Goal: Communication & Community: Answer question/provide support

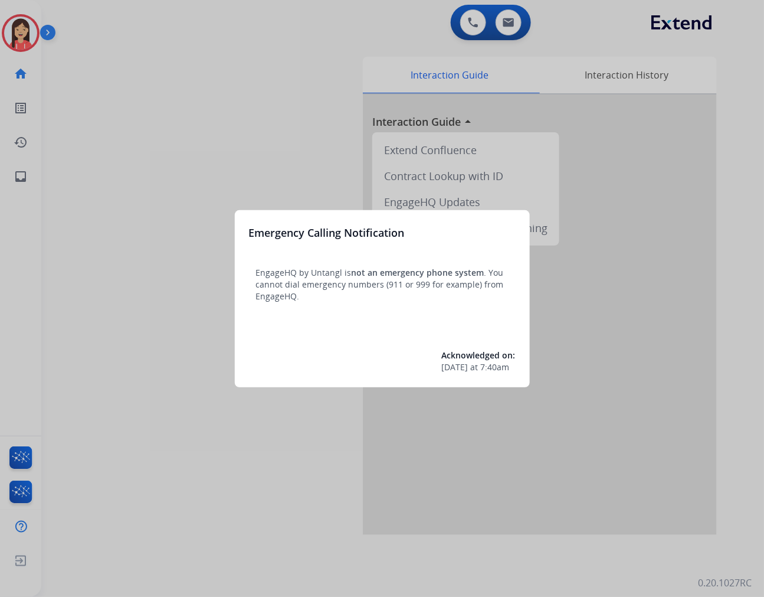
click at [296, 104] on div at bounding box center [382, 298] width 764 height 597
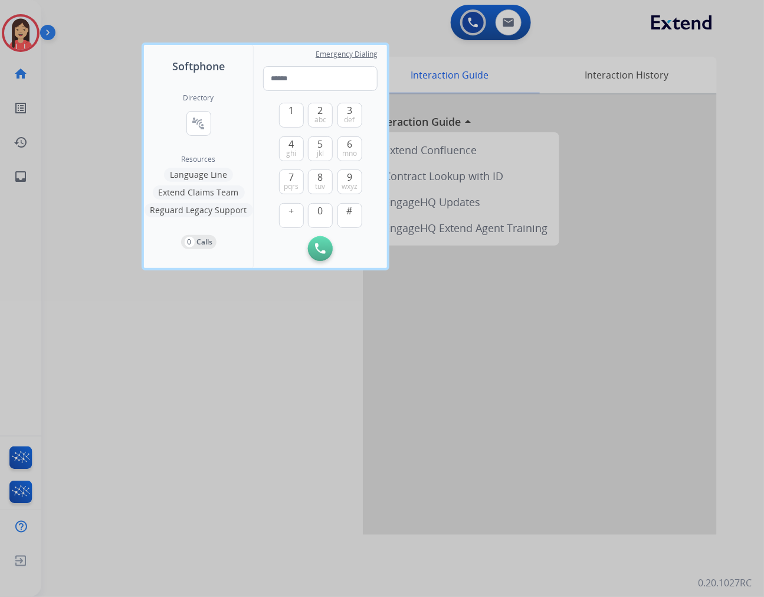
click at [273, 392] on div at bounding box center [382, 298] width 764 height 597
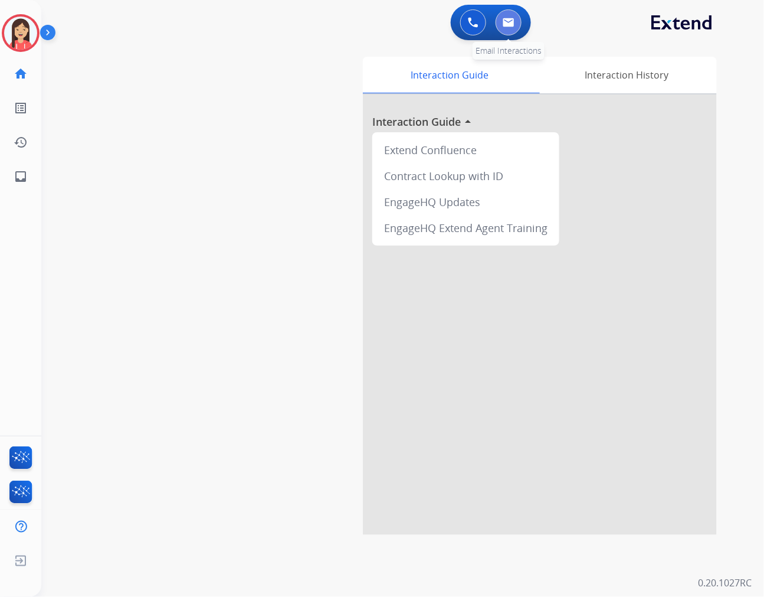
click at [512, 12] on button at bounding box center [509, 22] width 26 height 26
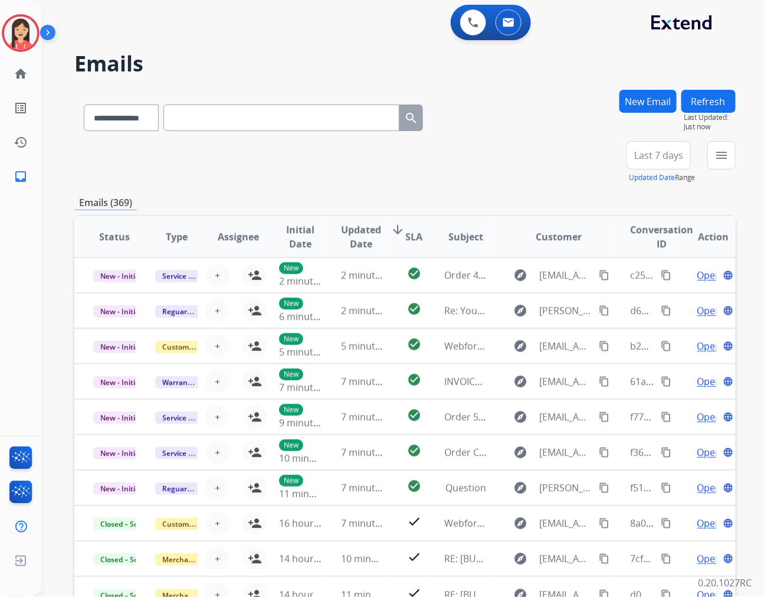
click at [740, 154] on div "**********" at bounding box center [402, 298] width 723 height 597
click at [728, 155] on mat-icon "menu" at bounding box center [722, 155] width 14 height 14
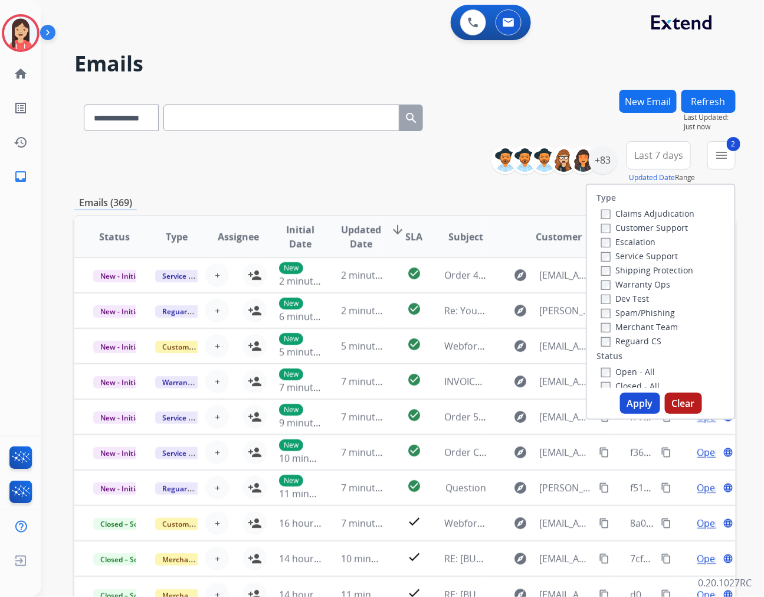
click at [629, 399] on button "Apply" at bounding box center [640, 402] width 40 height 21
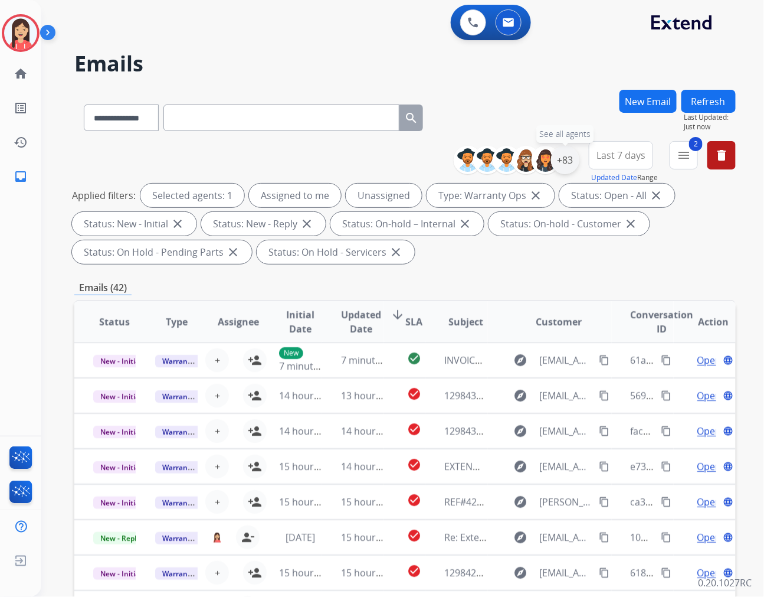
click at [563, 160] on div "+83" at bounding box center [565, 160] width 28 height 28
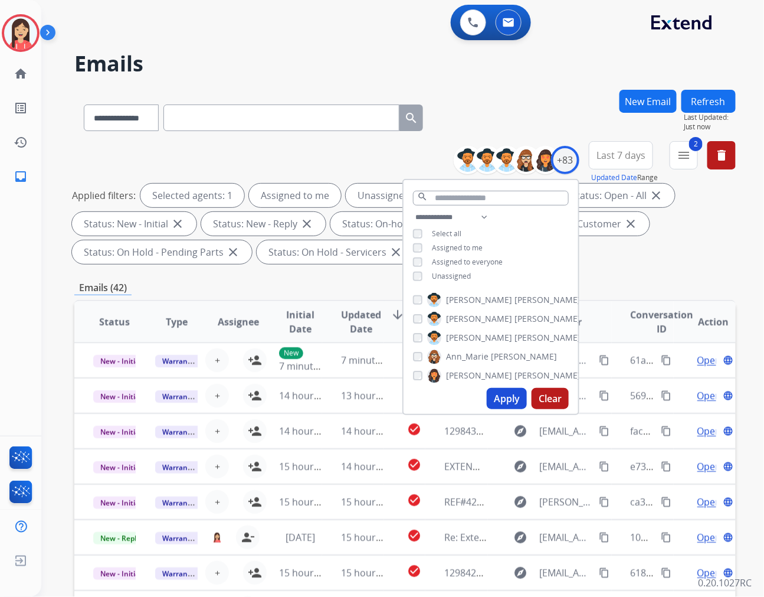
click at [447, 246] on span "Assigned to me" at bounding box center [457, 248] width 51 height 10
click at [511, 393] on button "Apply" at bounding box center [507, 398] width 40 height 21
click at [355, 280] on div "Emails (26)" at bounding box center [405, 287] width 662 height 15
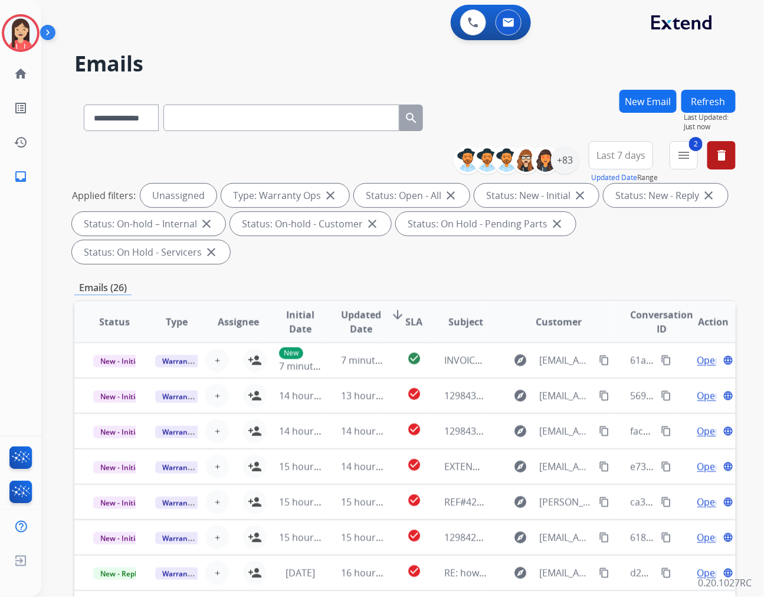
click at [364, 307] on span "Updated Date" at bounding box center [361, 321] width 40 height 28
click at [360, 158] on div "**********" at bounding box center [405, 204] width 662 height 127
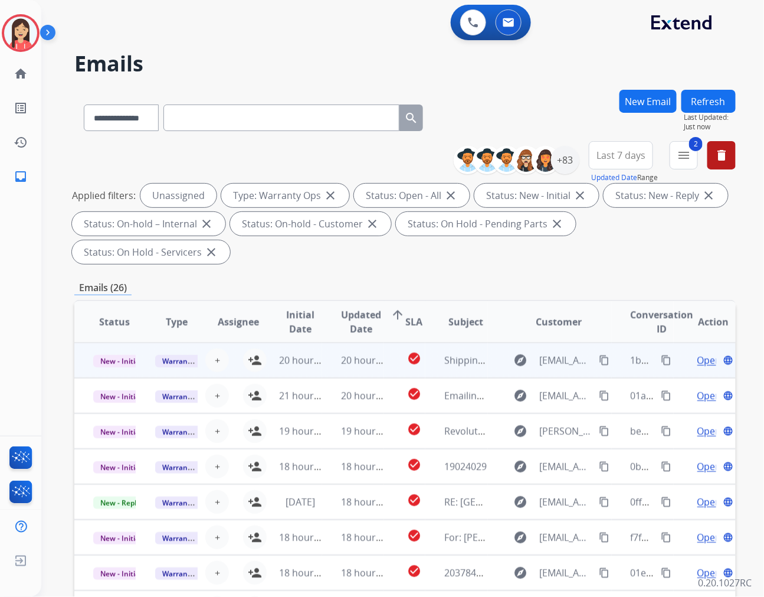
click at [260, 342] on td "20 hours ago" at bounding box center [291, 359] width 62 height 35
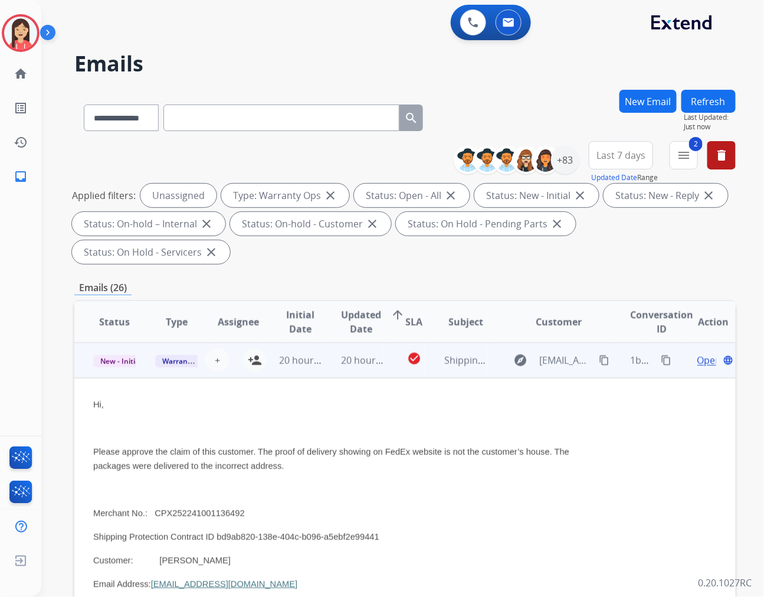
click at [322, 345] on td "20 hours ago" at bounding box center [353, 359] width 62 height 35
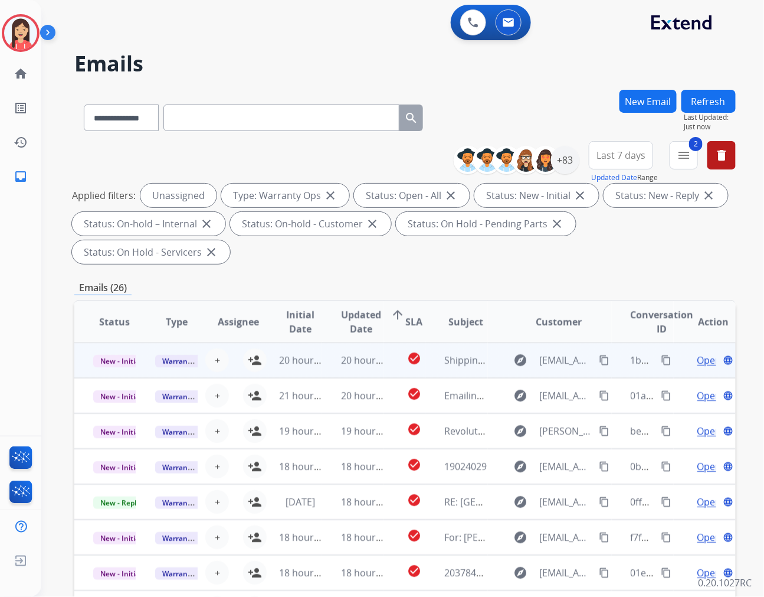
click at [260, 342] on td "20 hours ago" at bounding box center [291, 359] width 62 height 35
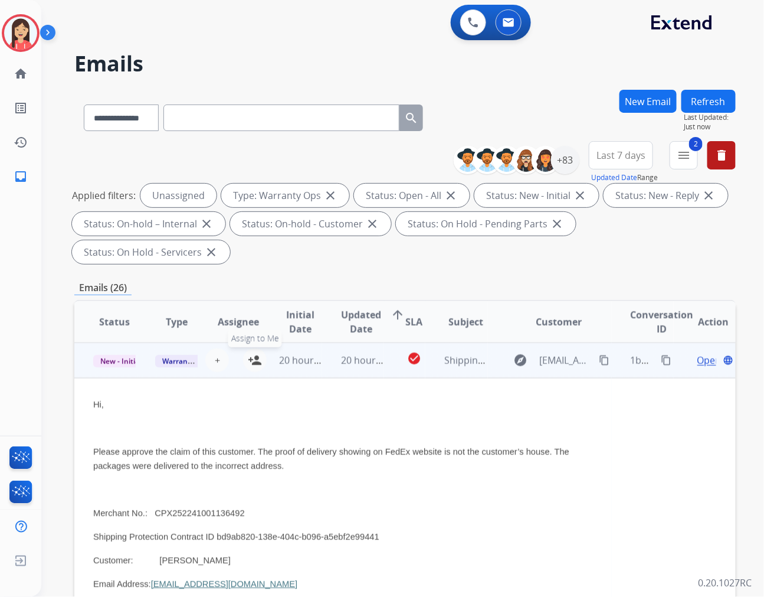
click at [248, 353] on mat-icon "person_add" at bounding box center [255, 360] width 14 height 14
click at [322, 343] on td "20 hours ago" at bounding box center [353, 359] width 62 height 35
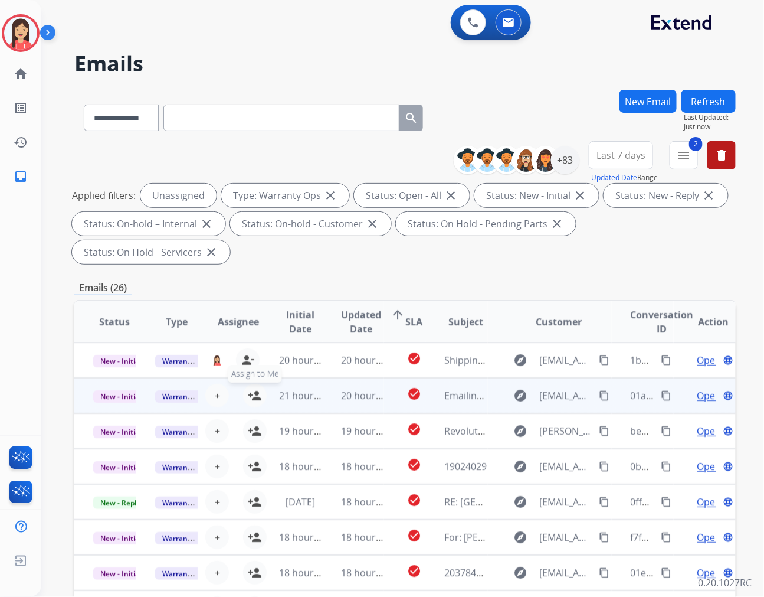
click at [252, 388] on mat-icon "person_add" at bounding box center [255, 395] width 14 height 14
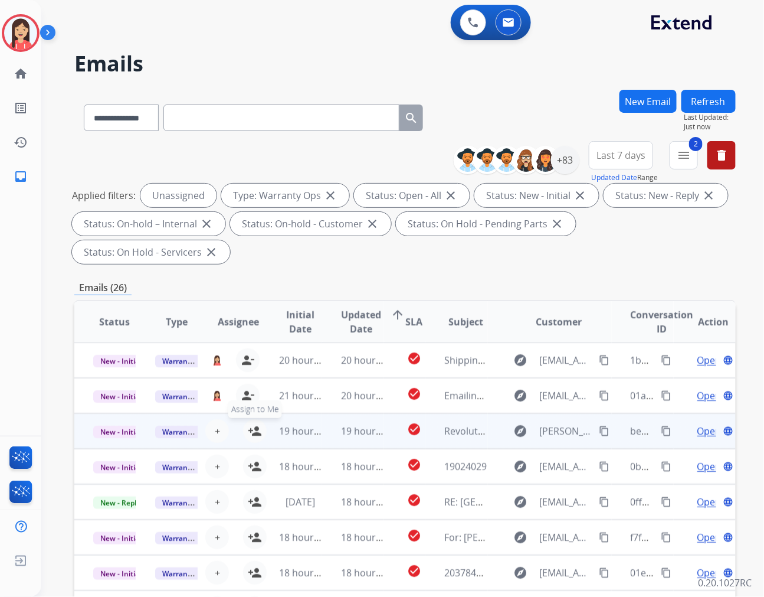
click at [245, 419] on button "person_add Assign to Me" at bounding box center [255, 431] width 24 height 24
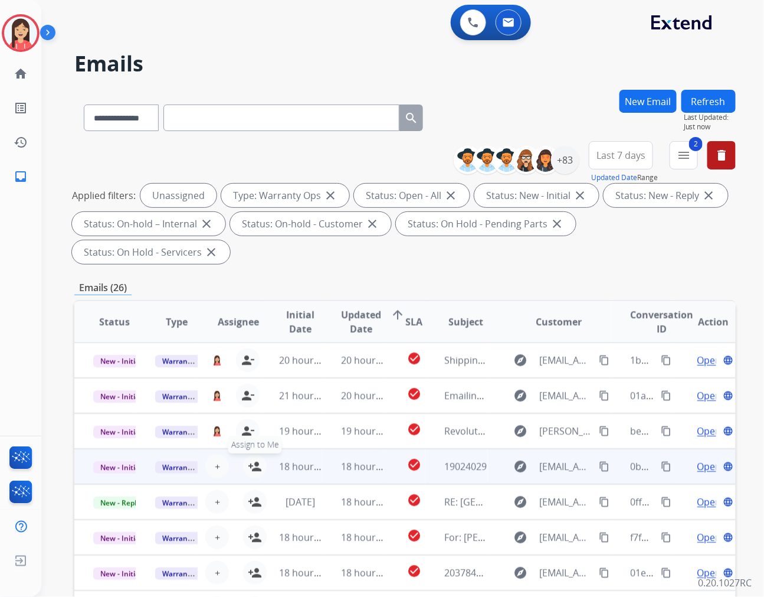
click at [249, 459] on mat-icon "person_add" at bounding box center [255, 466] width 14 height 14
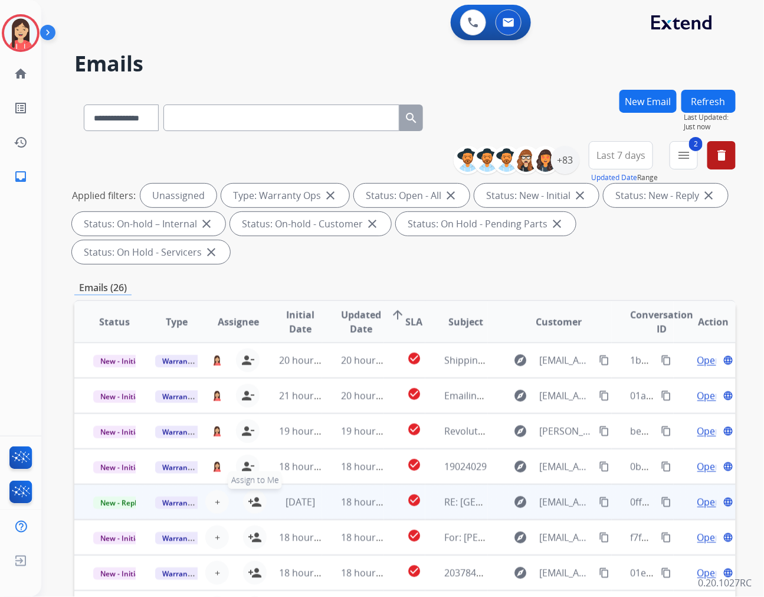
click at [250, 495] on mat-icon "person_add" at bounding box center [255, 502] width 14 height 14
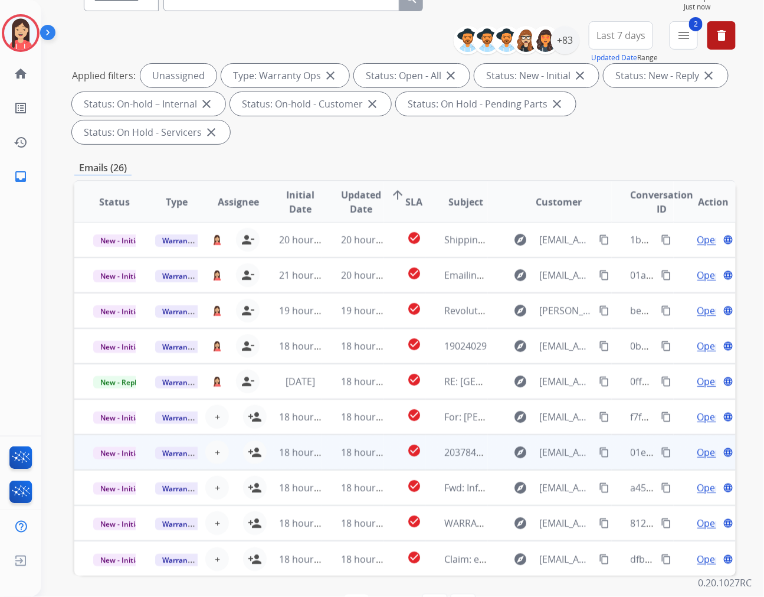
scroll to position [132, 0]
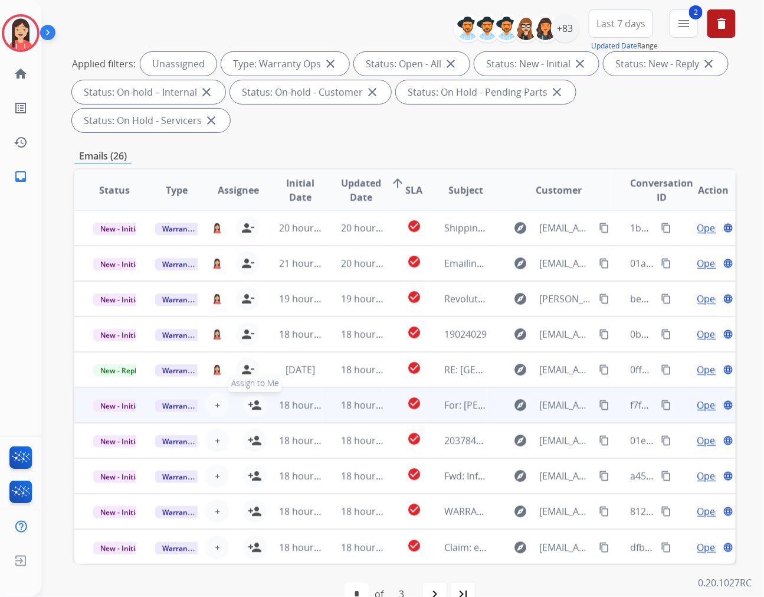
click at [254, 398] on mat-icon "person_add" at bounding box center [255, 405] width 14 height 14
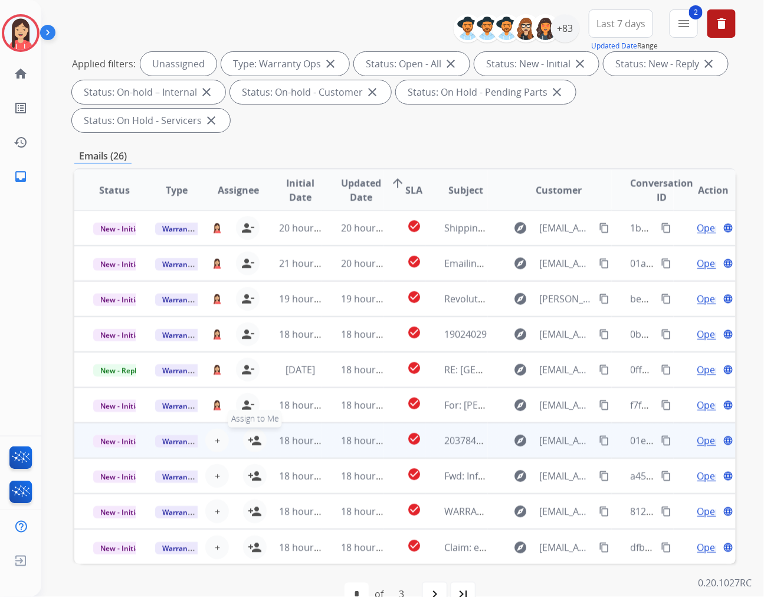
click at [254, 433] on mat-icon "person_add" at bounding box center [255, 440] width 14 height 14
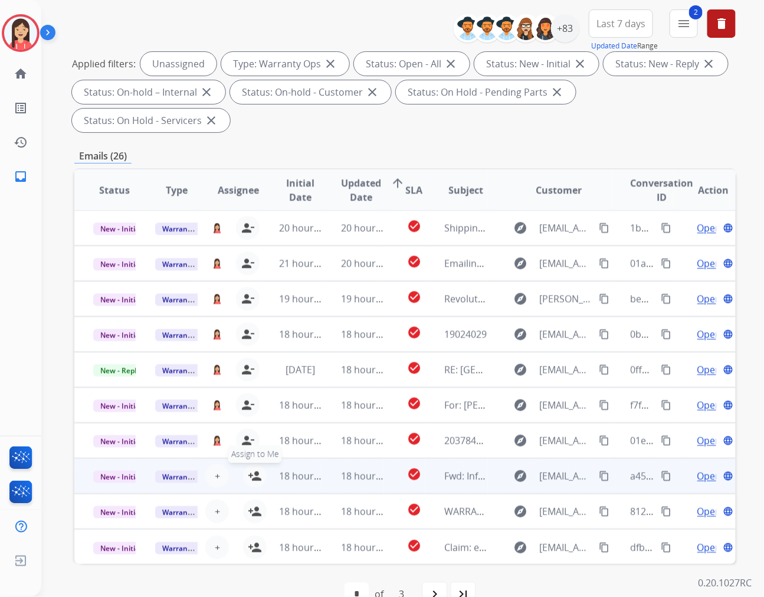
click at [256, 469] on mat-icon "person_add" at bounding box center [255, 476] width 14 height 14
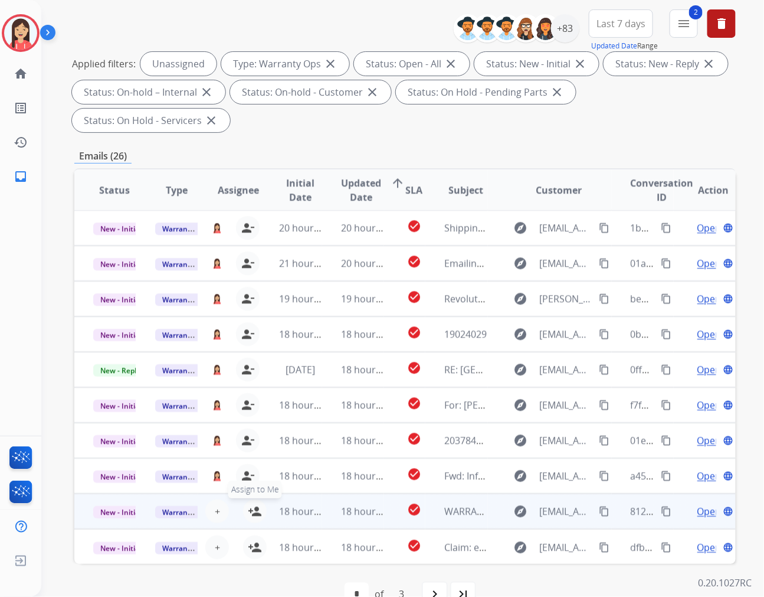
click at [251, 504] on mat-icon "person_add" at bounding box center [255, 511] width 14 height 14
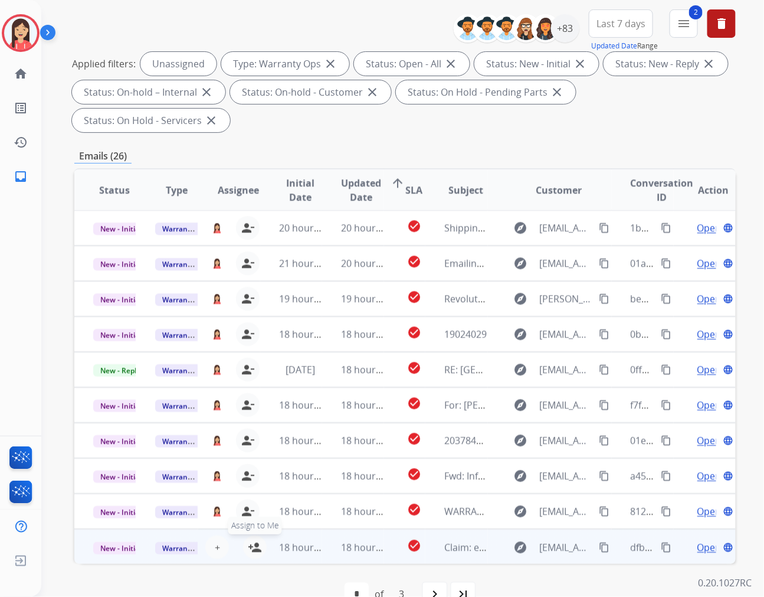
click at [251, 540] on mat-icon "person_add" at bounding box center [255, 547] width 14 height 14
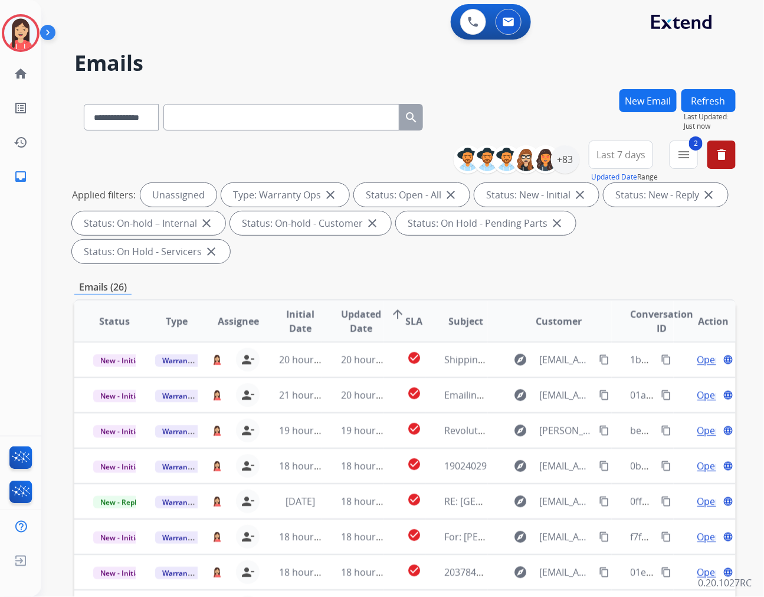
scroll to position [0, 0]
click at [694, 97] on button "Refresh" at bounding box center [709, 101] width 54 height 23
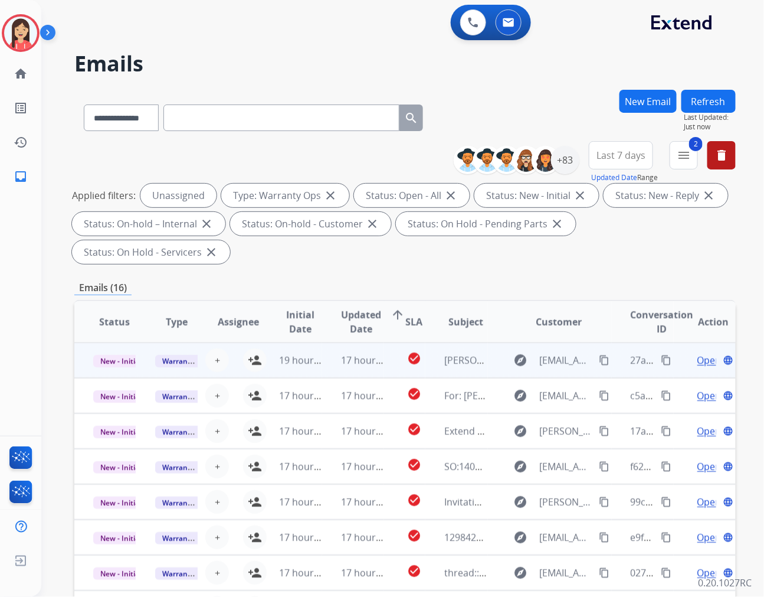
click at [260, 342] on td "19 hours ago" at bounding box center [291, 359] width 62 height 35
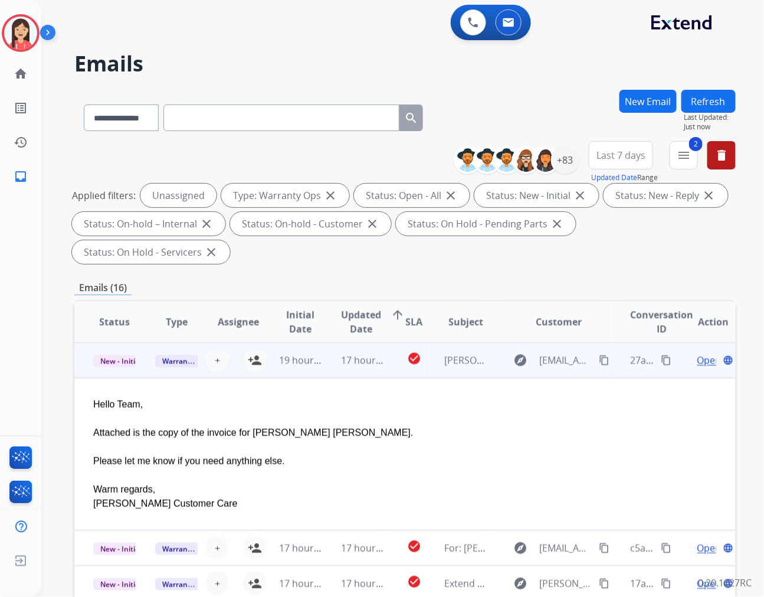
click at [325, 346] on td "17 hours ago" at bounding box center [353, 359] width 62 height 35
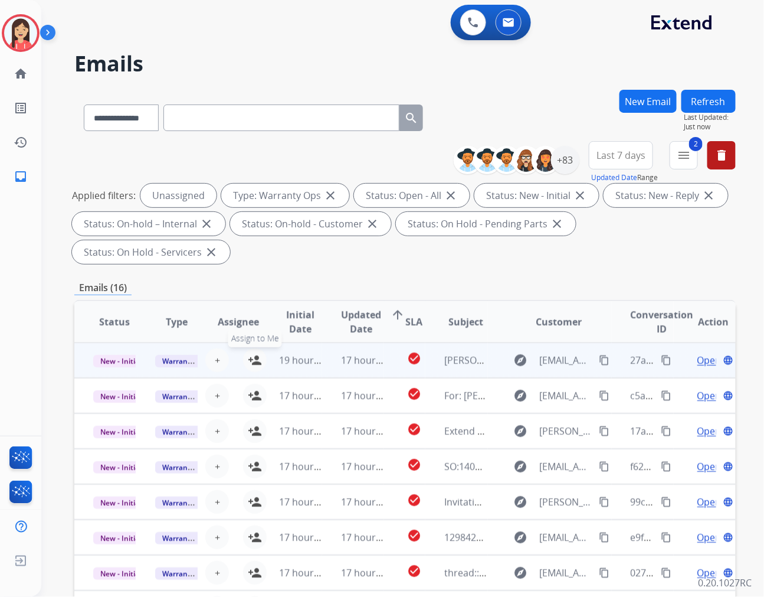
click at [248, 353] on mat-icon "person_add" at bounding box center [255, 360] width 14 height 14
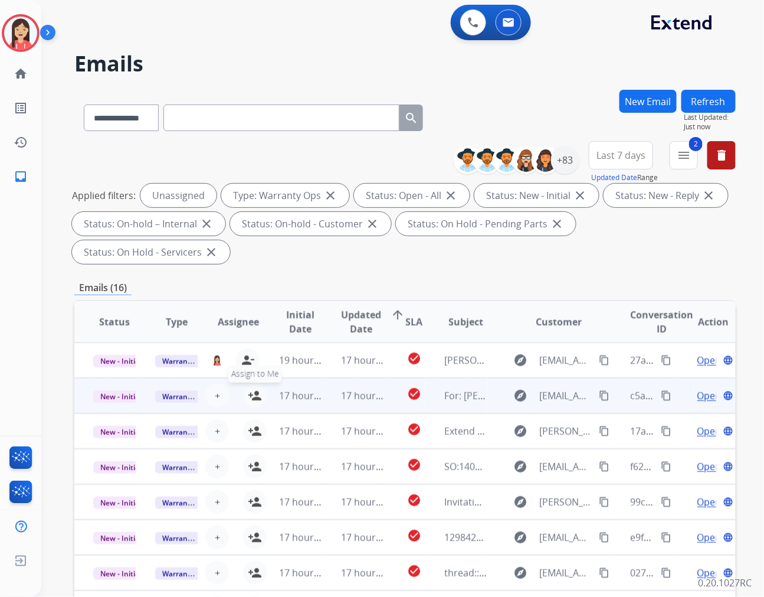
click at [255, 388] on mat-icon "person_add" at bounding box center [255, 395] width 14 height 14
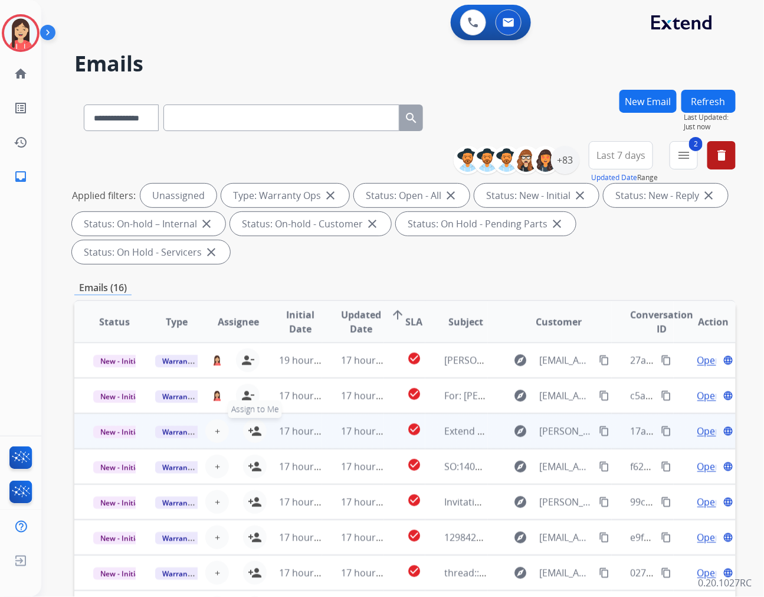
click at [257, 424] on mat-icon "person_add" at bounding box center [255, 431] width 14 height 14
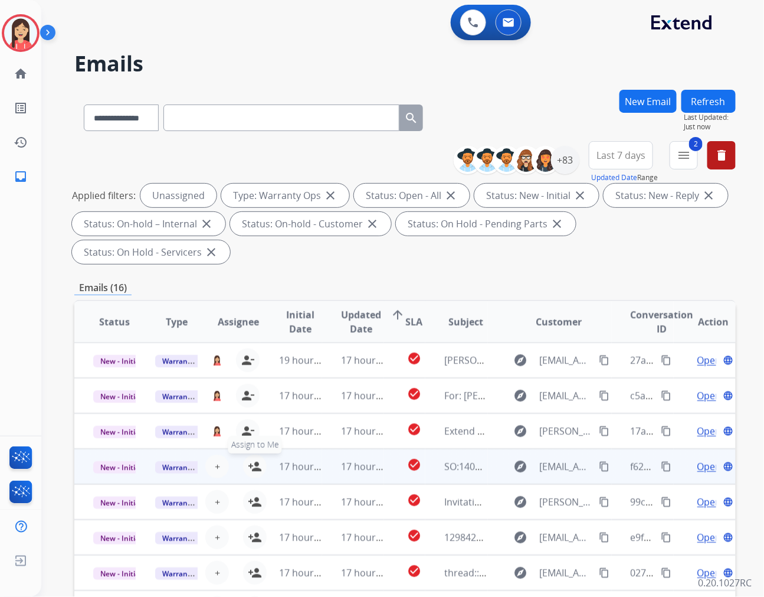
click at [252, 459] on mat-icon "person_add" at bounding box center [255, 466] width 14 height 14
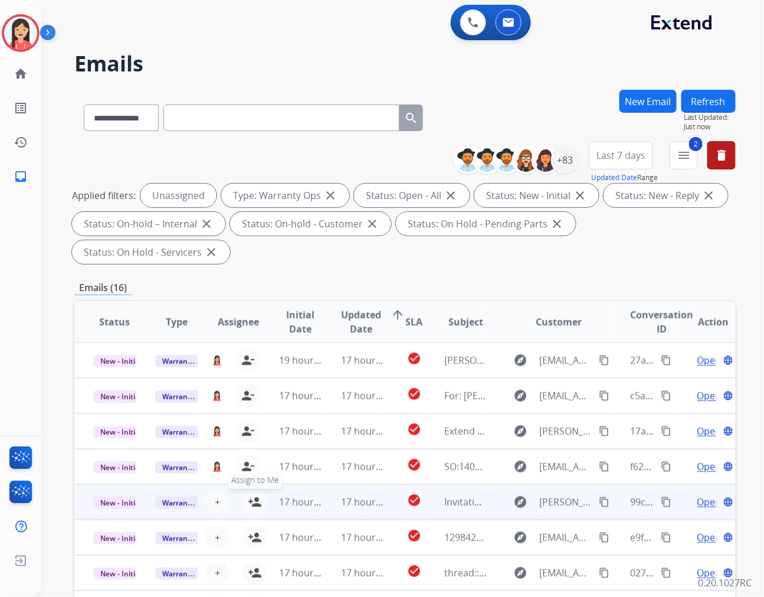
click at [249, 495] on mat-icon "person_add" at bounding box center [255, 502] width 14 height 14
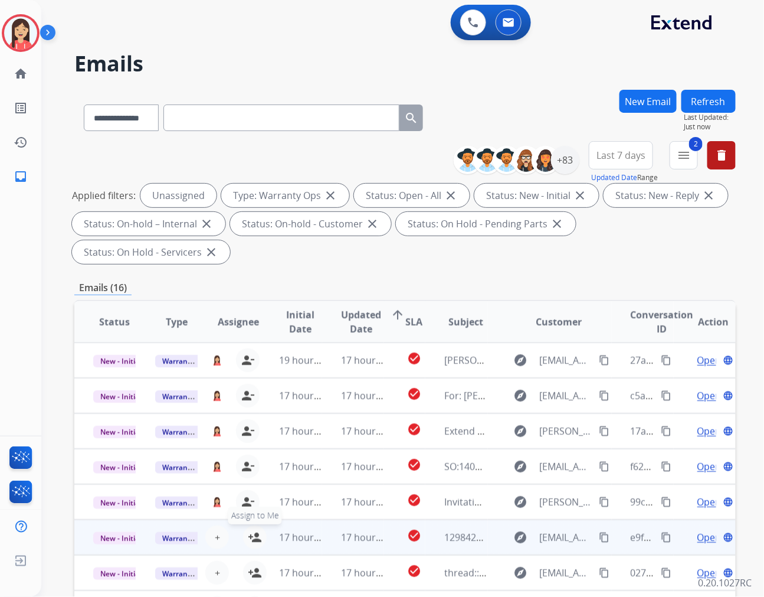
click at [256, 530] on mat-icon "person_add" at bounding box center [255, 537] width 14 height 14
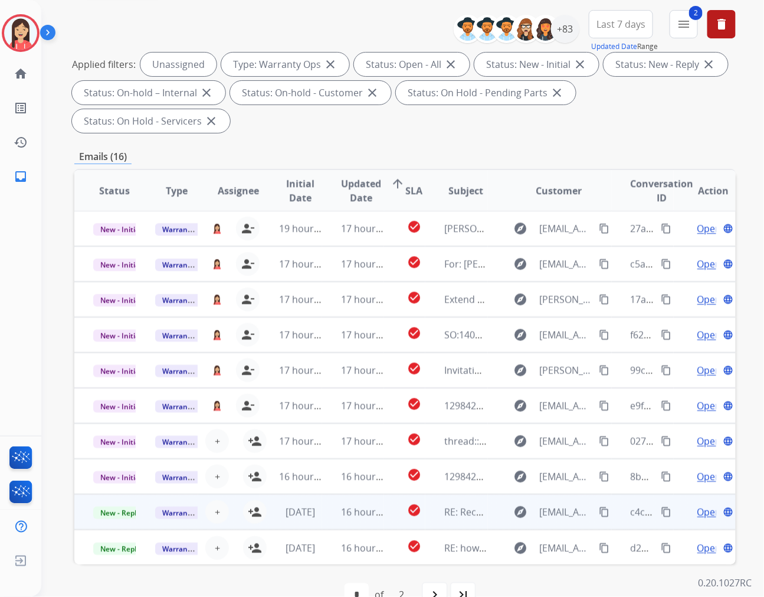
scroll to position [132, 0]
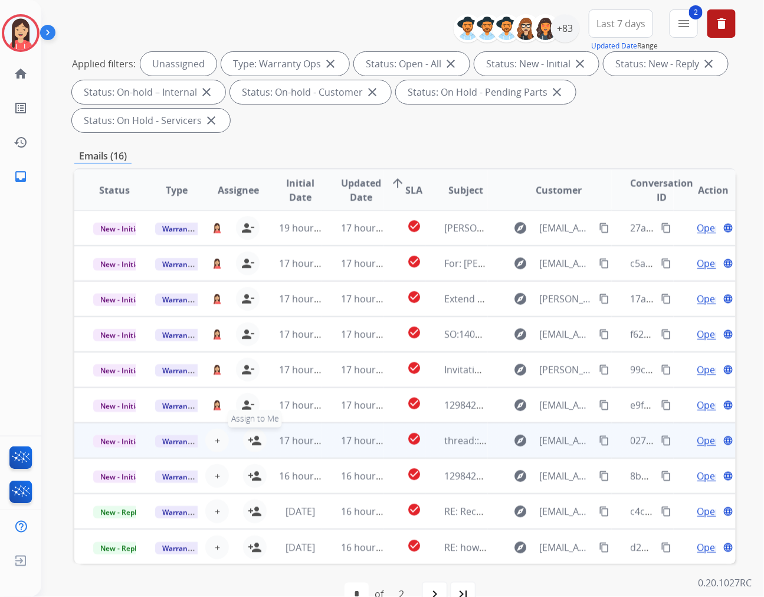
click at [254, 433] on mat-icon "person_add" at bounding box center [255, 440] width 14 height 14
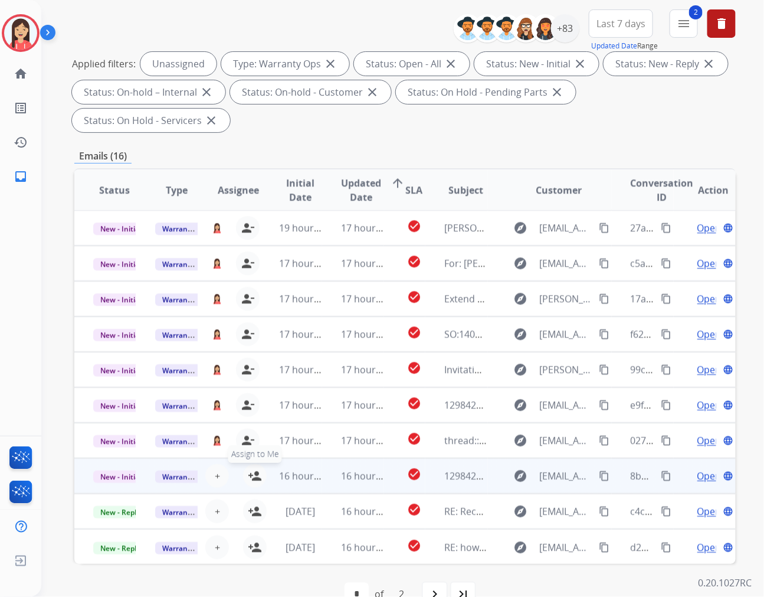
click at [250, 469] on mat-icon "person_add" at bounding box center [255, 476] width 14 height 14
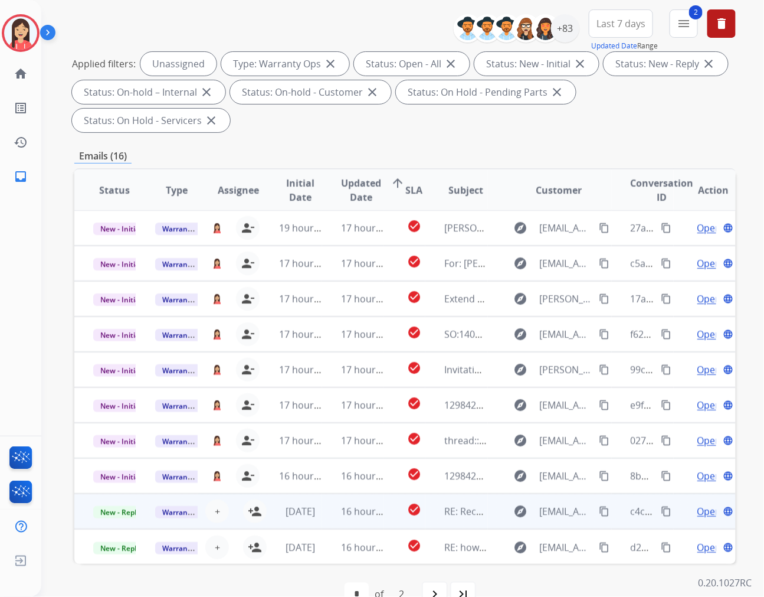
drag, startPoint x: 254, startPoint y: 481, endPoint x: 254, endPoint y: 496, distance: 14.8
click at [254, 504] on mat-icon "person_add" at bounding box center [255, 511] width 14 height 14
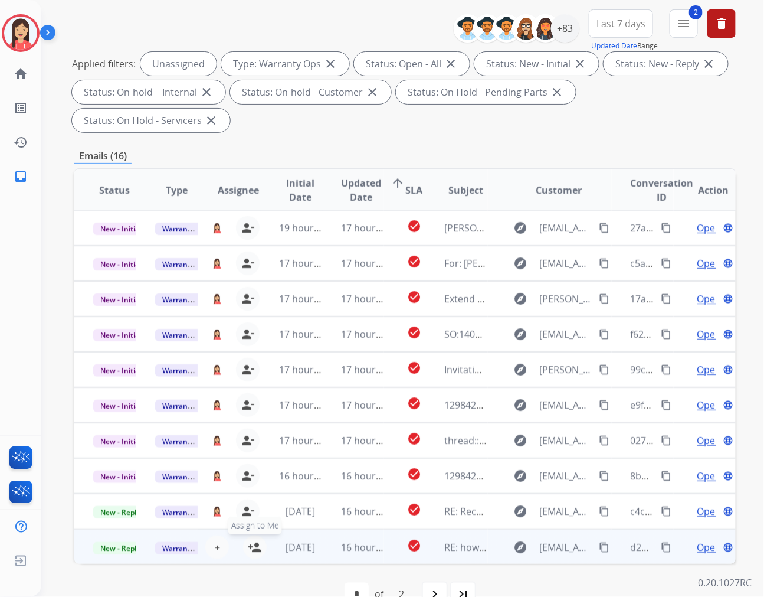
click at [251, 540] on mat-icon "person_add" at bounding box center [255, 547] width 14 height 14
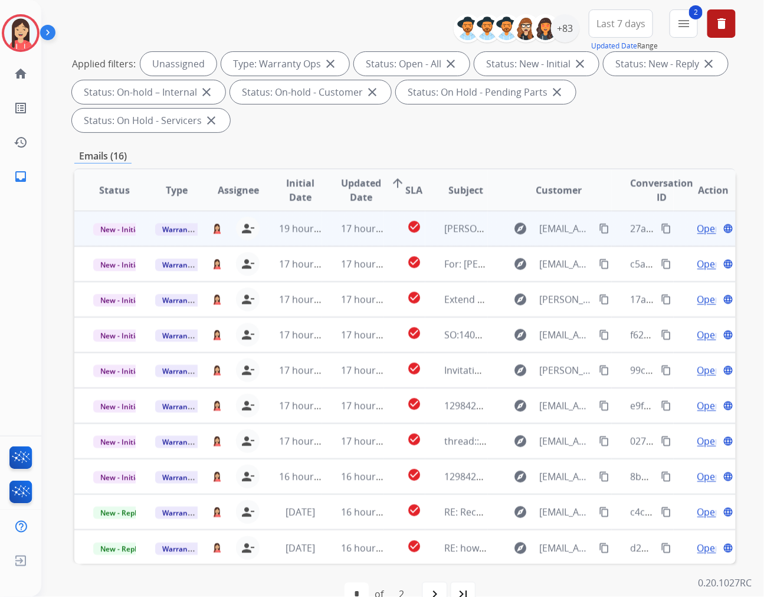
scroll to position [0, 0]
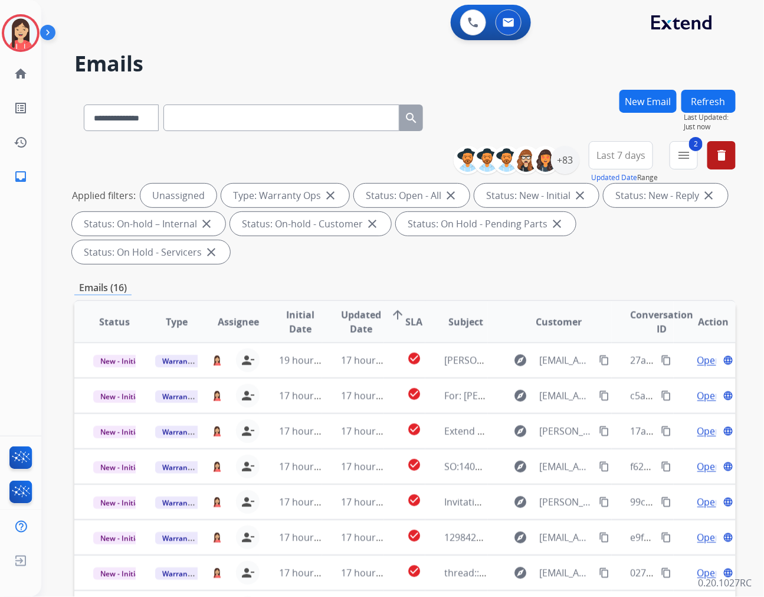
click at [705, 97] on button "Refresh" at bounding box center [709, 101] width 54 height 23
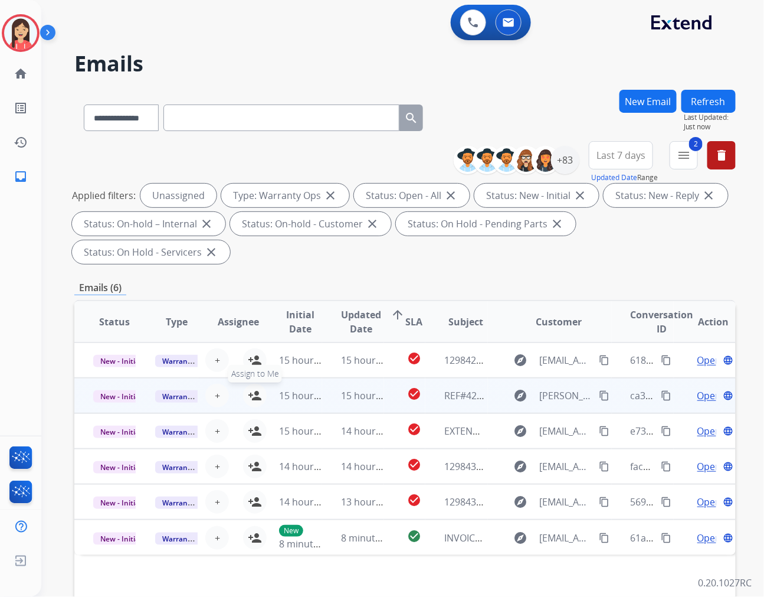
click at [252, 388] on mat-icon "person_add" at bounding box center [255, 395] width 14 height 14
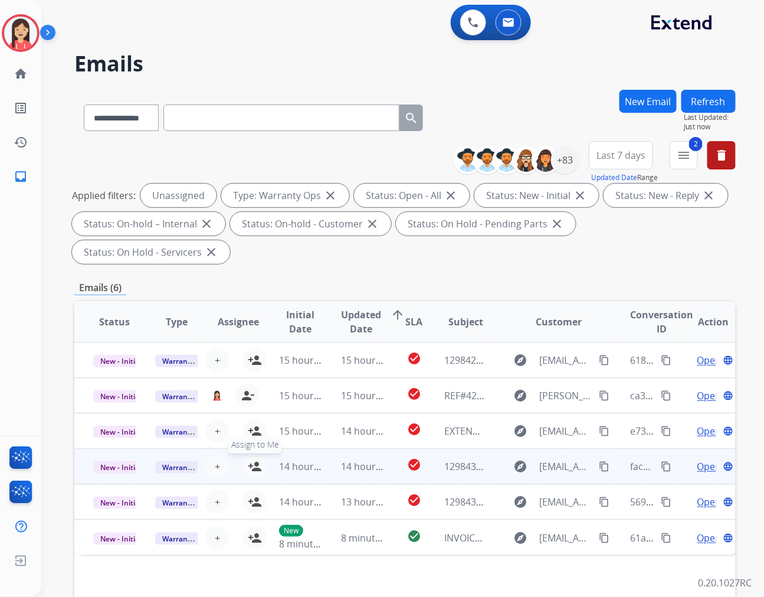
click at [251, 459] on mat-icon "person_add" at bounding box center [255, 466] width 14 height 14
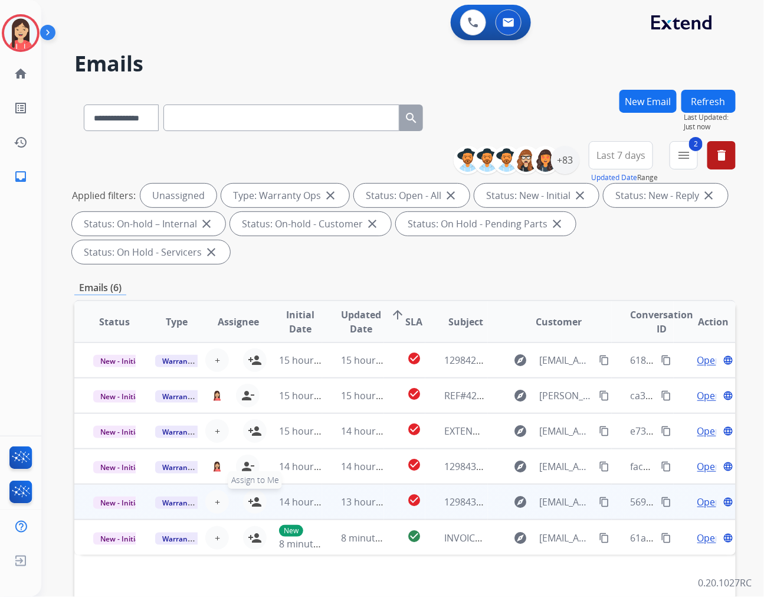
click at [253, 495] on mat-icon "person_add" at bounding box center [255, 502] width 14 height 14
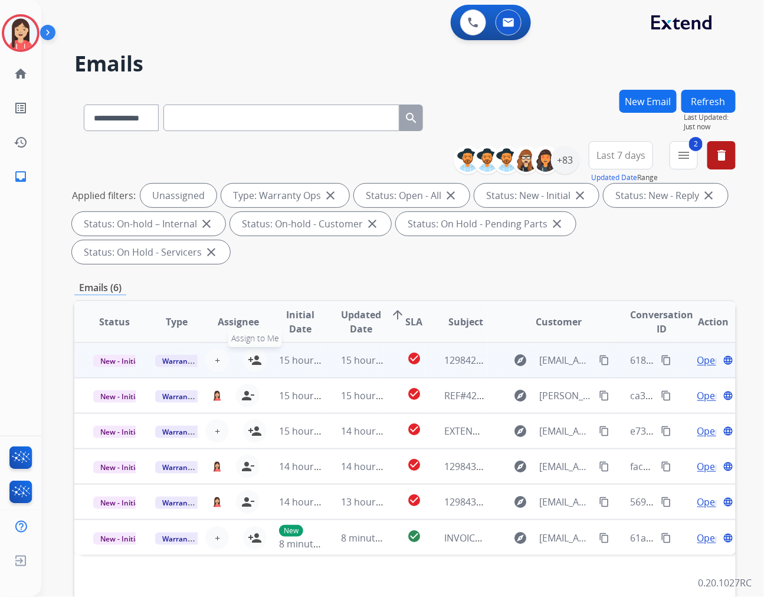
click at [254, 353] on mat-icon "person_add" at bounding box center [255, 360] width 14 height 14
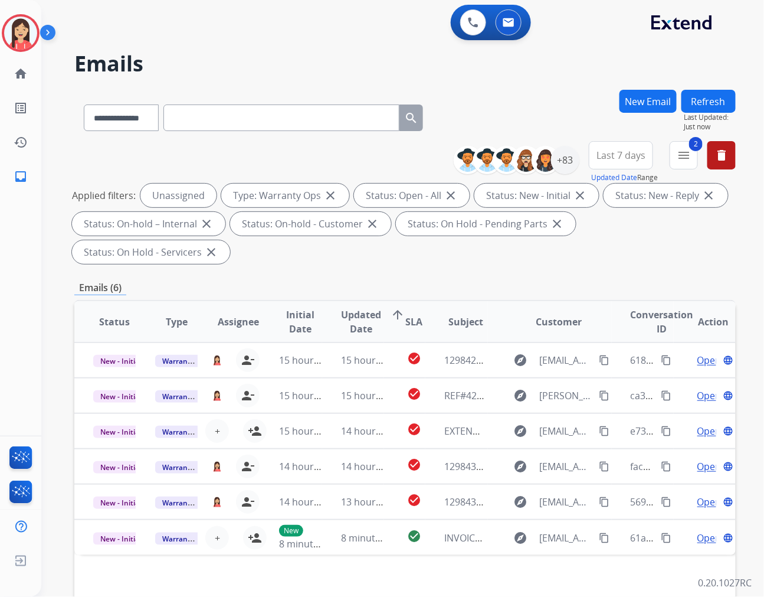
click at [717, 100] on button "Refresh" at bounding box center [709, 101] width 54 height 23
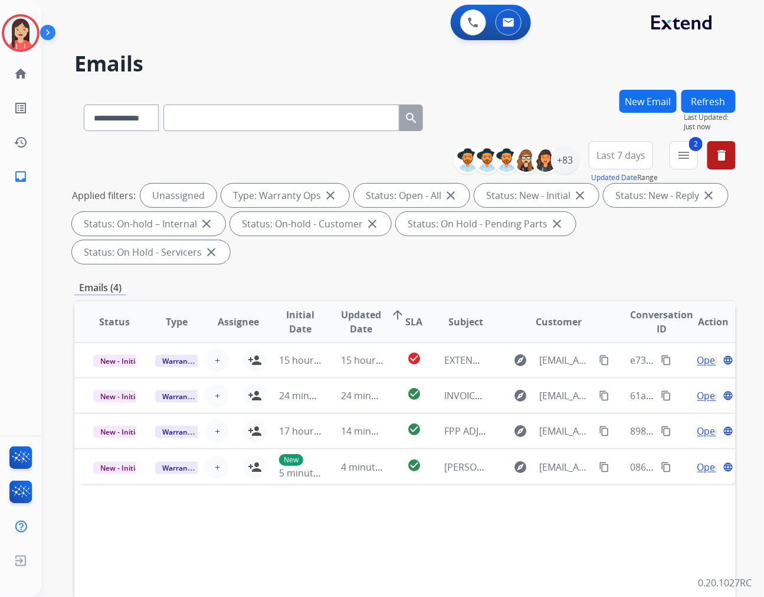
click at [418, 280] on div "Emails (4)" at bounding box center [405, 287] width 662 height 15
click at [10, 35] on img at bounding box center [20, 33] width 33 height 33
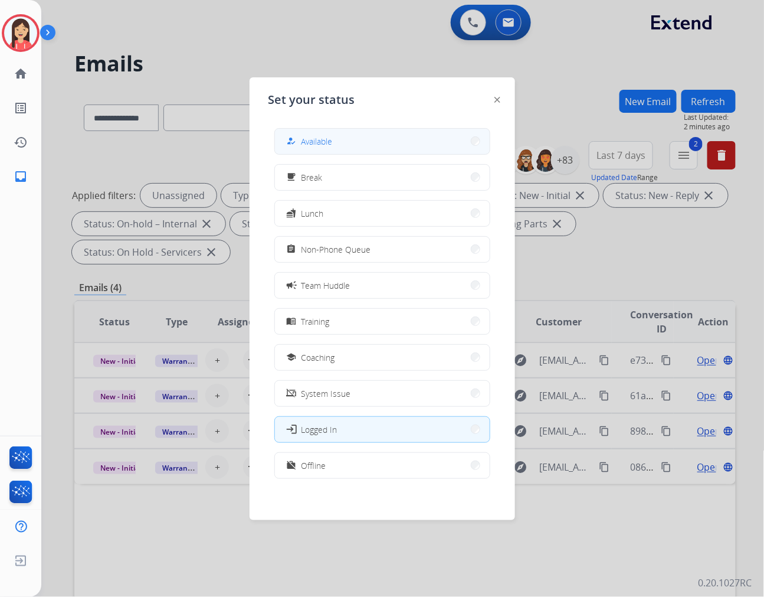
click at [352, 149] on button "how_to_reg Available" at bounding box center [382, 141] width 215 height 25
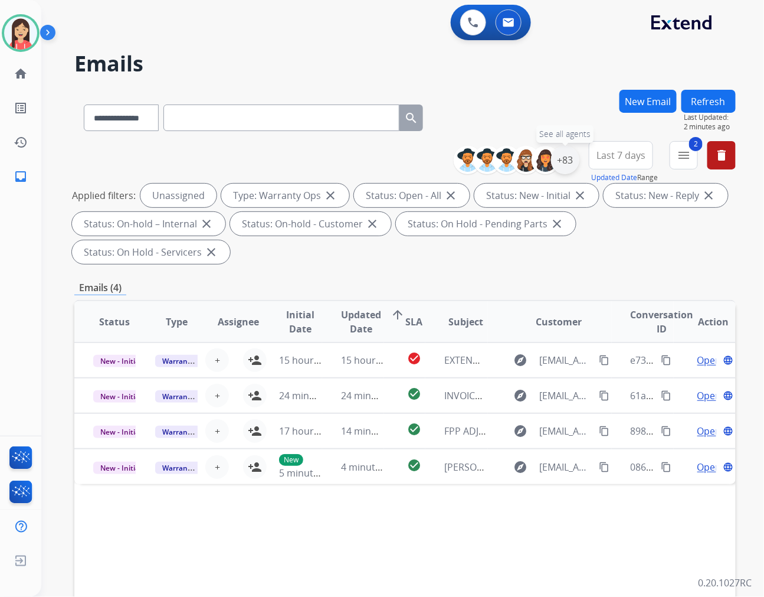
click at [562, 159] on div "+83" at bounding box center [565, 160] width 28 height 28
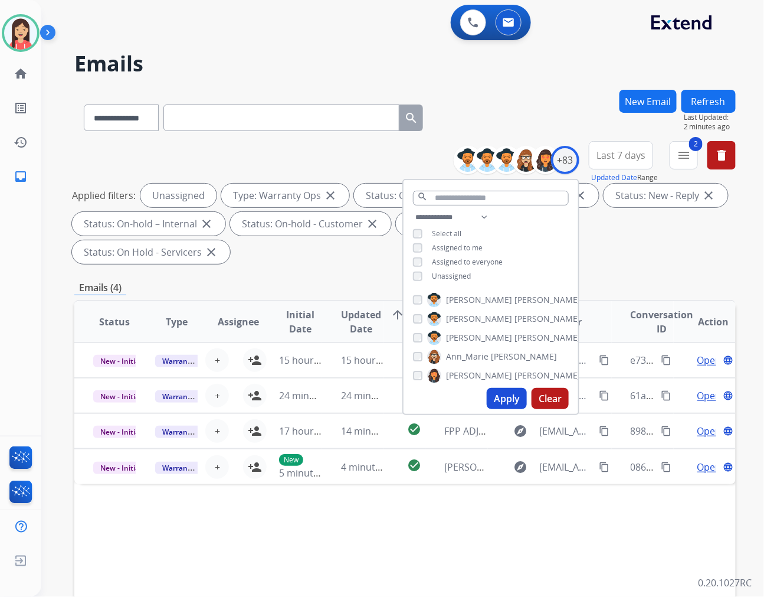
click at [441, 249] on span "Assigned to me" at bounding box center [457, 248] width 51 height 10
click at [505, 390] on button "Apply" at bounding box center [507, 398] width 40 height 21
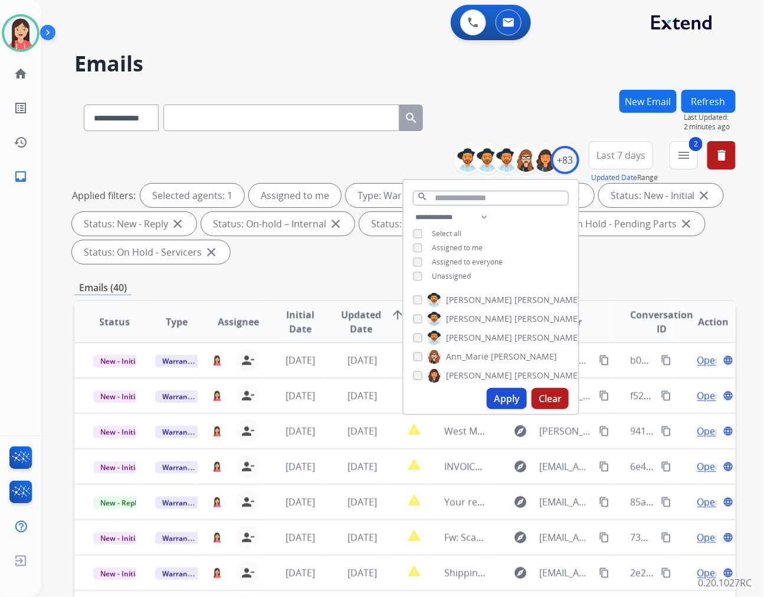
click at [362, 284] on div "Emails (40)" at bounding box center [405, 287] width 662 height 15
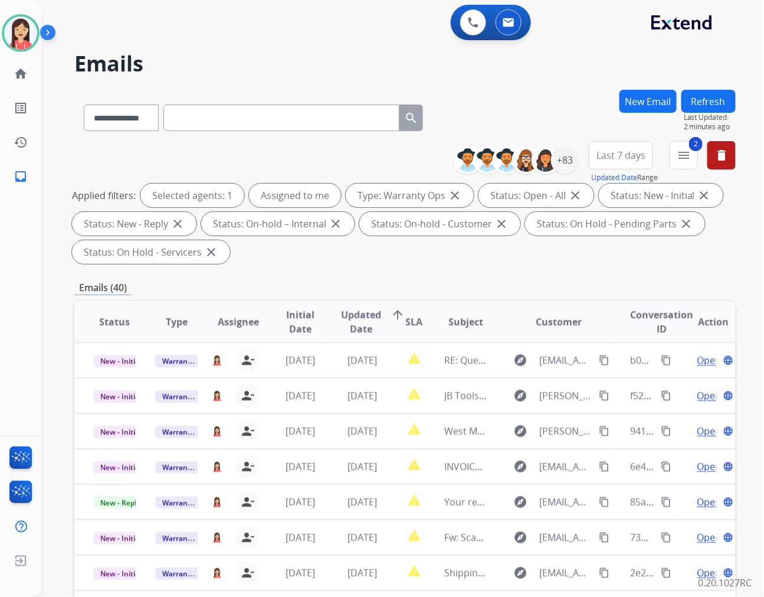
click at [616, 153] on span "Last 7 days" at bounding box center [621, 155] width 49 height 5
click at [635, 162] on button "Last 7 days" at bounding box center [621, 155] width 64 height 28
click at [610, 303] on div "Last 90 days" at bounding box center [617, 299] width 65 height 18
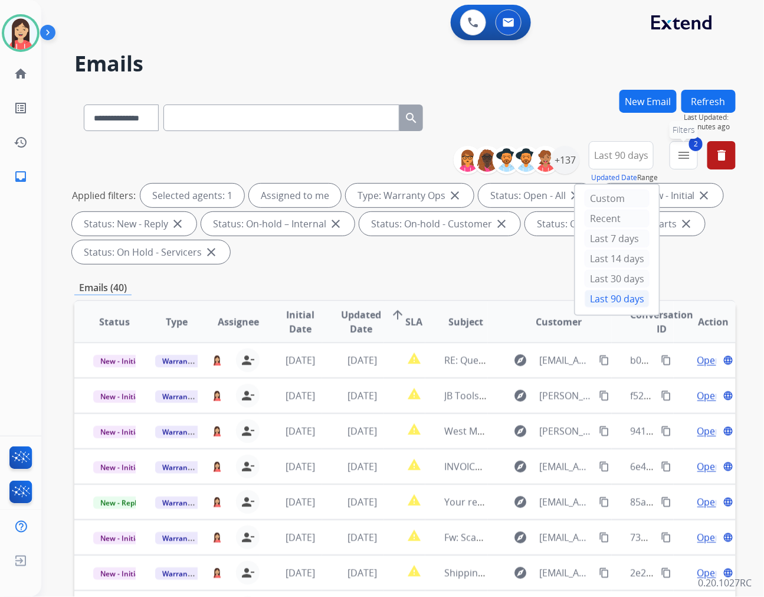
click at [682, 162] on button "2 menu Filters" at bounding box center [684, 155] width 28 height 28
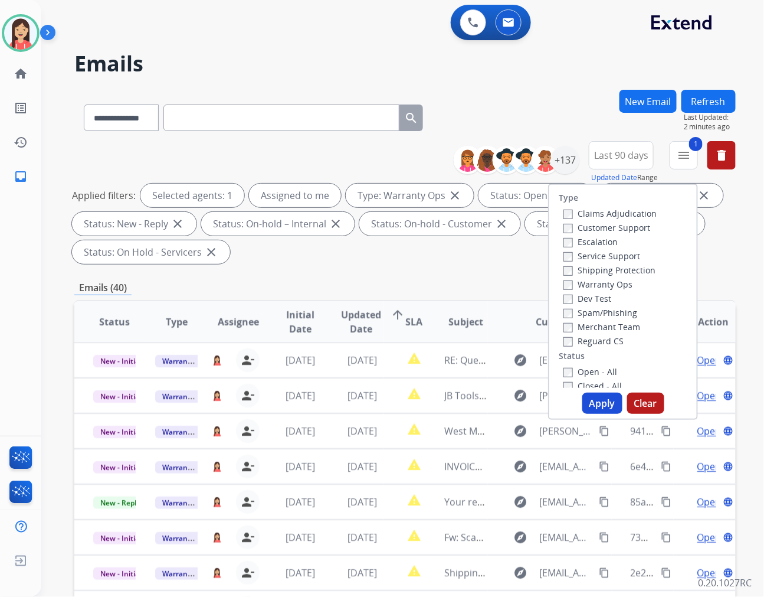
click at [605, 396] on button "Apply" at bounding box center [603, 402] width 40 height 21
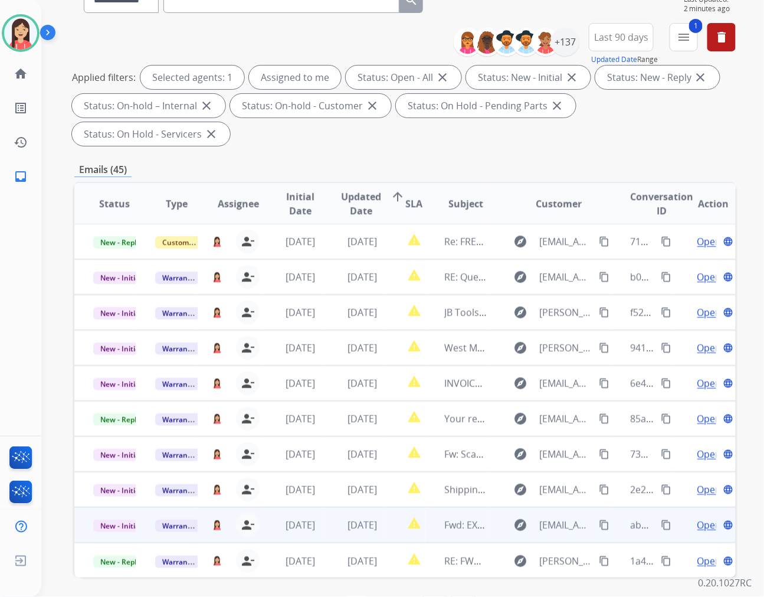
scroll to position [132, 0]
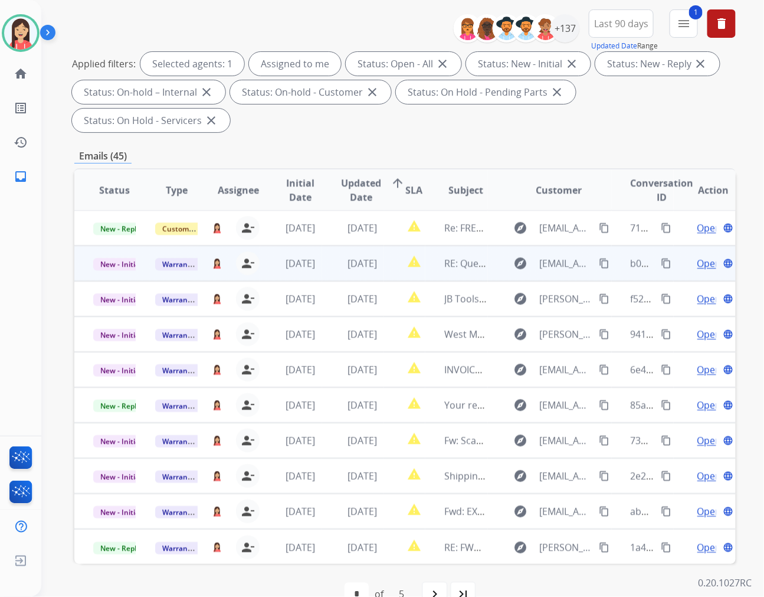
click at [327, 246] on td "[DATE]" at bounding box center [353, 263] width 62 height 35
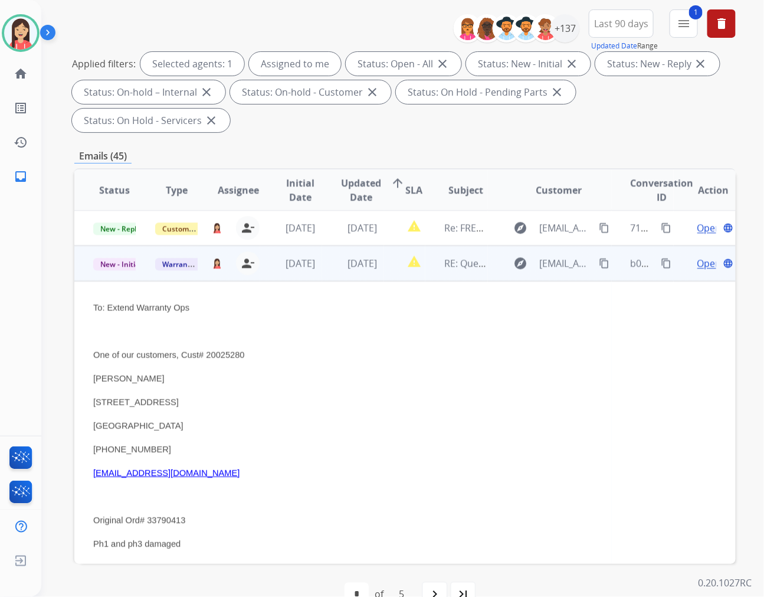
scroll to position [35, 0]
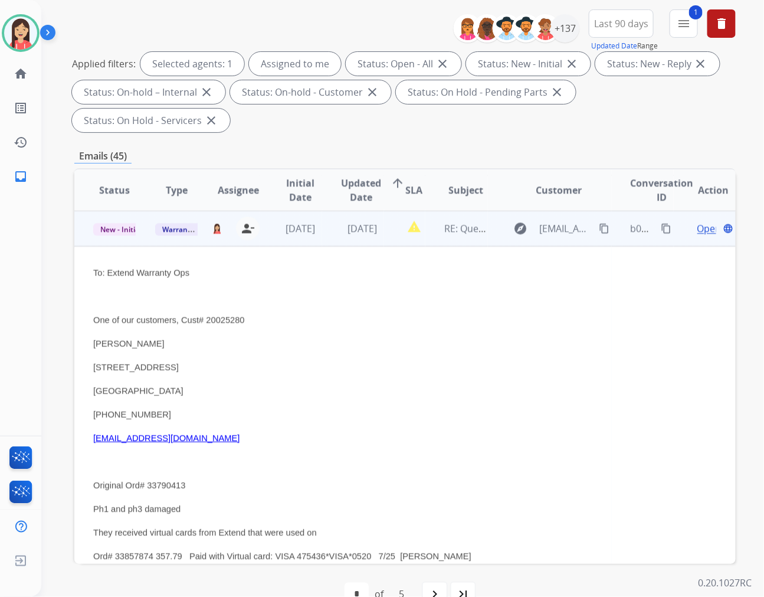
click at [336, 213] on td "[DATE]" at bounding box center [353, 228] width 62 height 35
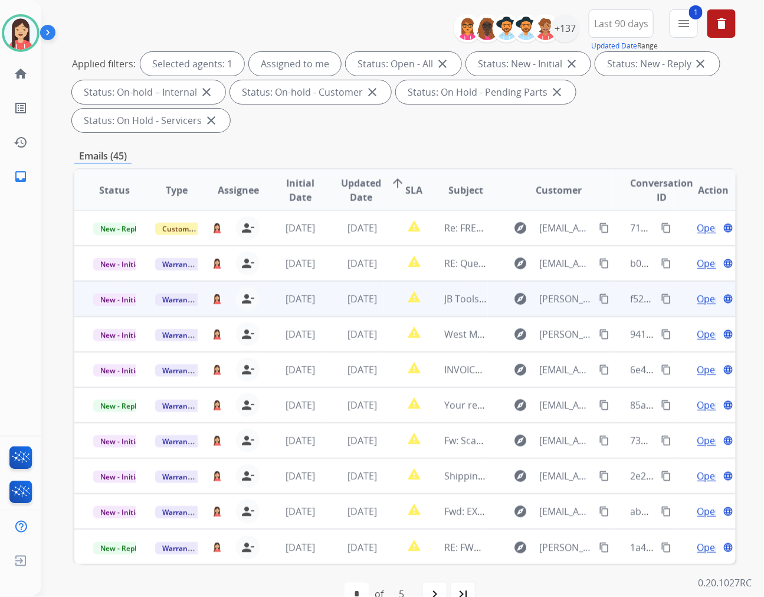
click at [332, 283] on td "[DATE]" at bounding box center [353, 298] width 62 height 35
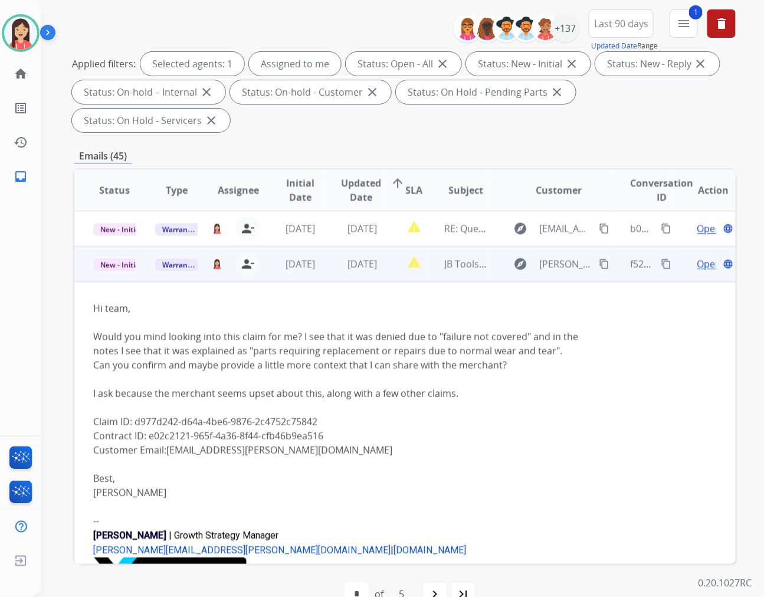
scroll to position [71, 0]
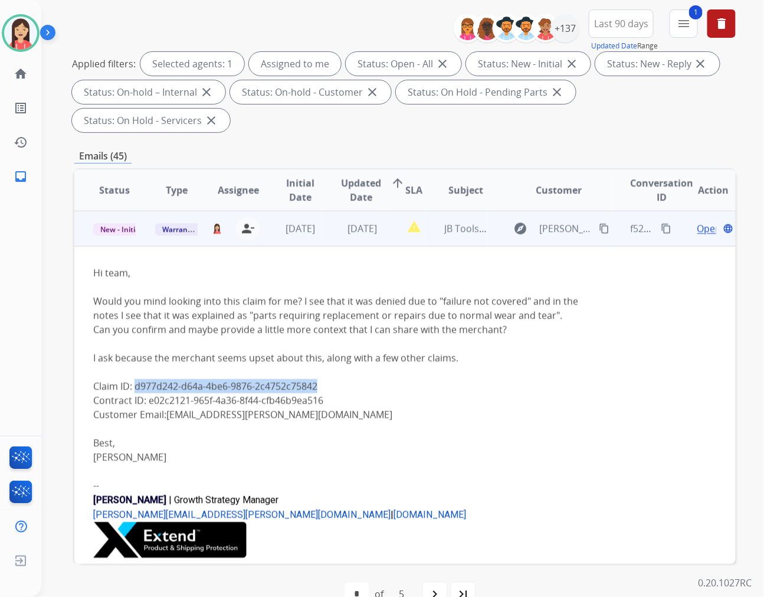
drag, startPoint x: 322, startPoint y: 355, endPoint x: 135, endPoint y: 359, distance: 187.7
click at [135, 379] on div "Claim ID: d977d242-d64a-4be6-9876-2c4752c75842" at bounding box center [343, 386] width 500 height 14
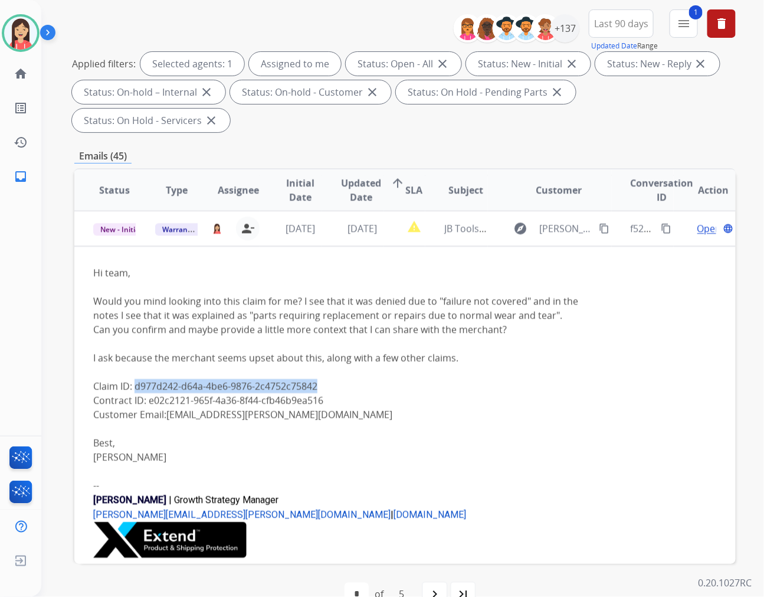
copy div "d977d242-d64a-4be6-9876-2c4752c75842"
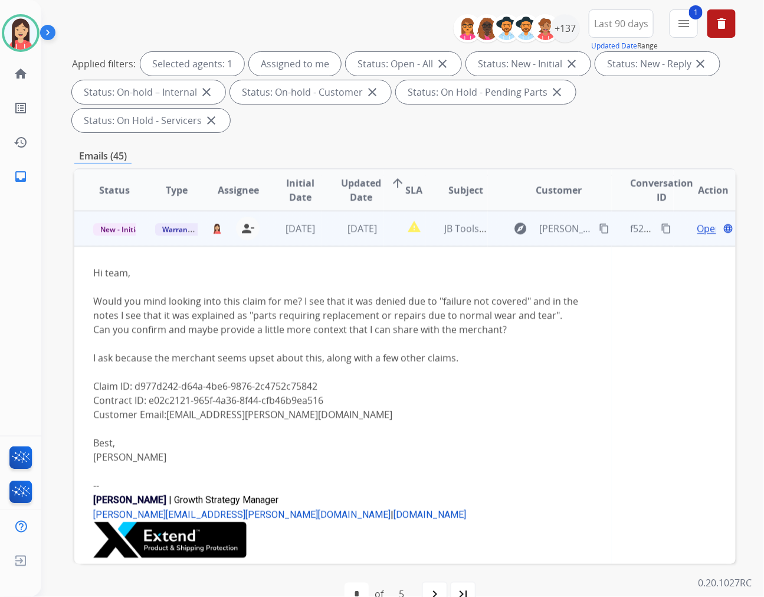
click at [323, 211] on td "[DATE]" at bounding box center [353, 228] width 62 height 35
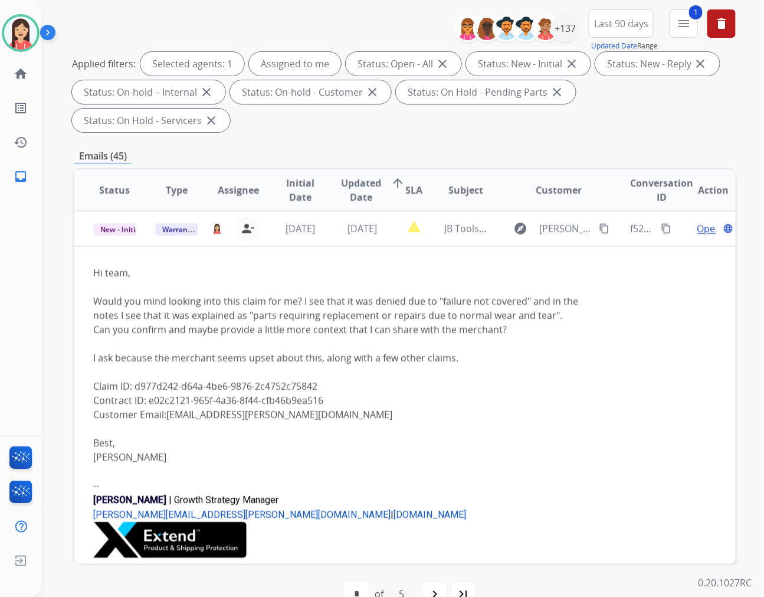
scroll to position [1, 0]
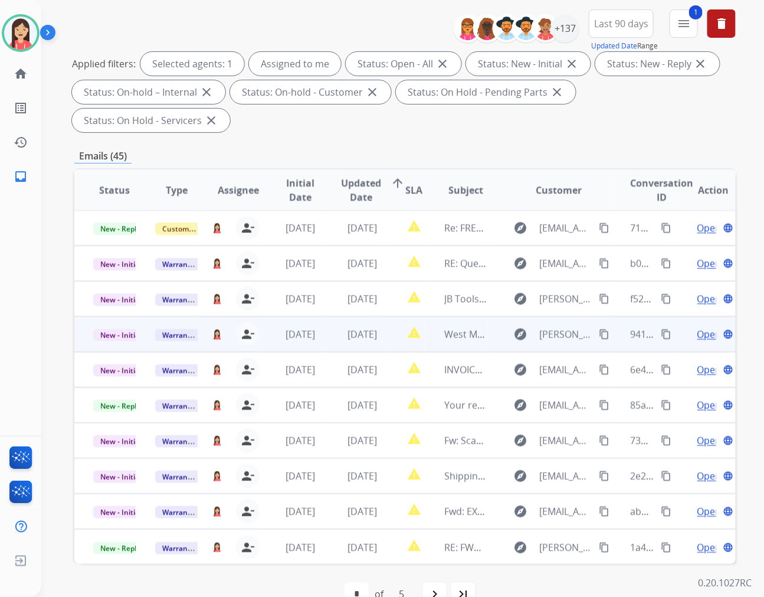
click at [333, 316] on td "[DATE]" at bounding box center [353, 333] width 62 height 35
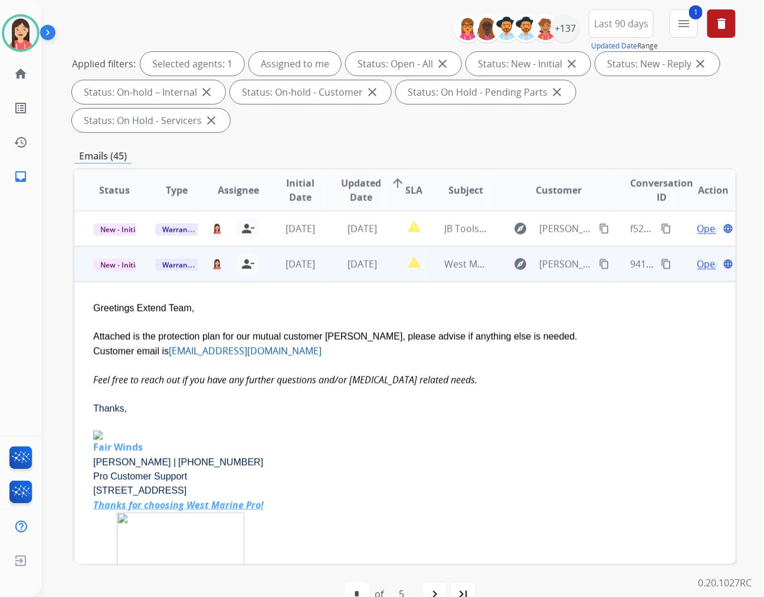
scroll to position [106, 0]
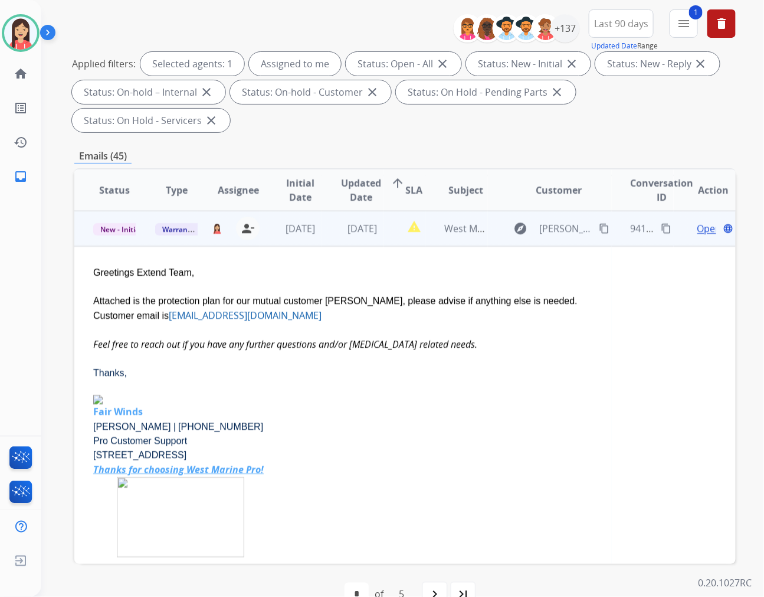
click at [698, 221] on span "Open" at bounding box center [710, 228] width 24 height 14
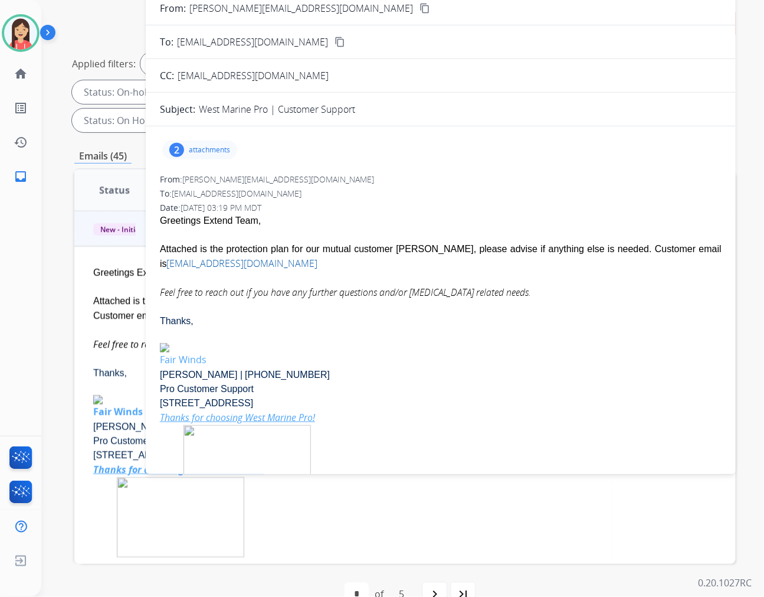
click at [209, 152] on p "attachments" at bounding box center [209, 149] width 41 height 9
click at [262, 220] on mat-icon "download" at bounding box center [264, 221] width 11 height 11
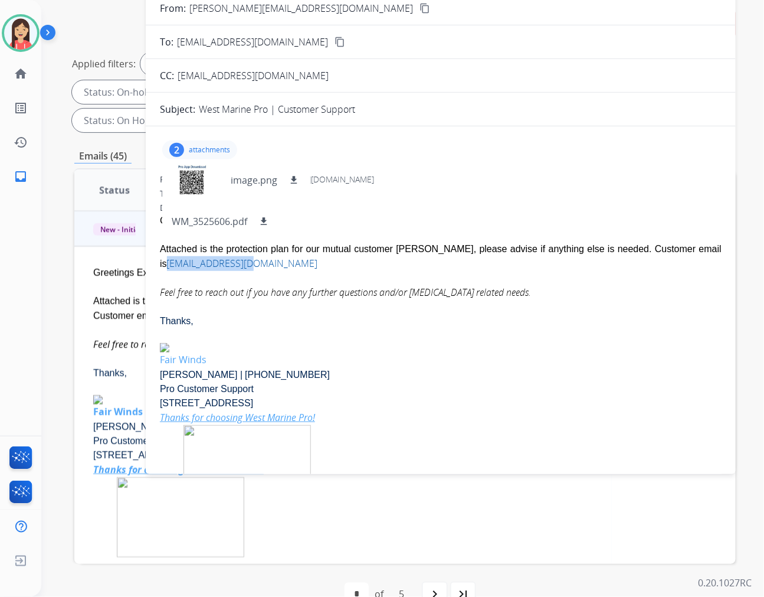
drag, startPoint x: 251, startPoint y: 264, endPoint x: 162, endPoint y: 261, distance: 89.2
click at [162, 261] on div "Attached is the protection plan for our mutual customer [PERSON_NAME], please a…" at bounding box center [441, 256] width 562 height 29
copy link "[EMAIL_ADDRESS][DOMAIN_NAME]"
click at [388, 205] on div "Date: [DATE] 03:19 PM MDT" at bounding box center [441, 208] width 562 height 12
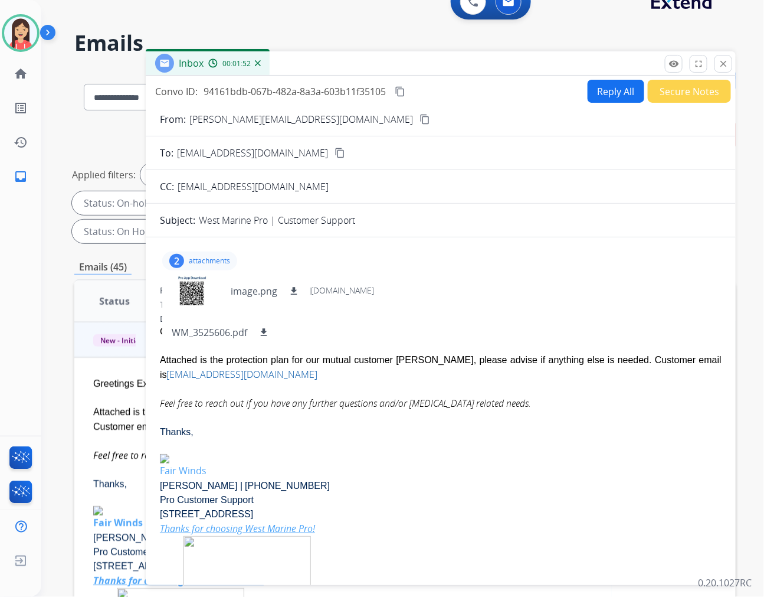
scroll to position [1, 0]
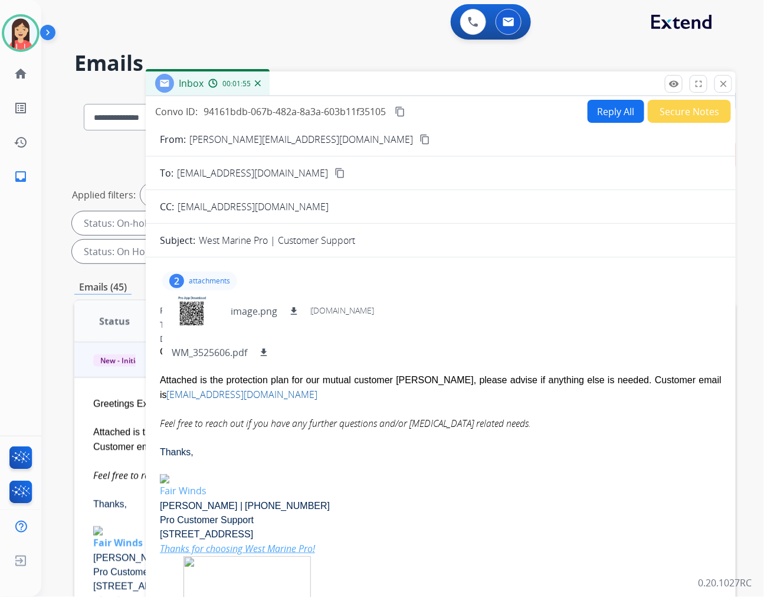
click at [600, 116] on button "Reply All" at bounding box center [616, 111] width 57 height 23
select select "**********"
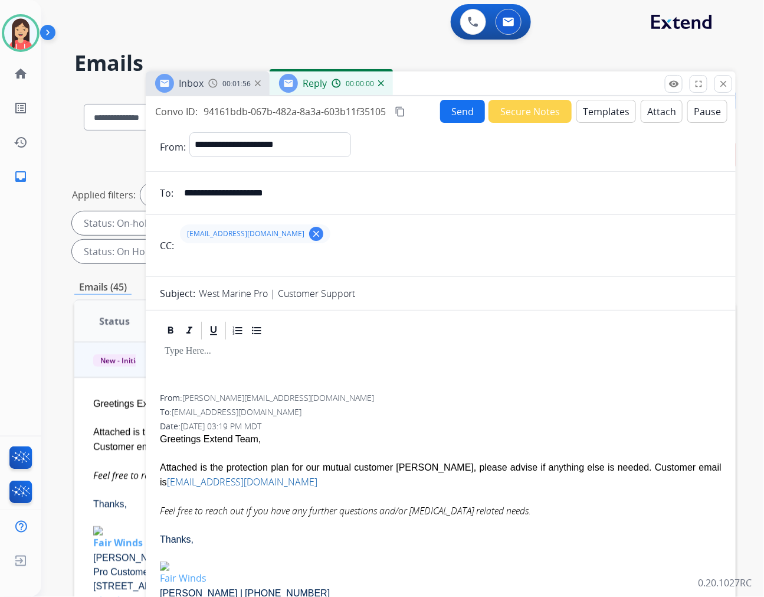
click at [600, 116] on button "Templates" at bounding box center [607, 111] width 60 height 23
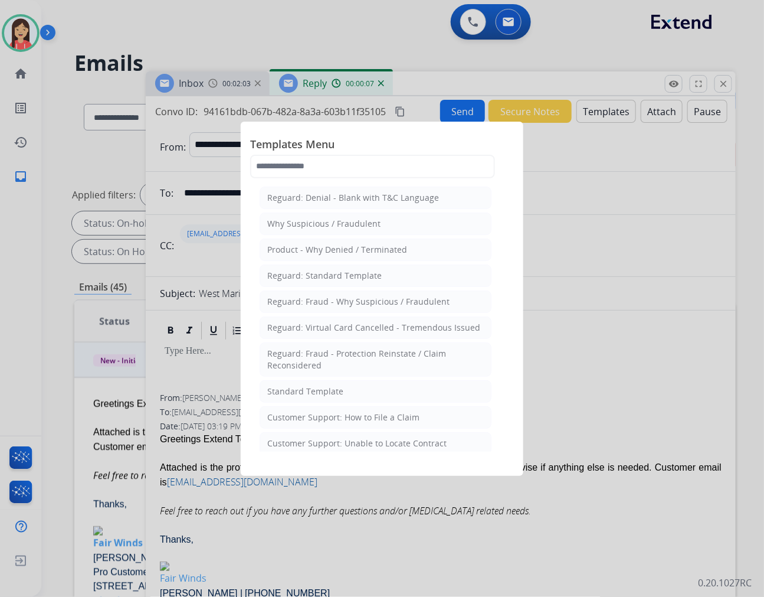
click at [589, 329] on div at bounding box center [382, 298] width 764 height 597
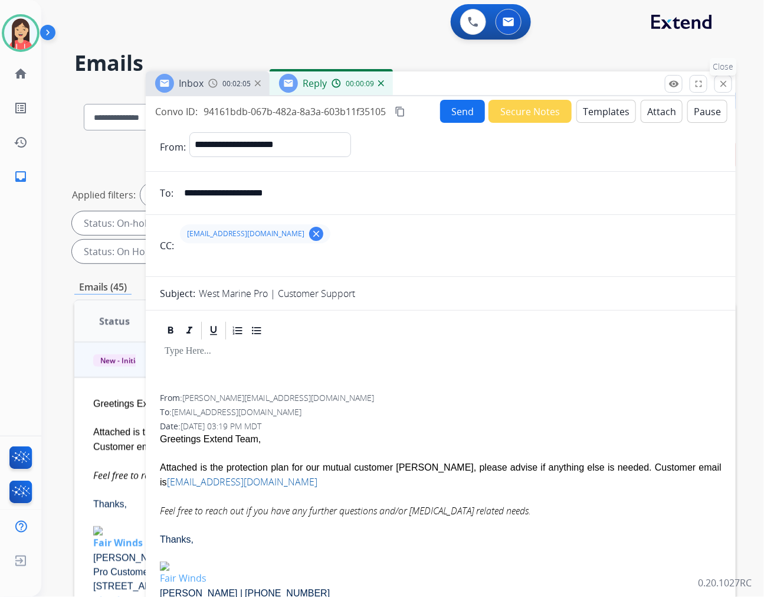
click at [717, 87] on button "close Close" at bounding box center [724, 84] width 18 height 18
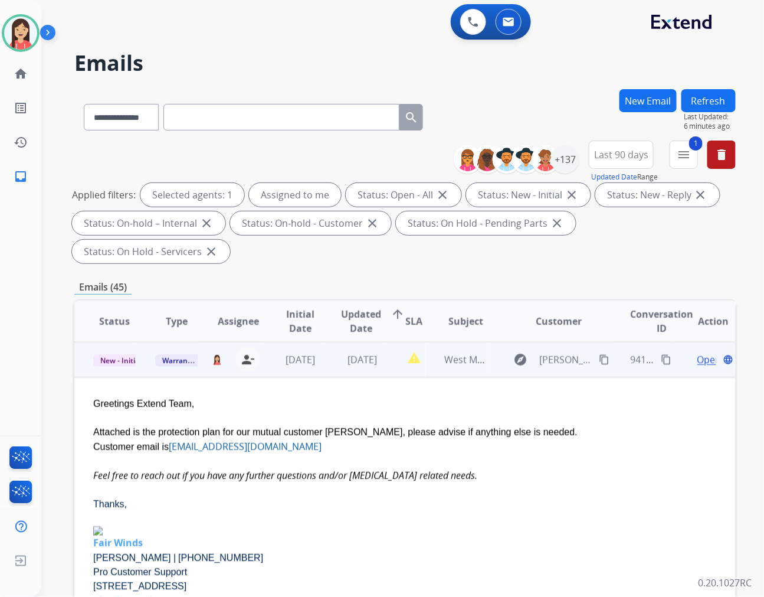
click at [263, 425] on div "Attached is the protection plan for our mutual customer [PERSON_NAME], please a…" at bounding box center [343, 439] width 500 height 29
click at [698, 352] on span "Open" at bounding box center [710, 359] width 24 height 14
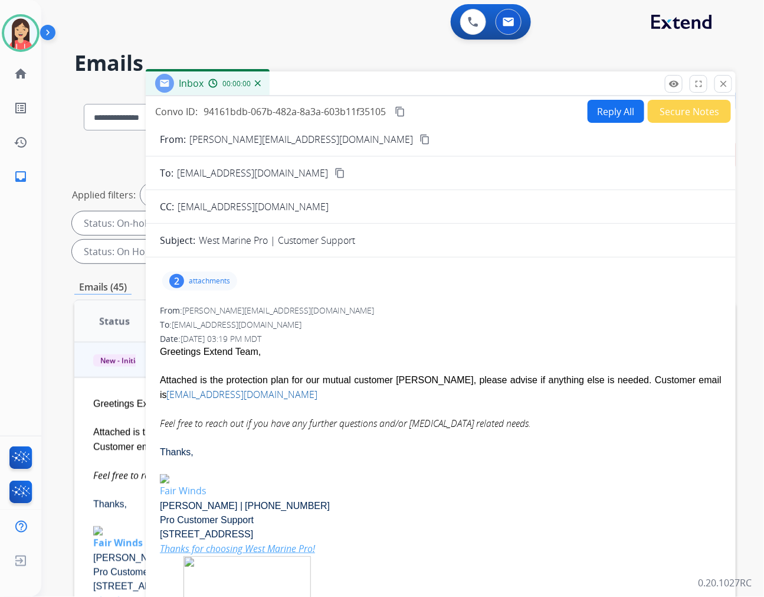
click at [202, 280] on p "attachments" at bounding box center [209, 280] width 41 height 9
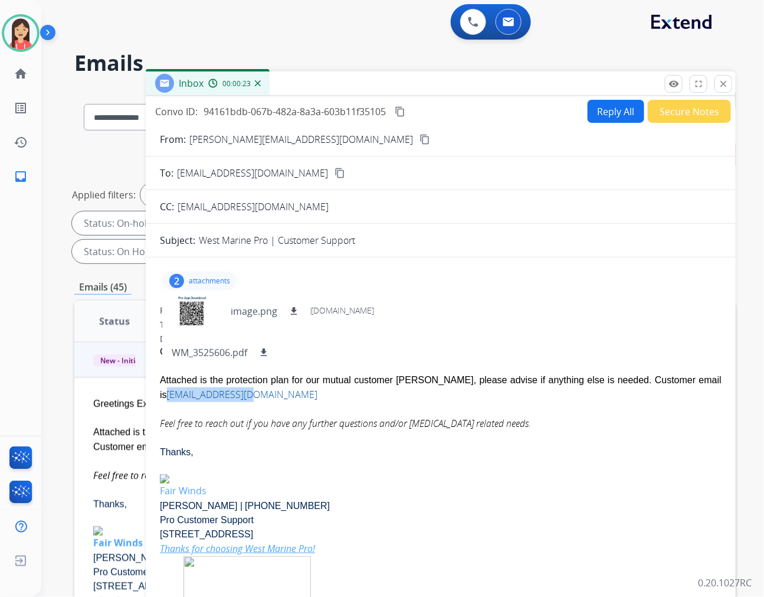
drag, startPoint x: 255, startPoint y: 393, endPoint x: 161, endPoint y: 398, distance: 94.0
click at [161, 398] on div "Attached is the protection plan for our mutual customer [PERSON_NAME], please a…" at bounding box center [441, 387] width 562 height 29
copy link "[EMAIL_ADDRESS][DOMAIN_NAME]"
click at [414, 301] on div "2 attachments image.png download WM_3525606.pdf download From: [PERSON_NAME][EM…" at bounding box center [441, 478] width 590 height 423
click at [622, 110] on button "Reply All" at bounding box center [616, 111] width 57 height 23
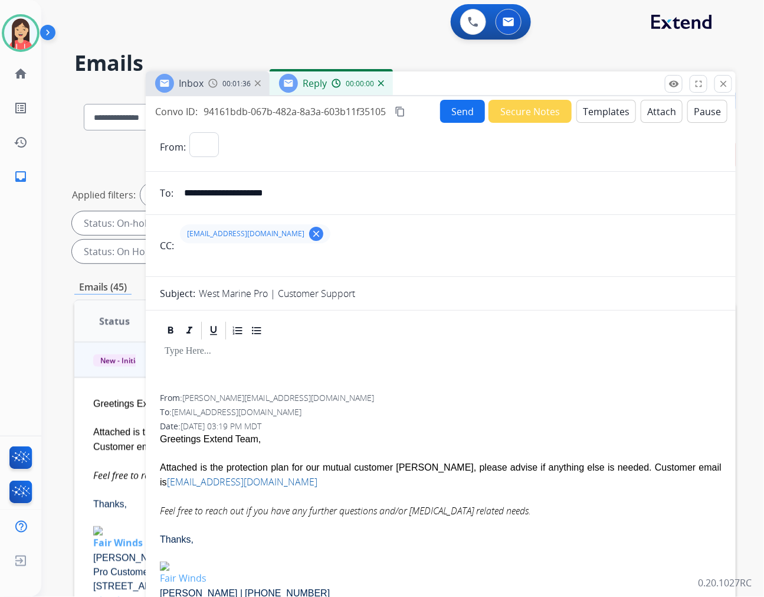
select select "**********"
click at [614, 118] on button "Templates" at bounding box center [607, 111] width 60 height 23
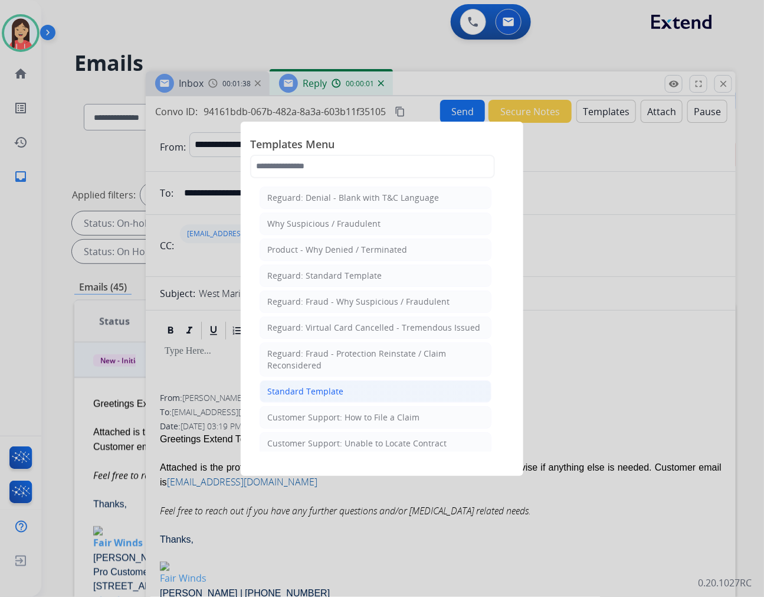
click at [345, 385] on li "Standard Template" at bounding box center [376, 391] width 232 height 22
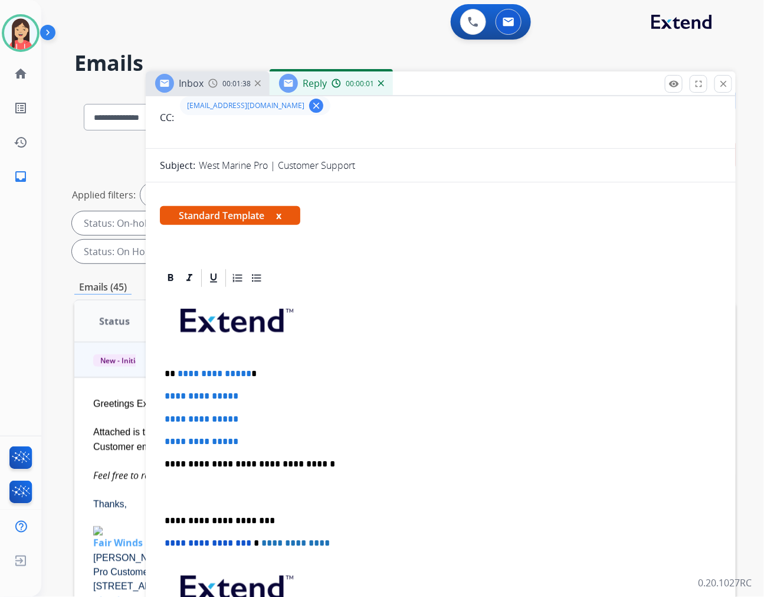
scroll to position [131, 0]
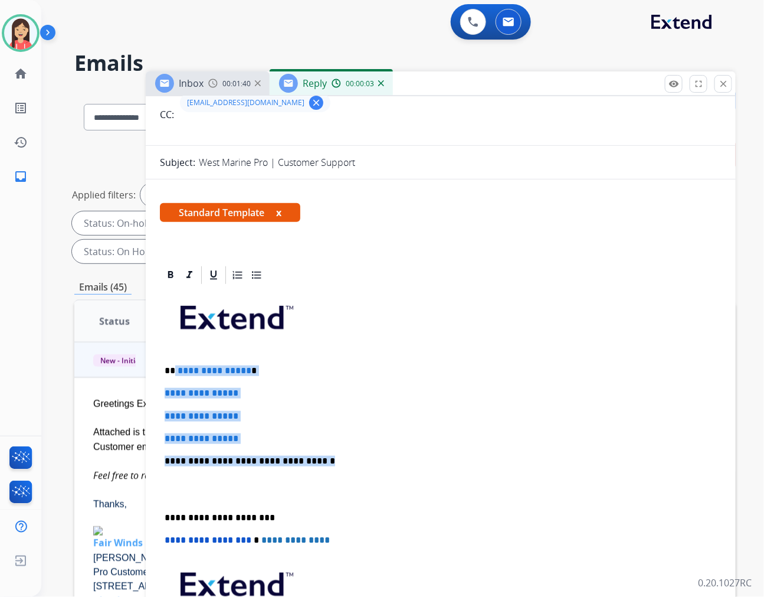
drag, startPoint x: 174, startPoint y: 368, endPoint x: 367, endPoint y: 462, distance: 214.1
click at [367, 462] on div "**********" at bounding box center [441, 489] width 562 height 406
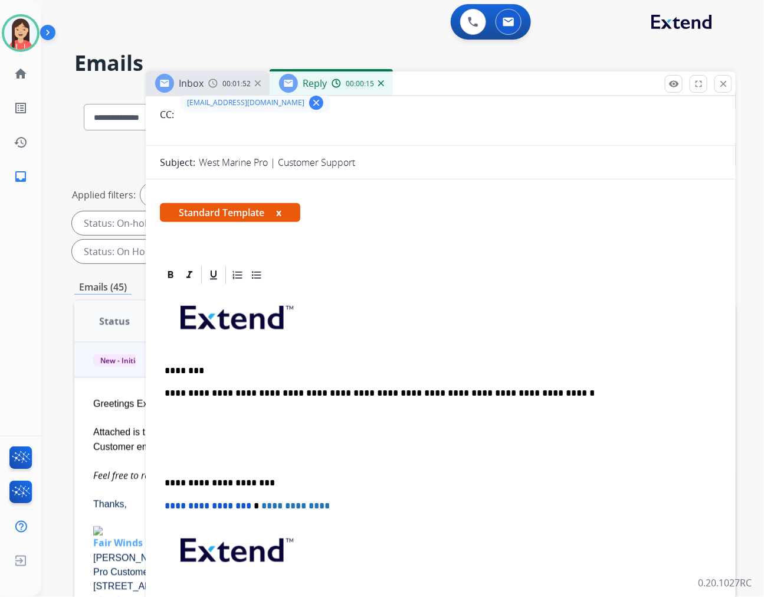
click at [338, 388] on p "**********" at bounding box center [436, 393] width 543 height 11
drag, startPoint x: 549, startPoint y: 392, endPoint x: 508, endPoint y: 392, distance: 41.9
click at [508, 392] on p "**********" at bounding box center [436, 393] width 543 height 11
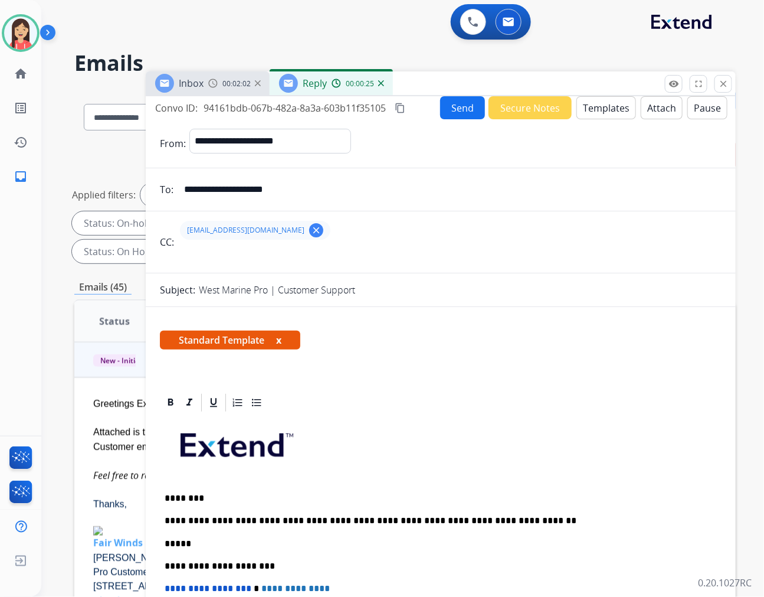
scroll to position [0, 0]
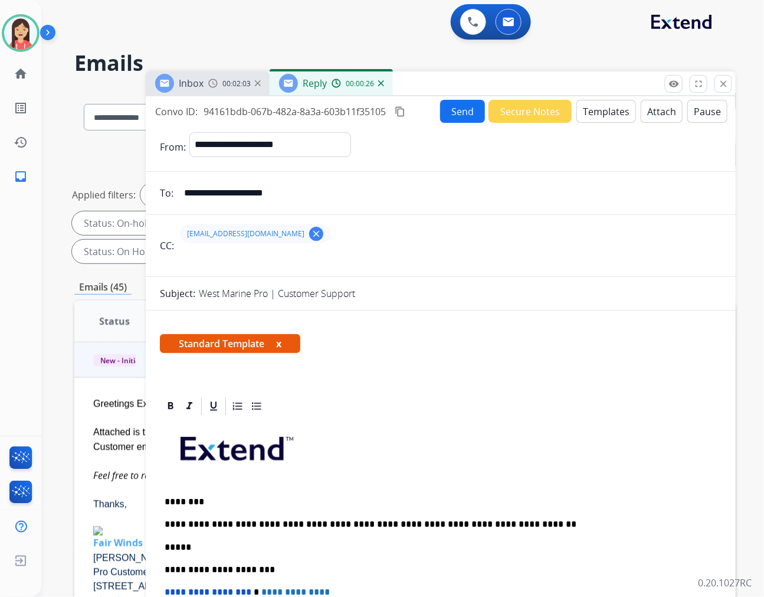
click at [463, 109] on button "Send" at bounding box center [462, 111] width 45 height 23
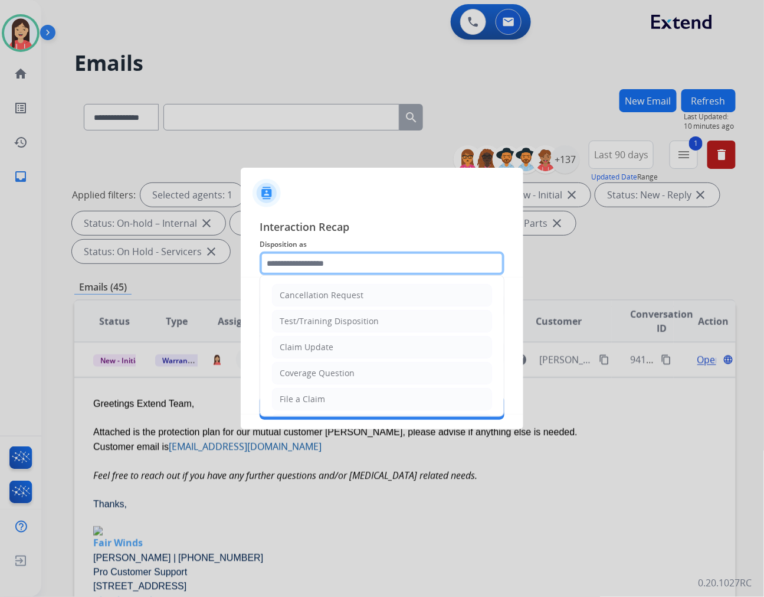
click at [341, 261] on input "text" at bounding box center [382, 263] width 245 height 24
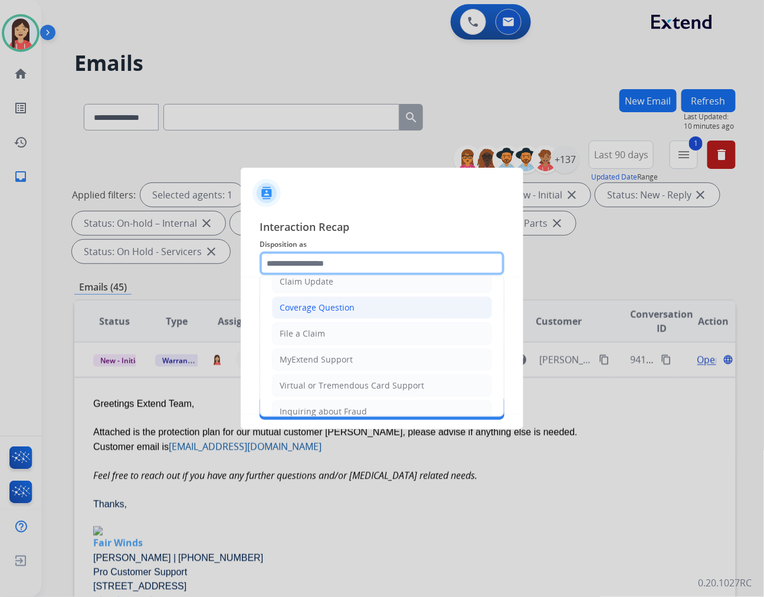
scroll to position [131, 0]
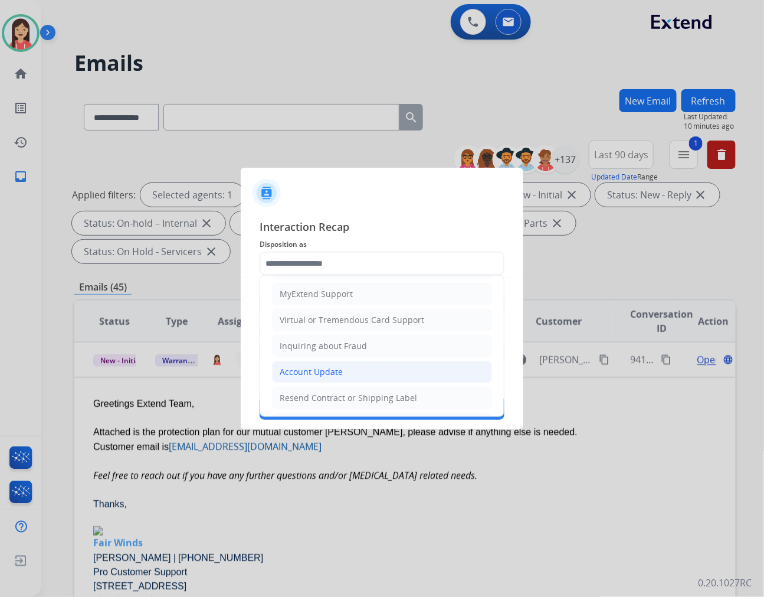
click at [311, 372] on div "Account Update" at bounding box center [311, 372] width 63 height 12
type input "**********"
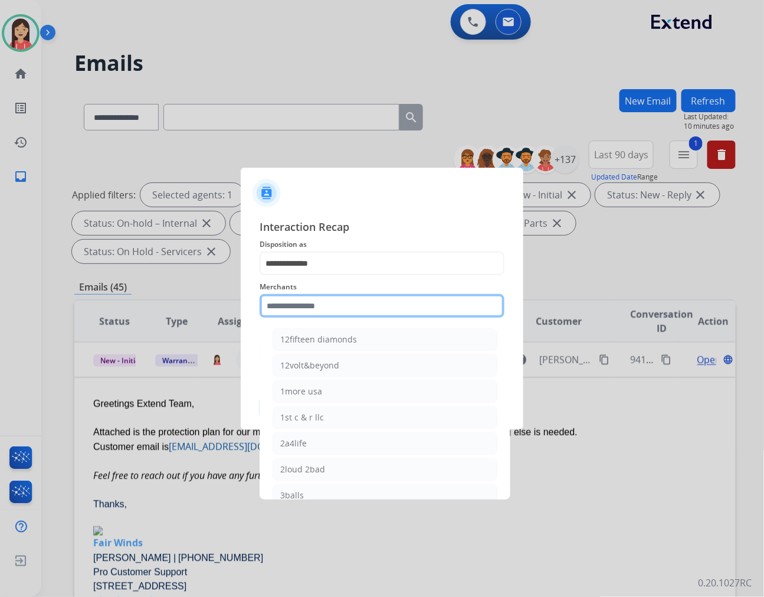
click at [334, 305] on input "text" at bounding box center [382, 306] width 245 height 24
type input "*"
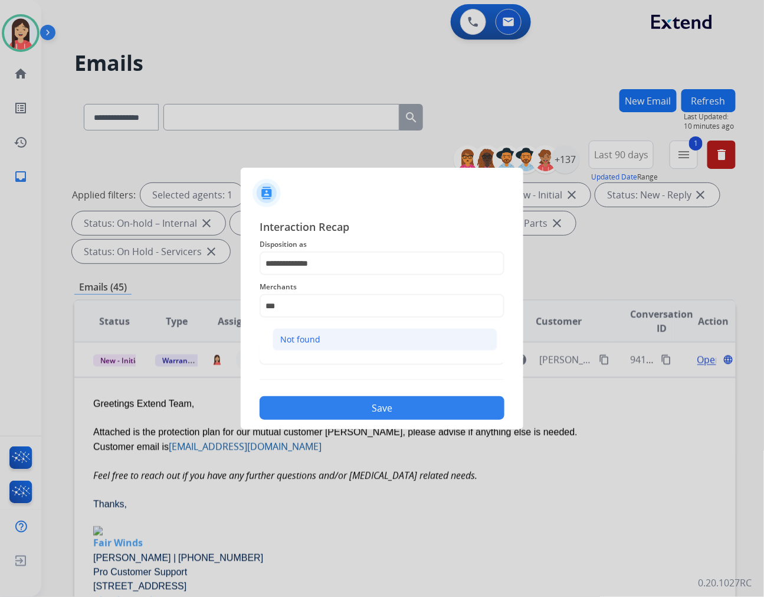
click at [298, 339] on div "Not found" at bounding box center [300, 339] width 40 height 12
type input "*********"
click at [299, 359] on input "text" at bounding box center [382, 353] width 245 height 24
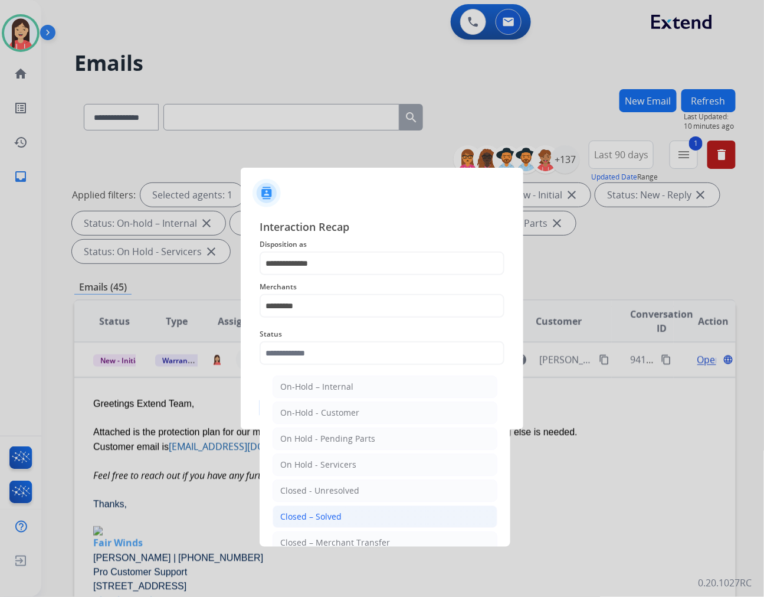
click at [309, 511] on div "Closed – Solved" at bounding box center [310, 517] width 61 height 12
type input "**********"
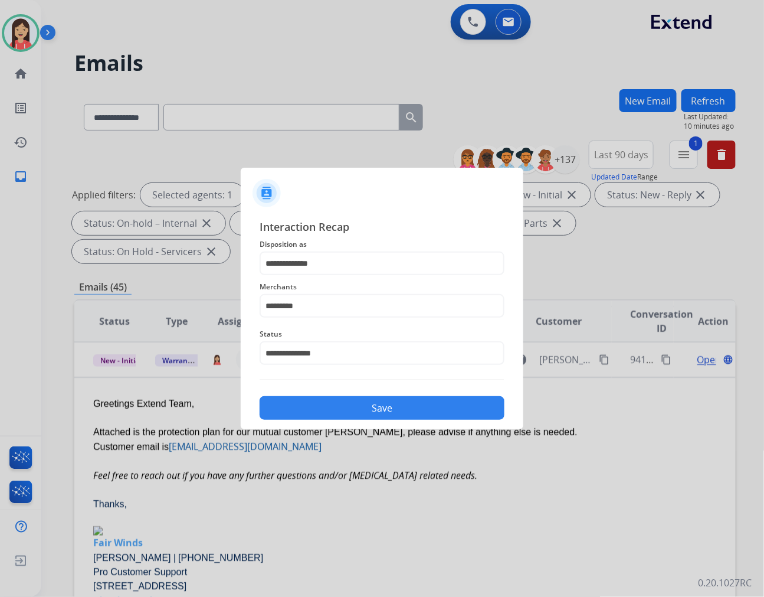
click at [348, 418] on button "Save" at bounding box center [382, 408] width 245 height 24
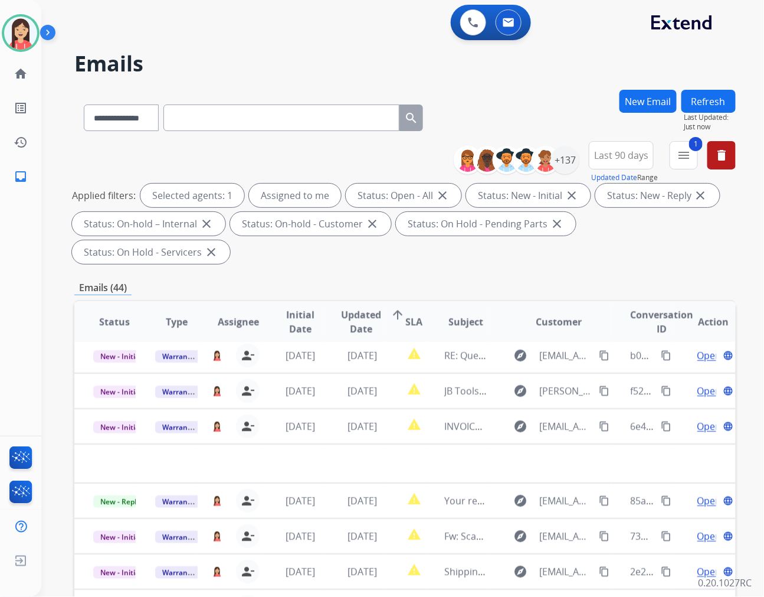
scroll to position [39, 0]
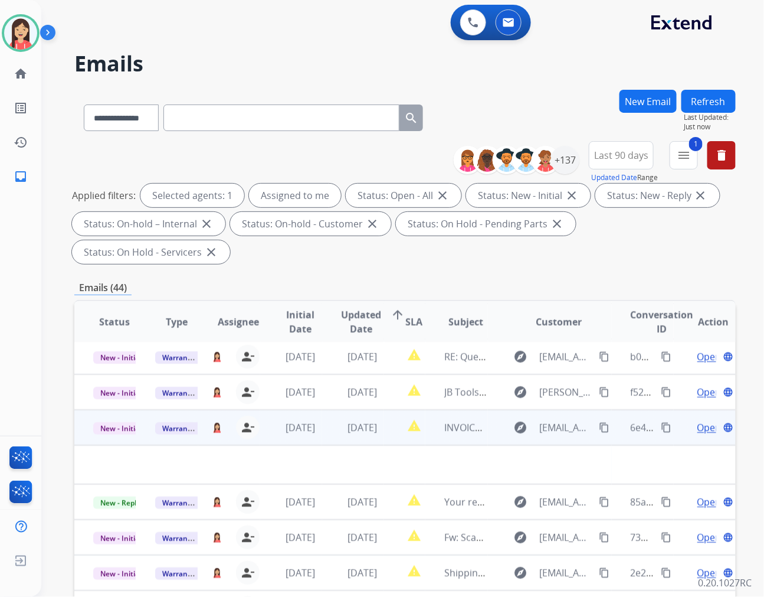
click at [339, 410] on td "[DATE]" at bounding box center [353, 427] width 62 height 35
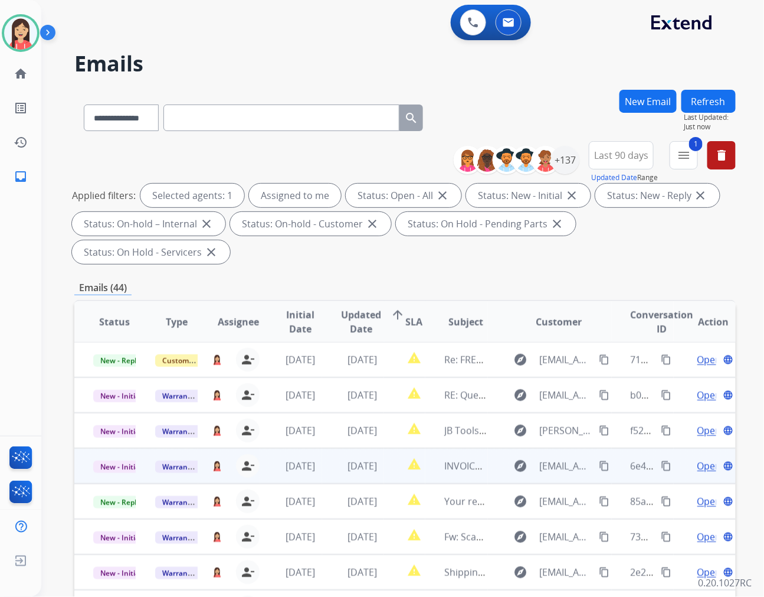
click at [325, 448] on td "[DATE]" at bounding box center [353, 465] width 62 height 35
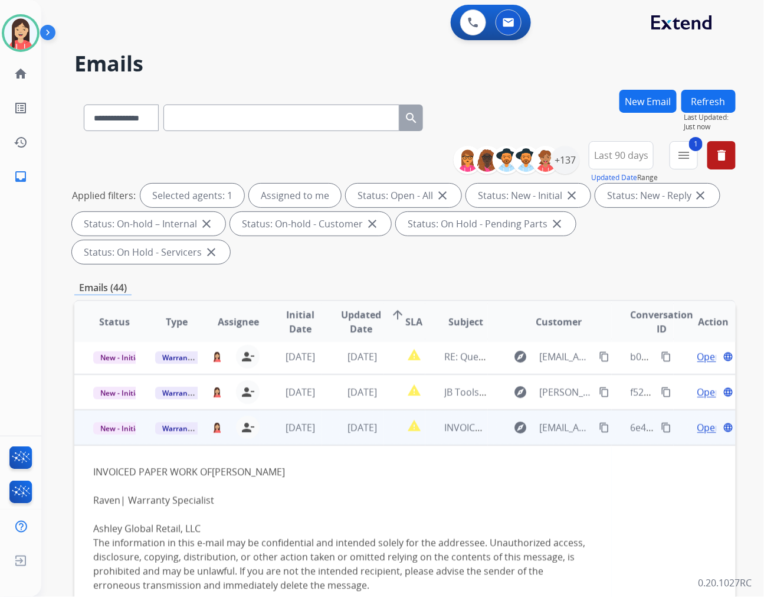
scroll to position [106, 0]
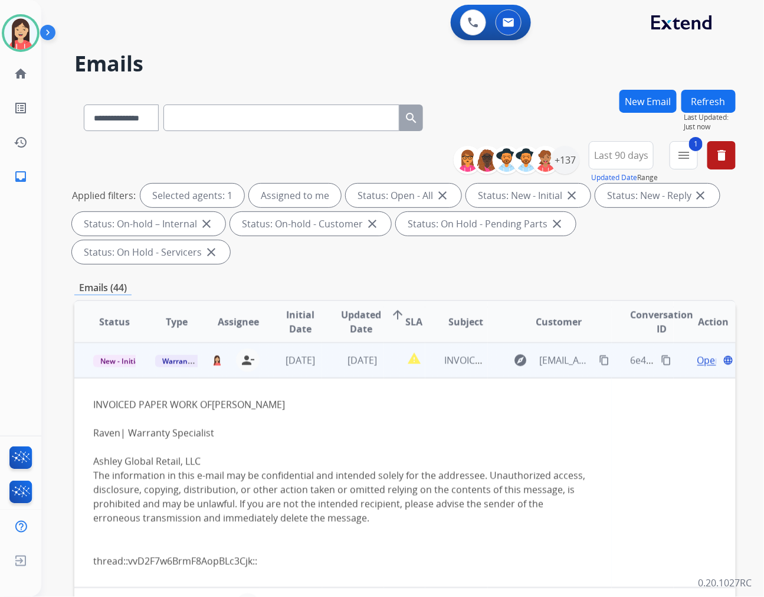
click at [698, 353] on span "Open" at bounding box center [710, 360] width 24 height 14
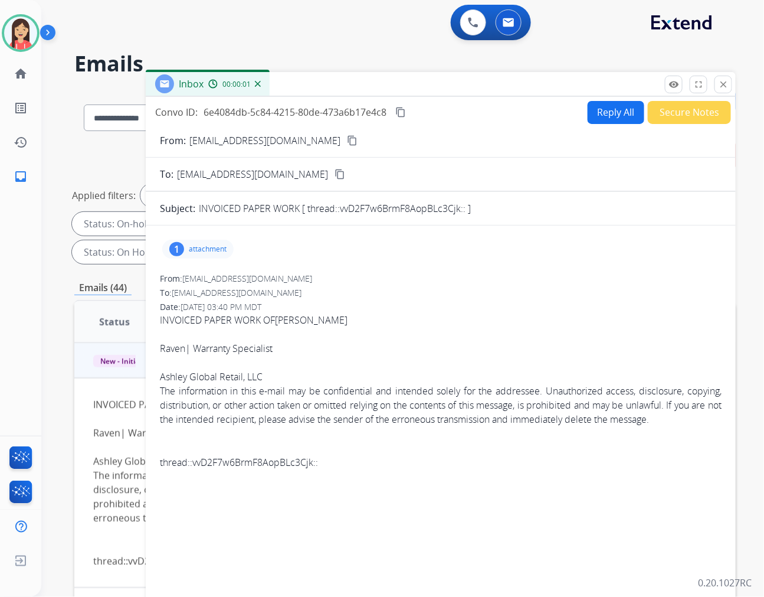
click at [221, 252] on p "attachment" at bounding box center [208, 248] width 38 height 9
click at [296, 279] on mat-icon "download" at bounding box center [298, 279] width 11 height 11
click at [602, 113] on button "Reply All" at bounding box center [616, 112] width 57 height 23
select select "**********"
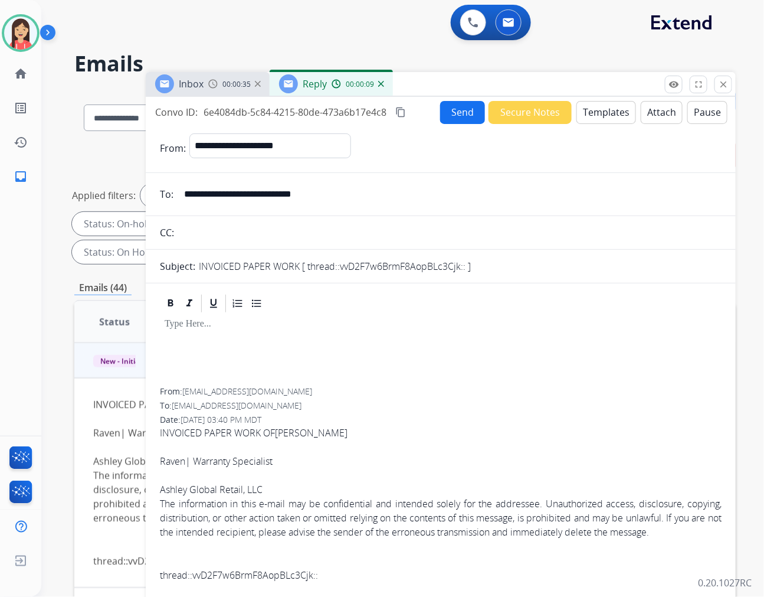
click at [596, 112] on button "Templates" at bounding box center [607, 112] width 60 height 23
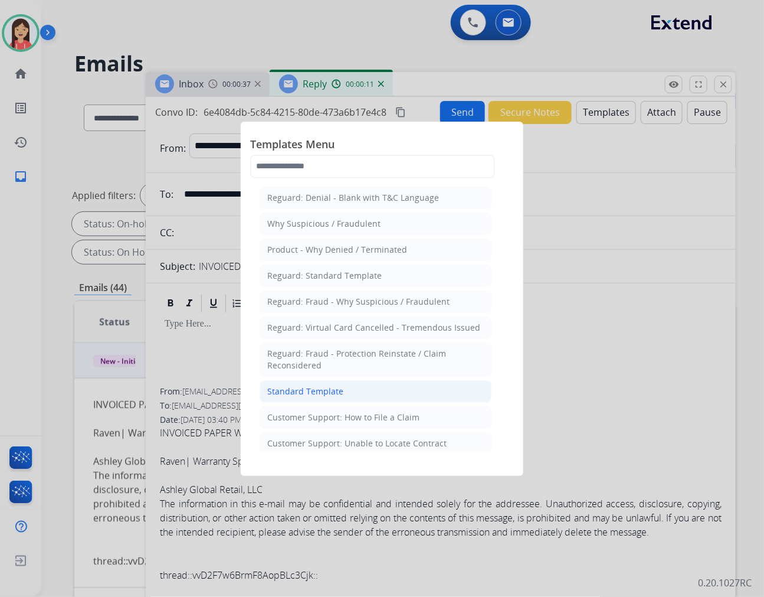
click at [311, 387] on div "Standard Template" at bounding box center [305, 391] width 76 height 12
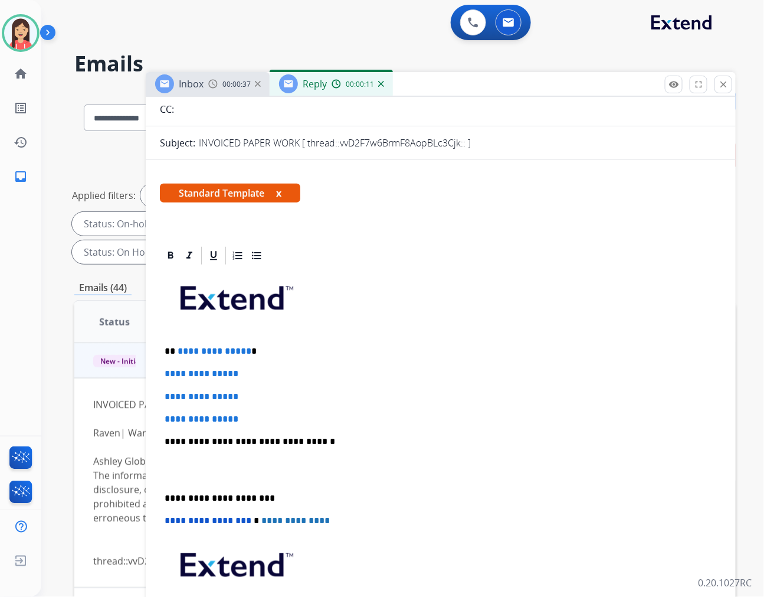
scroll to position [131, 0]
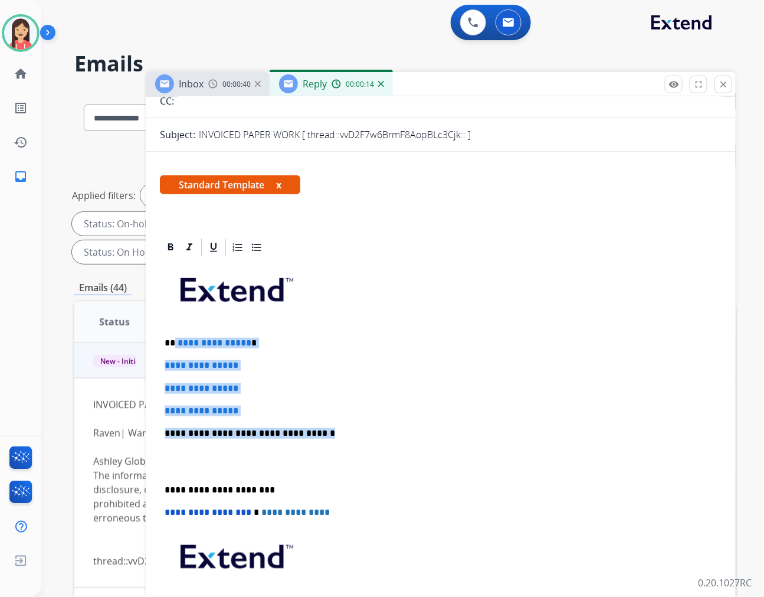
drag, startPoint x: 173, startPoint y: 338, endPoint x: 382, endPoint y: 430, distance: 228.6
click at [382, 430] on div "**********" at bounding box center [441, 461] width 562 height 406
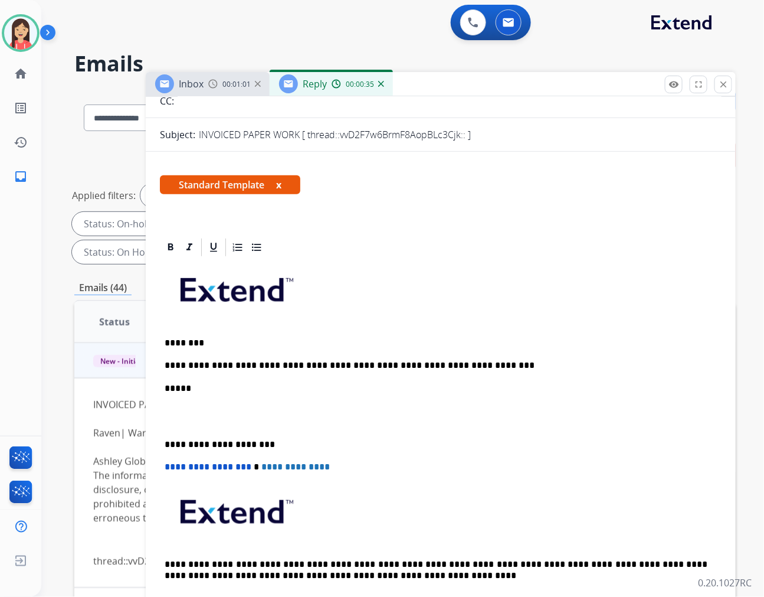
click at [297, 409] on p at bounding box center [441, 416] width 552 height 22
click at [281, 414] on p at bounding box center [441, 416] width 552 height 22
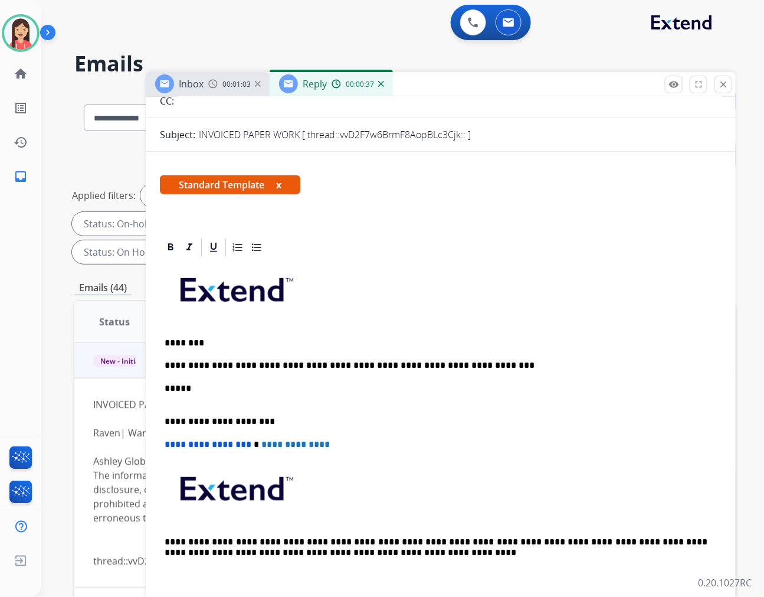
click at [254, 398] on p "*****" at bounding box center [436, 394] width 543 height 22
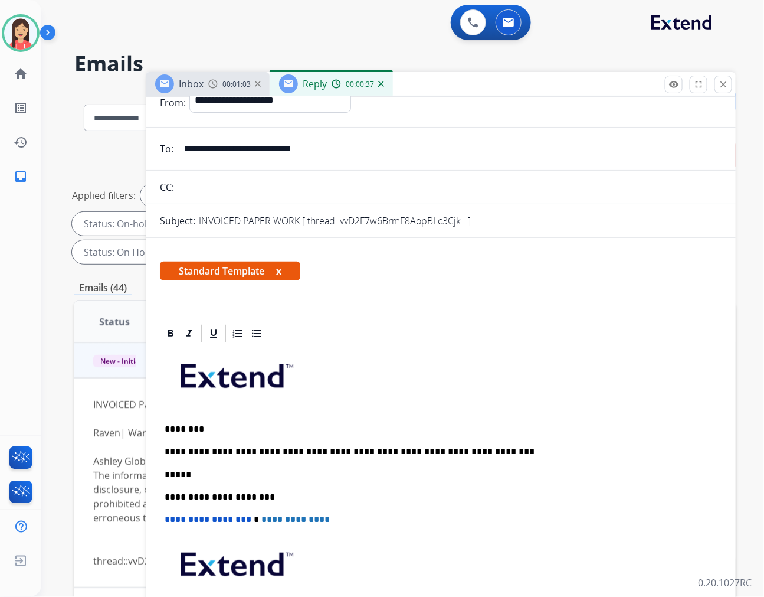
scroll to position [0, 0]
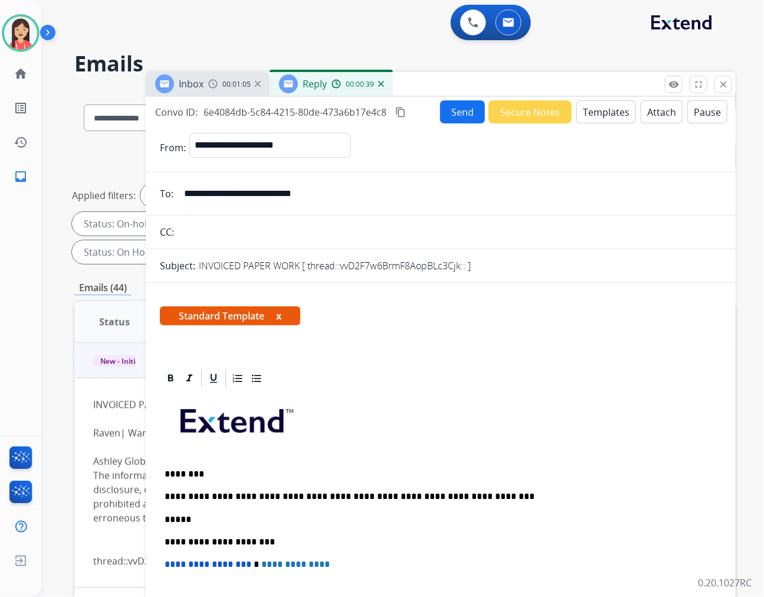
click at [453, 119] on button "Send" at bounding box center [462, 111] width 45 height 23
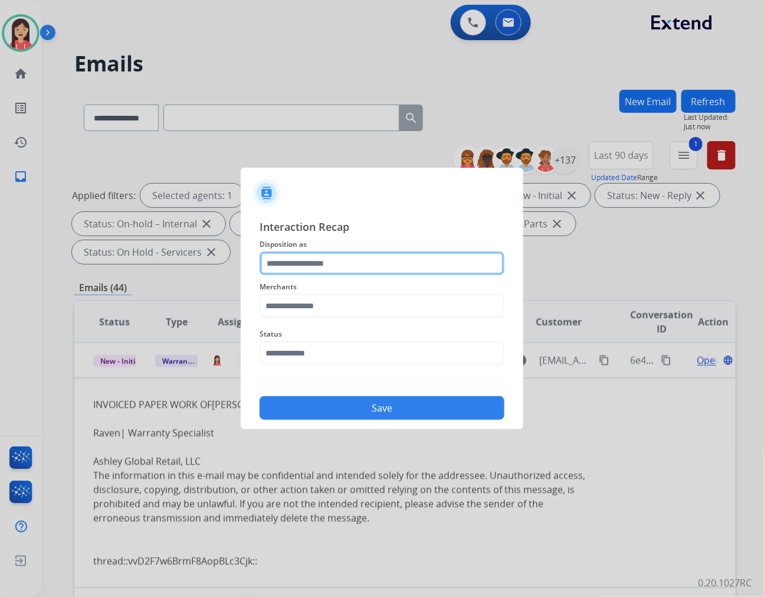
click at [334, 262] on input "text" at bounding box center [382, 263] width 245 height 24
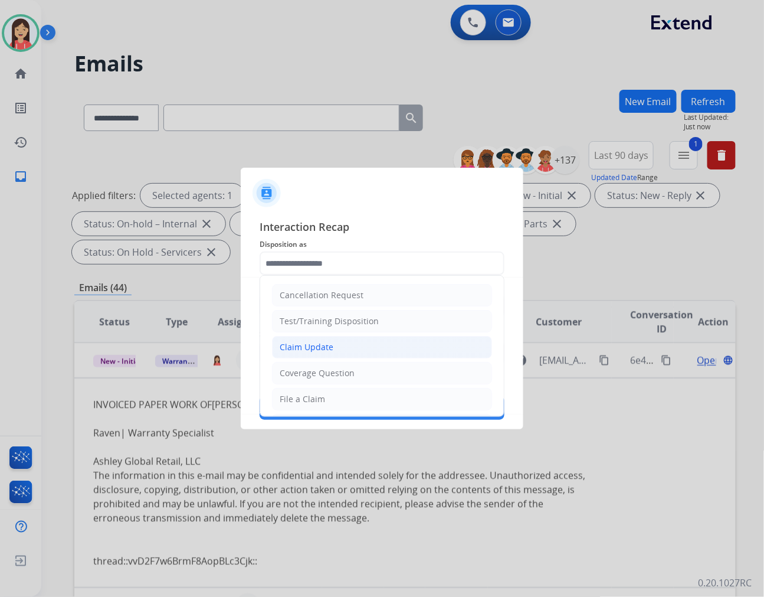
click at [322, 348] on div "Claim Update" at bounding box center [307, 347] width 54 height 12
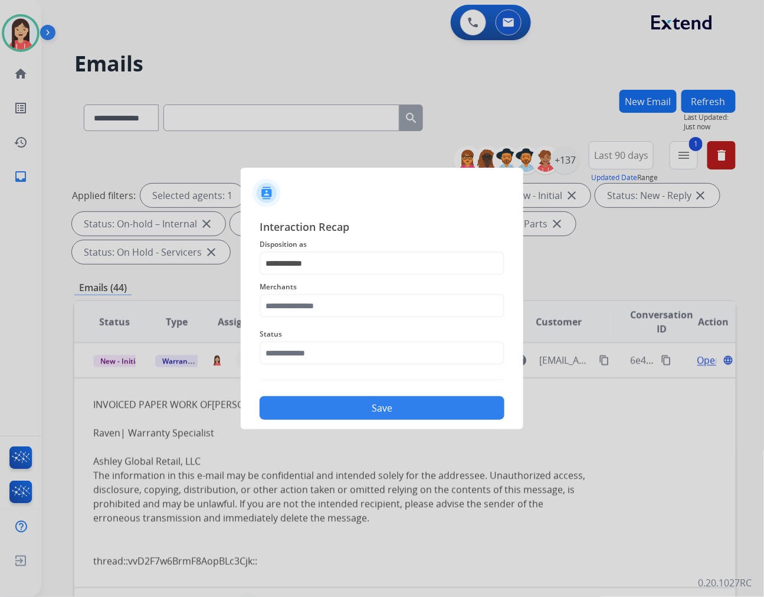
click at [327, 250] on span "Disposition as" at bounding box center [382, 244] width 245 height 14
click at [323, 260] on input "**********" at bounding box center [382, 263] width 245 height 24
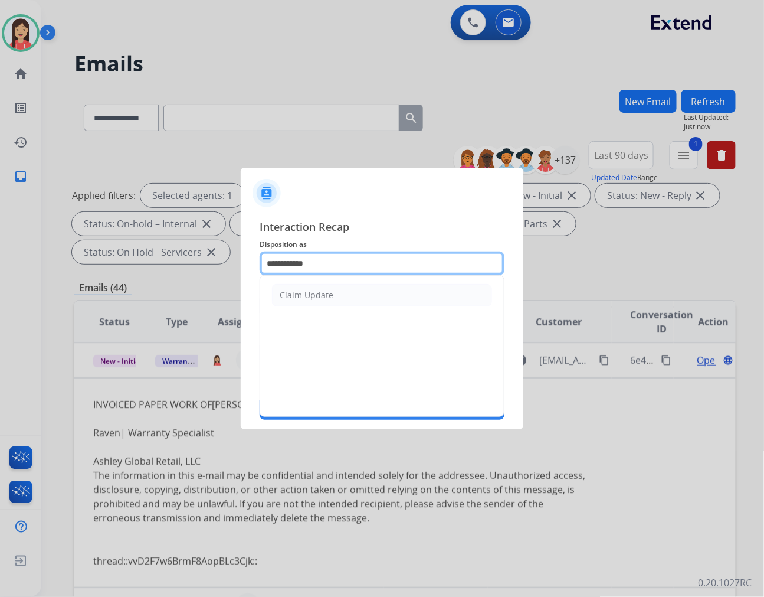
click at [323, 260] on input "**********" at bounding box center [382, 263] width 245 height 24
click at [322, 261] on input "**********" at bounding box center [382, 263] width 245 height 24
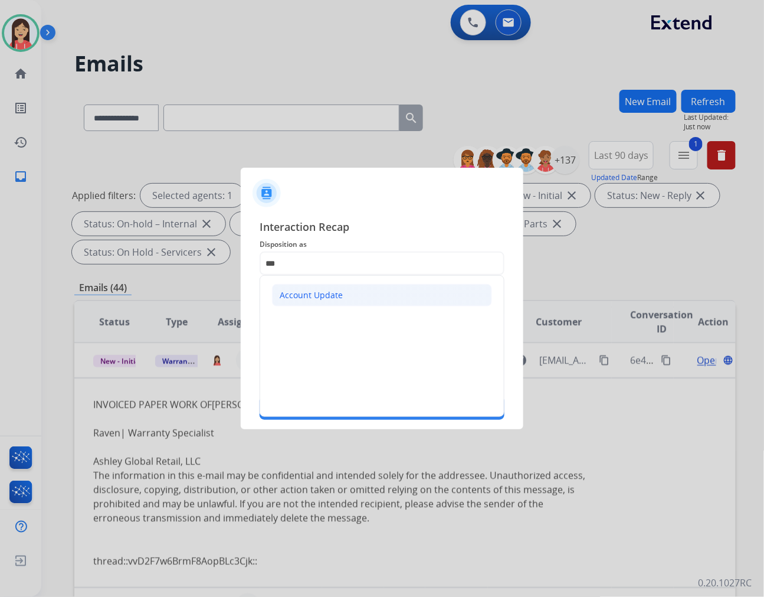
click at [316, 294] on div "Account Update" at bounding box center [311, 295] width 63 height 12
type input "**********"
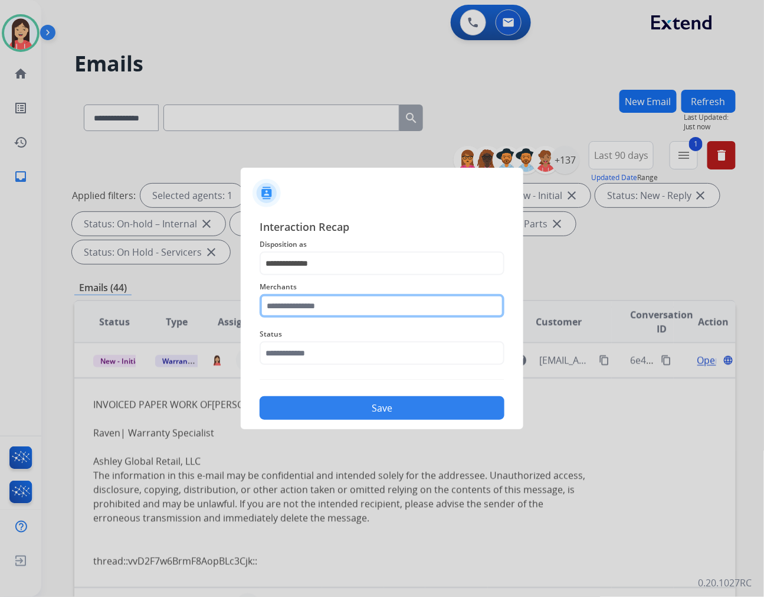
click at [310, 305] on input "text" at bounding box center [382, 306] width 245 height 24
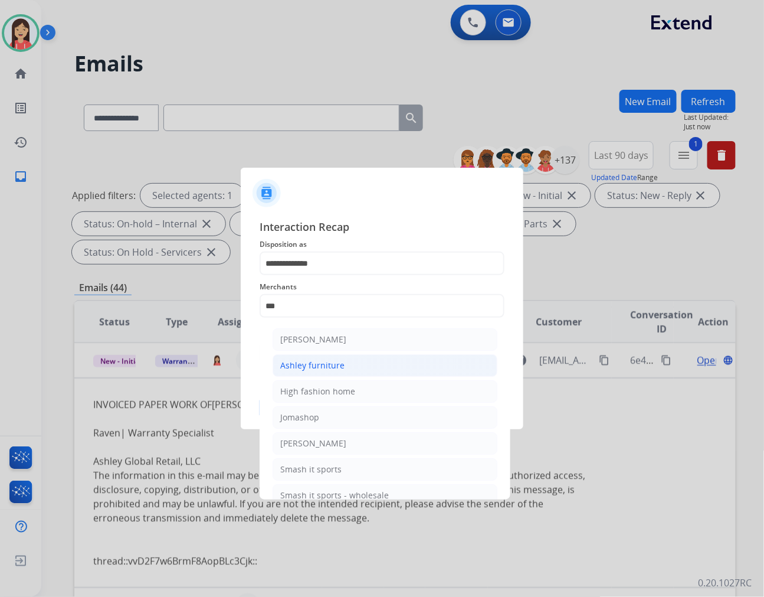
click at [310, 358] on li "Ashley furniture" at bounding box center [385, 365] width 225 height 22
type input "**********"
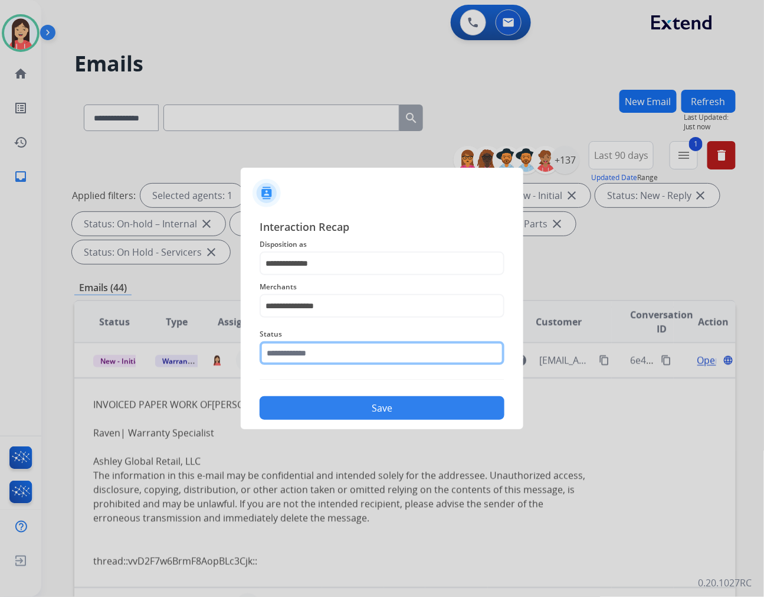
click at [310, 346] on input "text" at bounding box center [382, 353] width 245 height 24
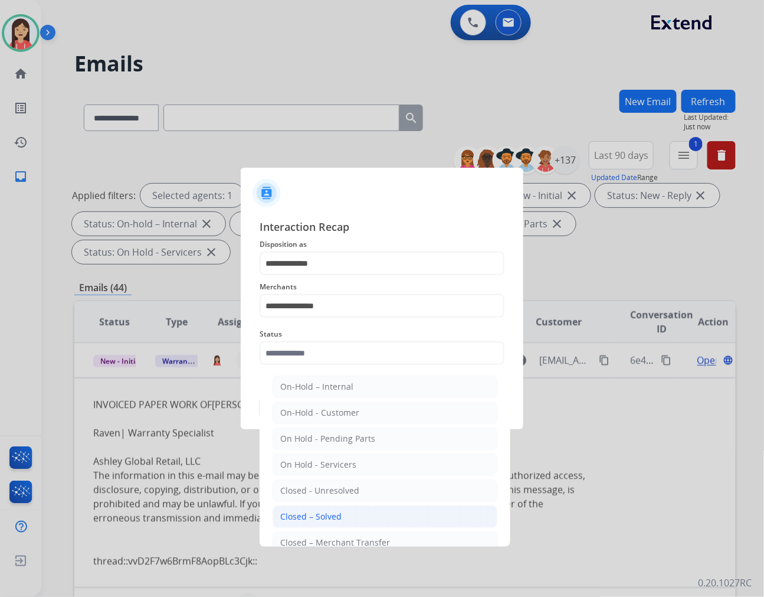
click at [328, 514] on div "Closed – Solved" at bounding box center [310, 517] width 61 height 12
type input "**********"
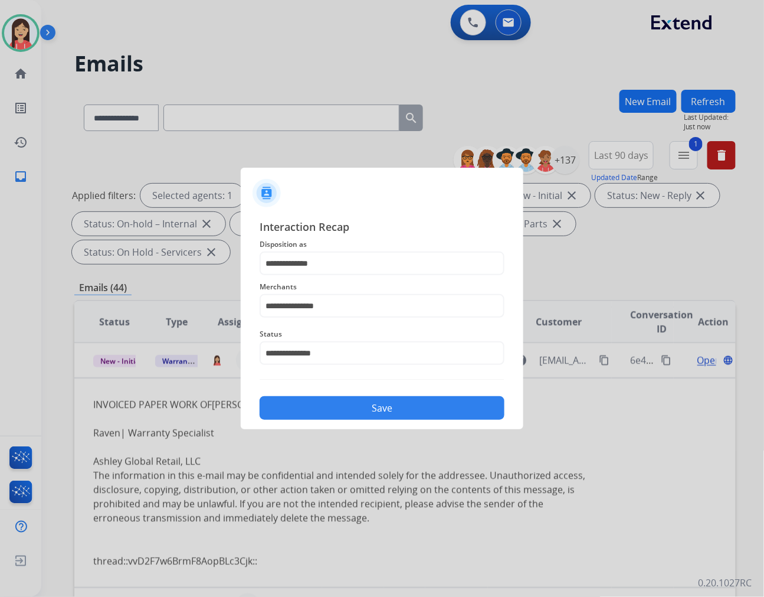
click at [362, 406] on button "Save" at bounding box center [382, 408] width 245 height 24
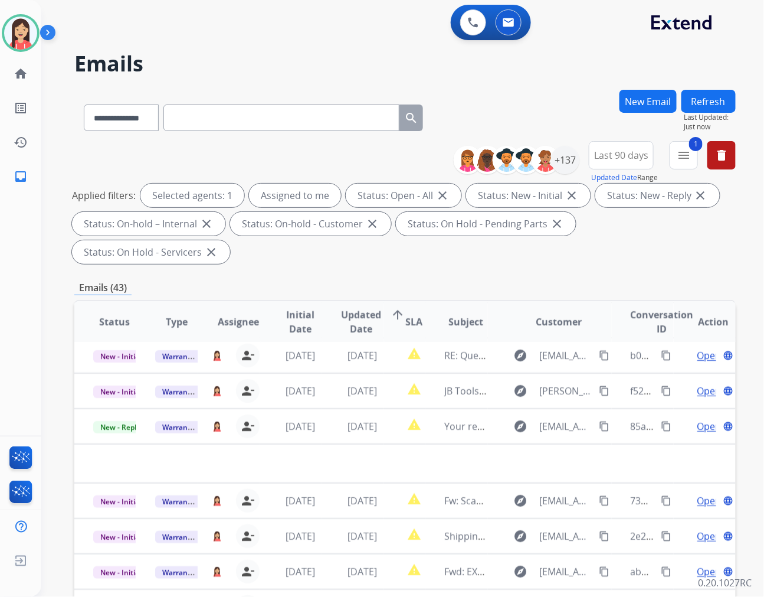
scroll to position [39, 0]
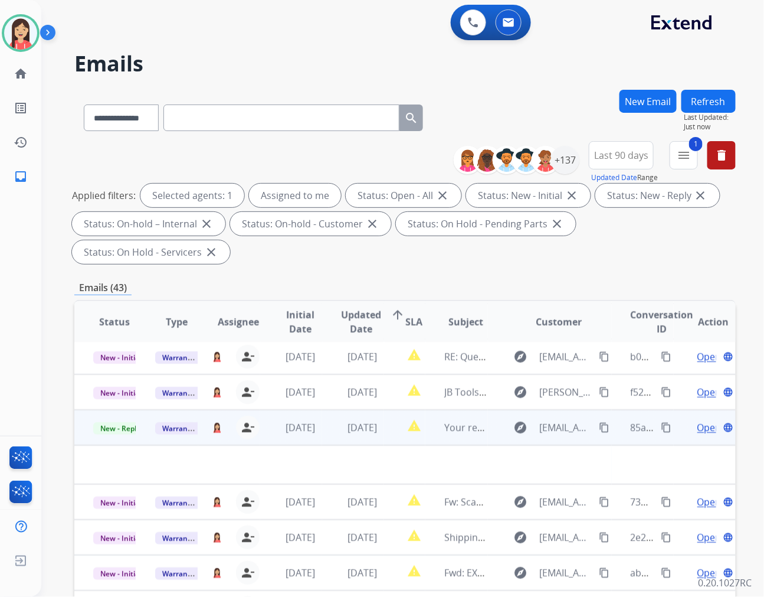
click at [329, 410] on td "[DATE]" at bounding box center [353, 427] width 62 height 35
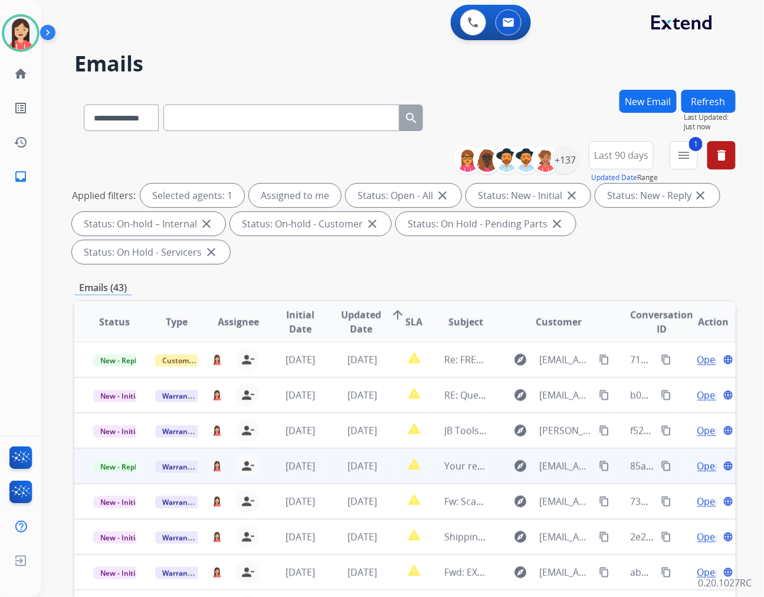
click at [327, 448] on td "[DATE]" at bounding box center [353, 465] width 62 height 35
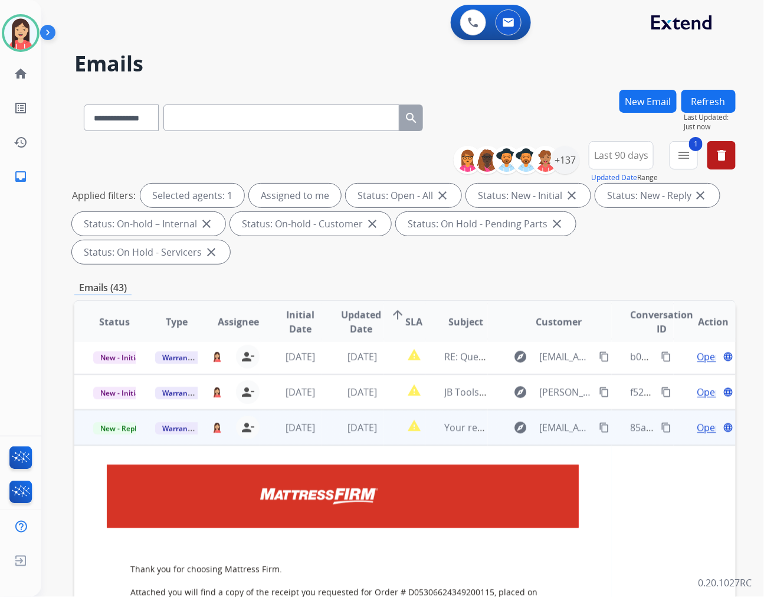
scroll to position [106, 0]
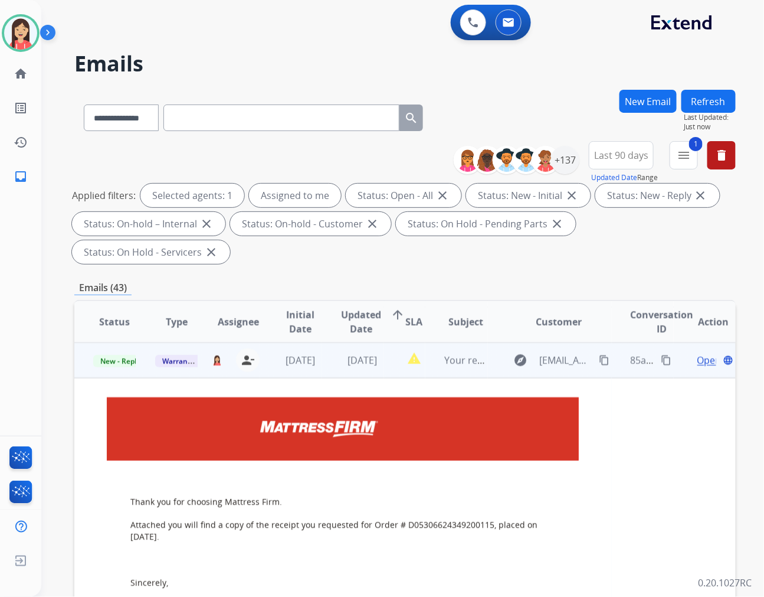
click at [698, 353] on span "Open" at bounding box center [710, 360] width 24 height 14
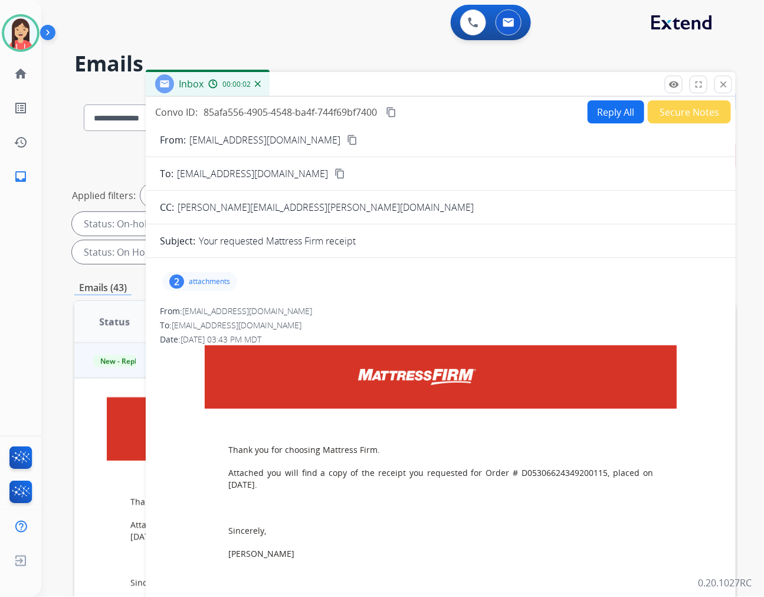
click at [213, 283] on p "attachments" at bounding box center [209, 281] width 41 height 9
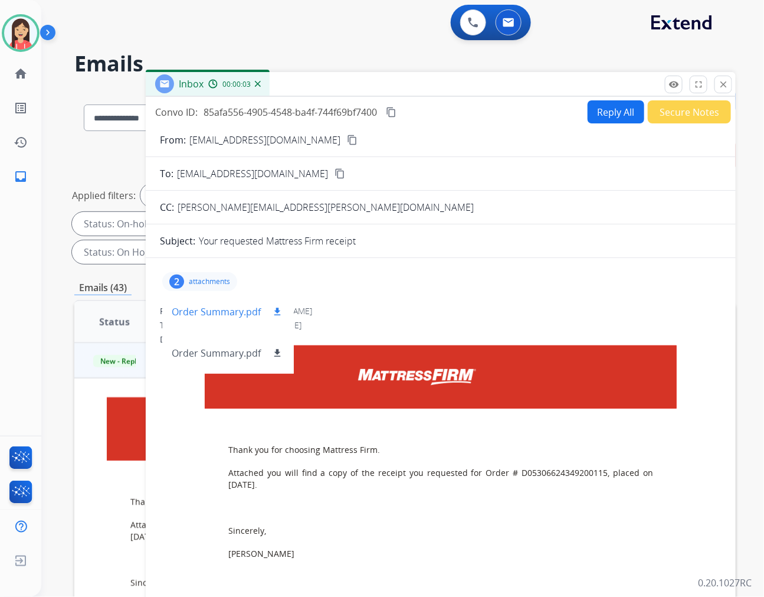
click at [274, 310] on mat-icon "download" at bounding box center [277, 311] width 11 height 11
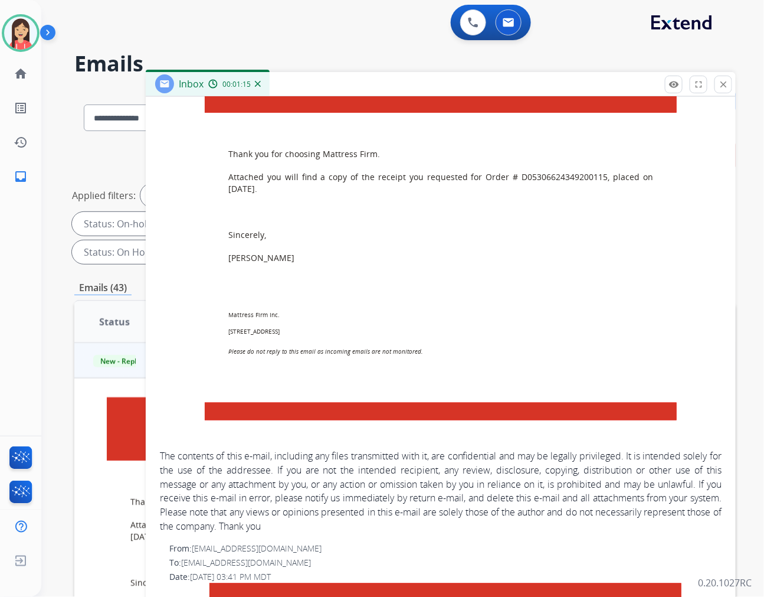
scroll to position [142, 0]
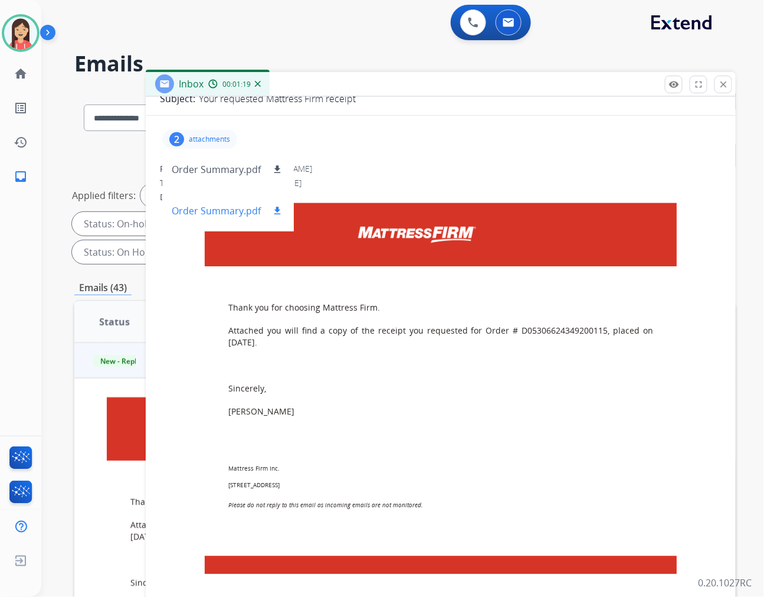
click at [282, 211] on button "download" at bounding box center [277, 211] width 14 height 14
click at [277, 169] on mat-icon "download" at bounding box center [277, 169] width 11 height 11
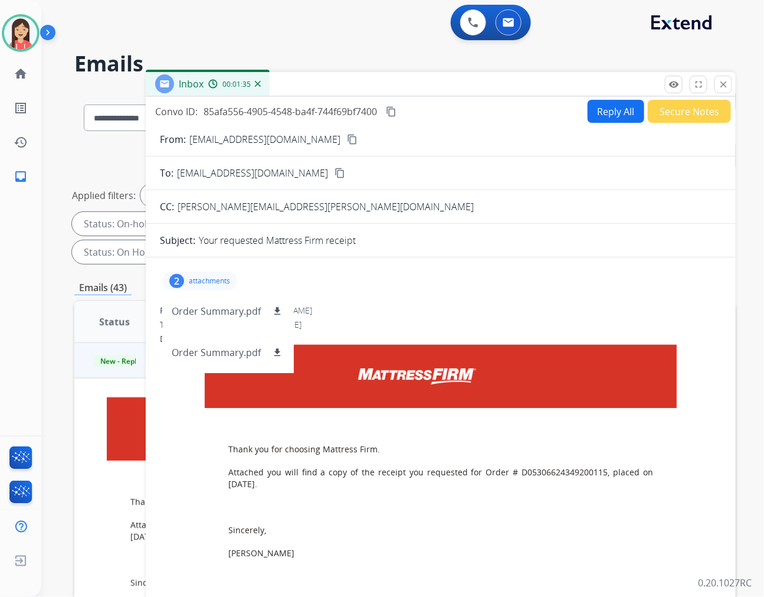
scroll to position [0, 0]
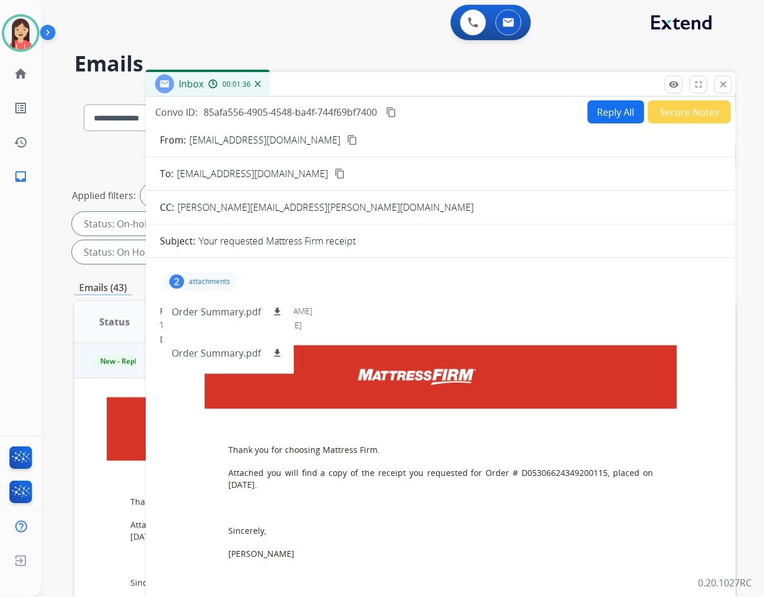
click at [614, 106] on button "Reply All" at bounding box center [616, 111] width 57 height 23
select select "**********"
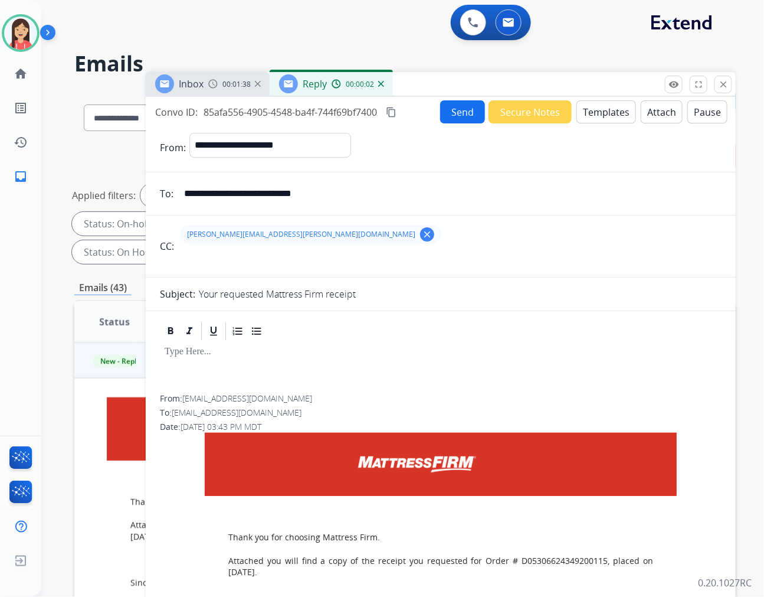
click at [604, 108] on button "Templates" at bounding box center [607, 111] width 60 height 23
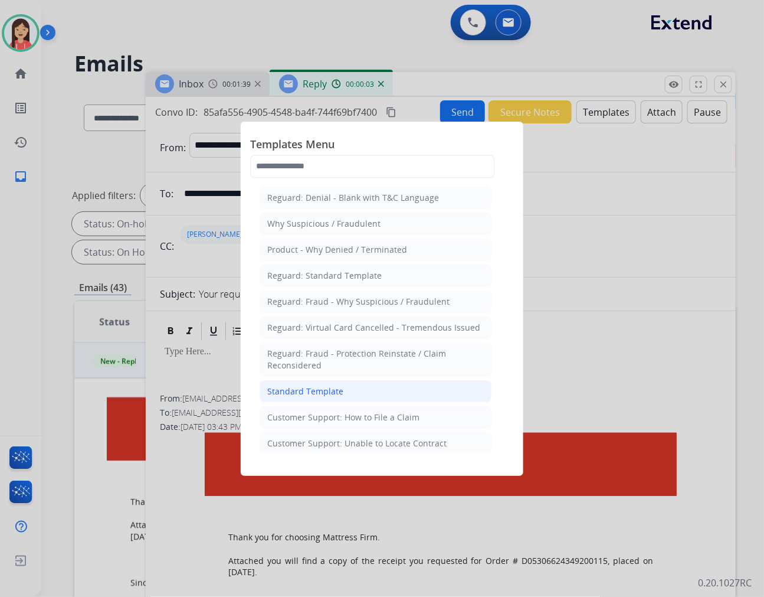
click at [367, 386] on li "Standard Template" at bounding box center [376, 391] width 232 height 22
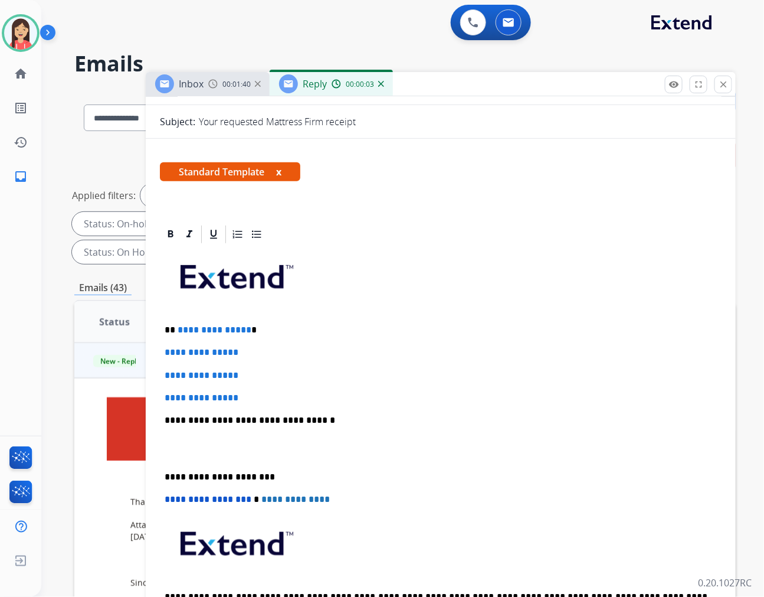
scroll to position [197, 0]
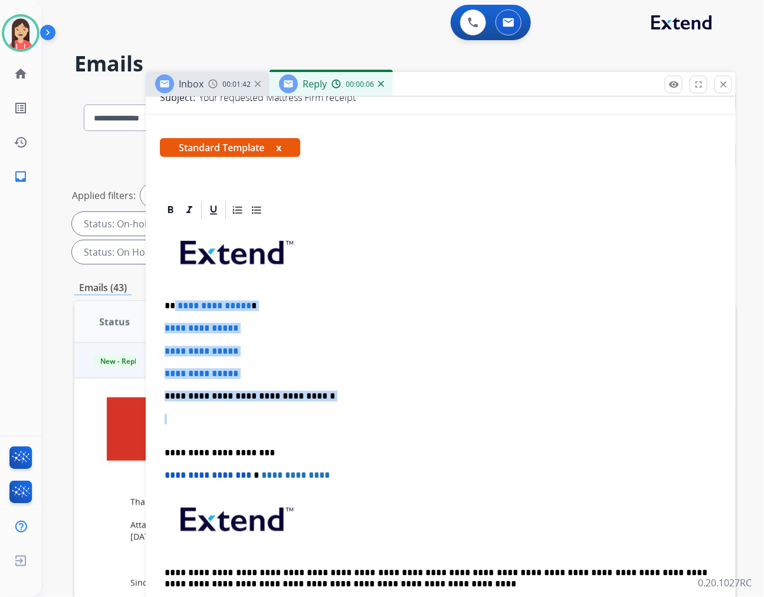
drag, startPoint x: 175, startPoint y: 305, endPoint x: 344, endPoint y: 419, distance: 204.1
click at [344, 419] on div "**********" at bounding box center [441, 424] width 562 height 406
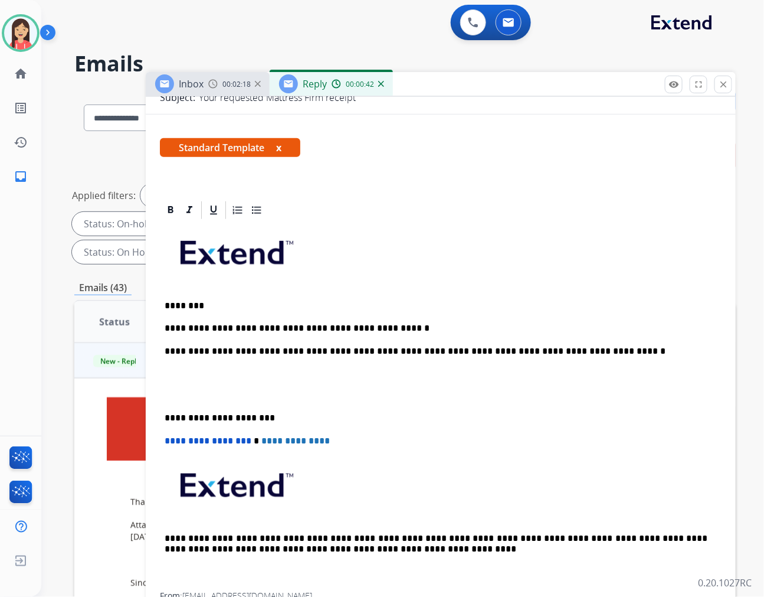
click at [399, 350] on p "**********" at bounding box center [436, 351] width 543 height 11
drag, startPoint x: 605, startPoint y: 353, endPoint x: 571, endPoint y: 351, distance: 33.7
click at [571, 351] on p "**********" at bounding box center [436, 351] width 543 height 11
click at [214, 384] on p at bounding box center [441, 384] width 552 height 32
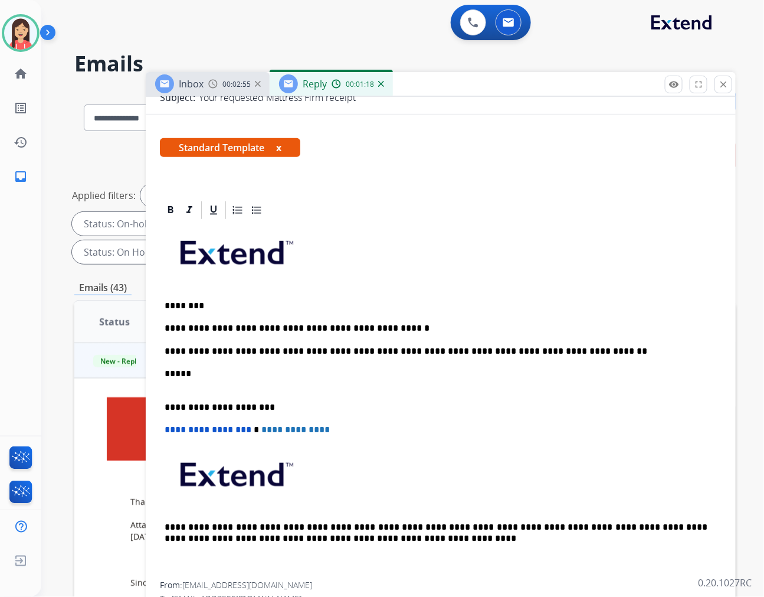
click at [388, 326] on p "**********" at bounding box center [436, 328] width 543 height 11
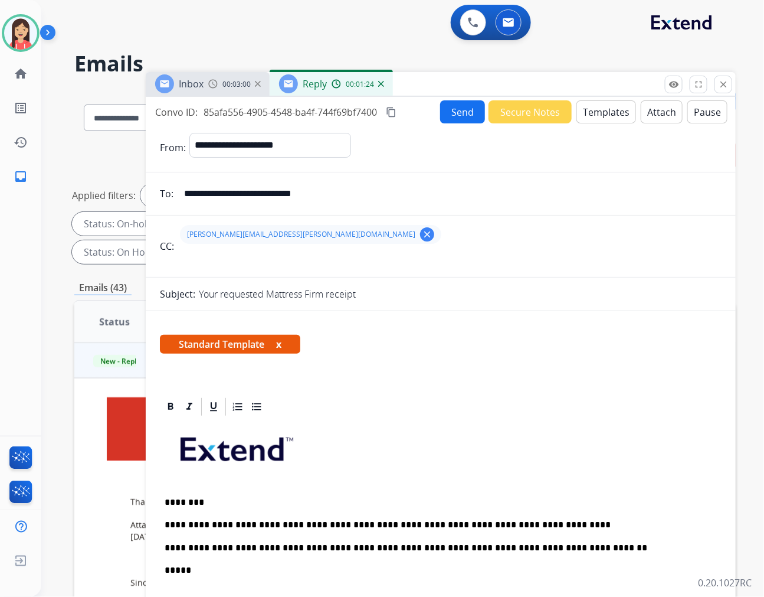
click at [441, 105] on button "Send" at bounding box center [462, 111] width 45 height 23
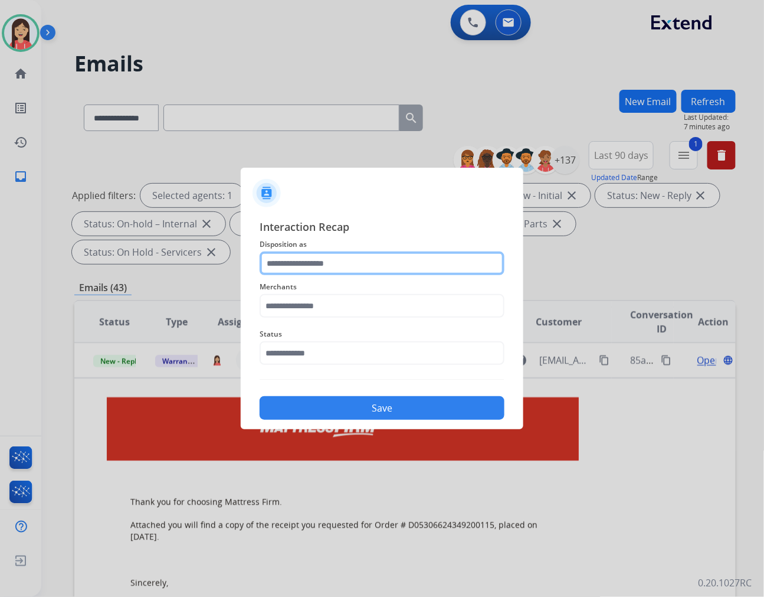
click at [346, 257] on input "text" at bounding box center [382, 263] width 245 height 24
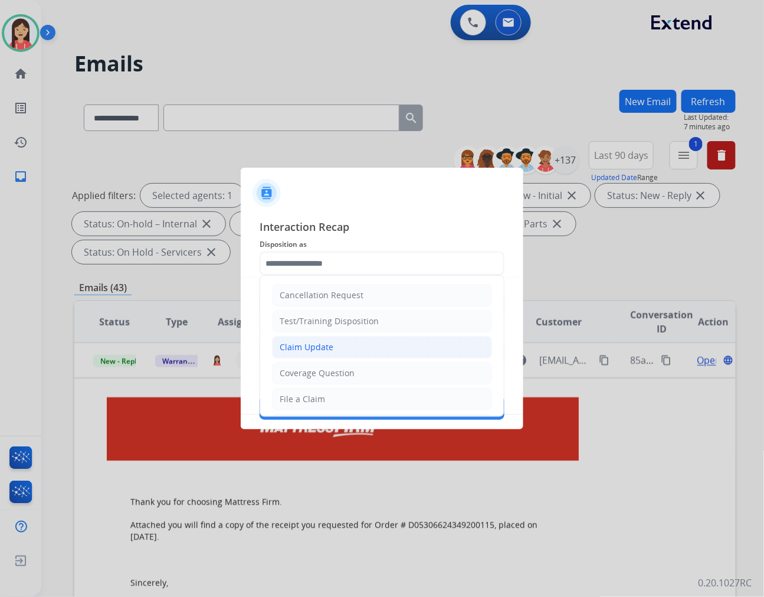
click at [310, 351] on div "Claim Update" at bounding box center [307, 347] width 54 height 12
type input "**********"
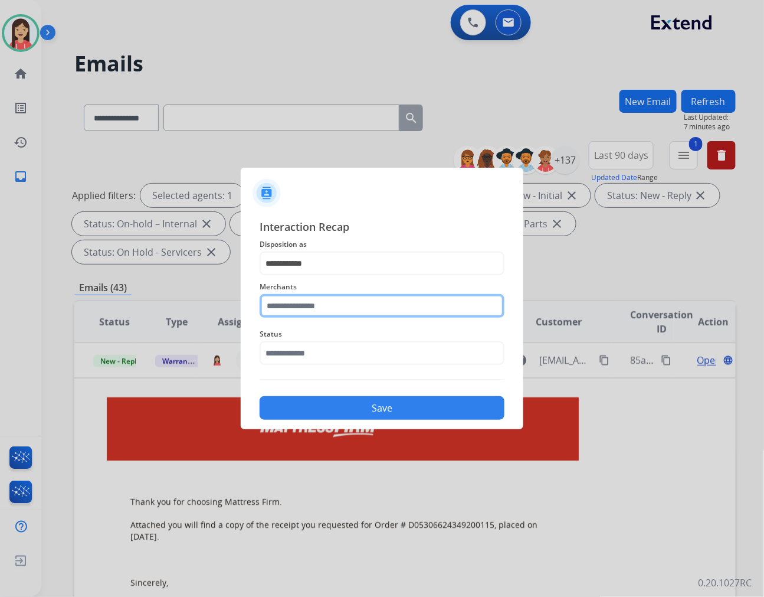
click at [326, 307] on input "text" at bounding box center [382, 306] width 245 height 24
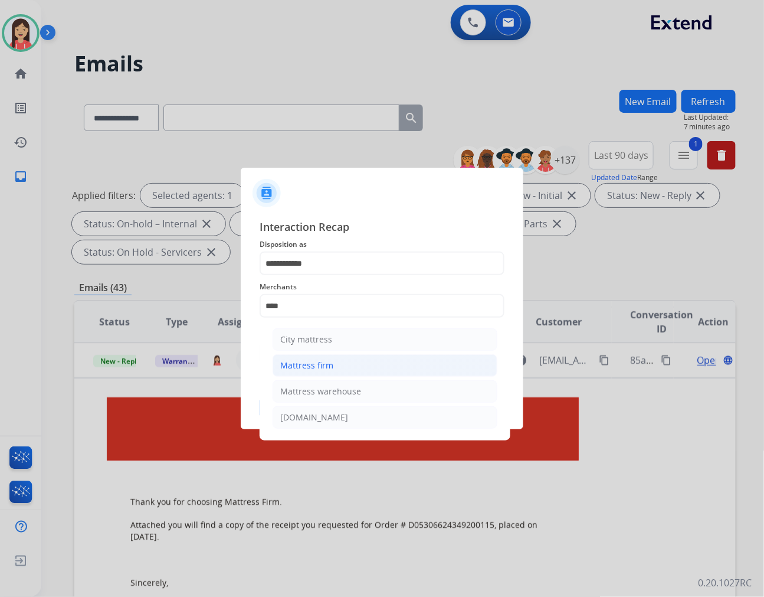
click at [328, 358] on li "Mattress firm" at bounding box center [385, 365] width 225 height 22
type input "**********"
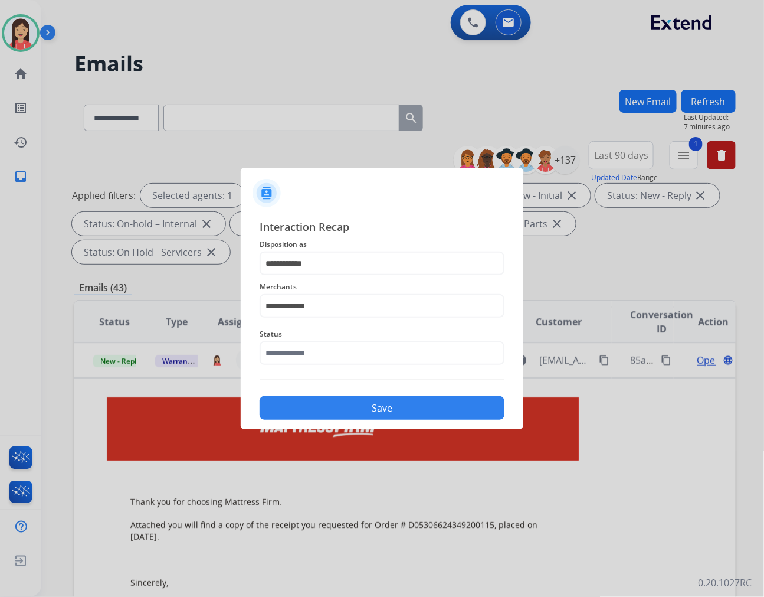
click at [332, 336] on span "Status" at bounding box center [382, 334] width 245 height 14
click at [332, 351] on input "text" at bounding box center [382, 353] width 245 height 24
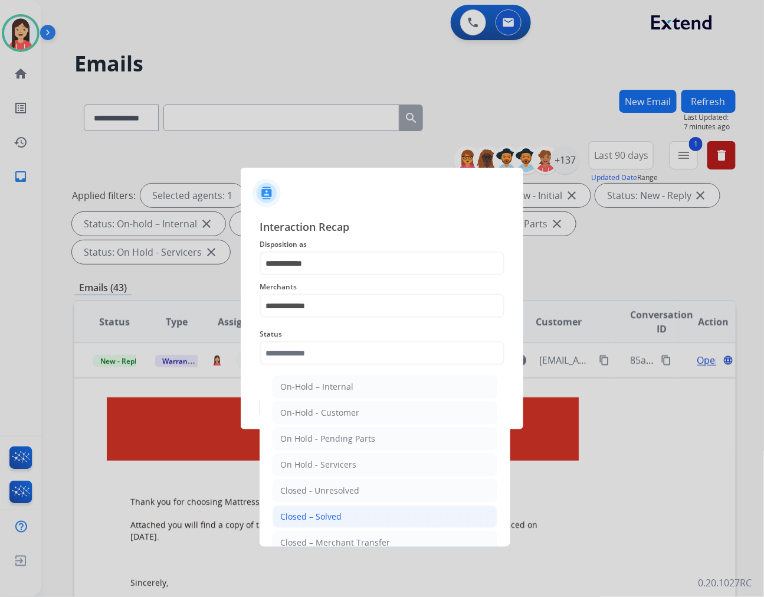
click at [335, 509] on li "Closed – Solved" at bounding box center [385, 516] width 225 height 22
type input "**********"
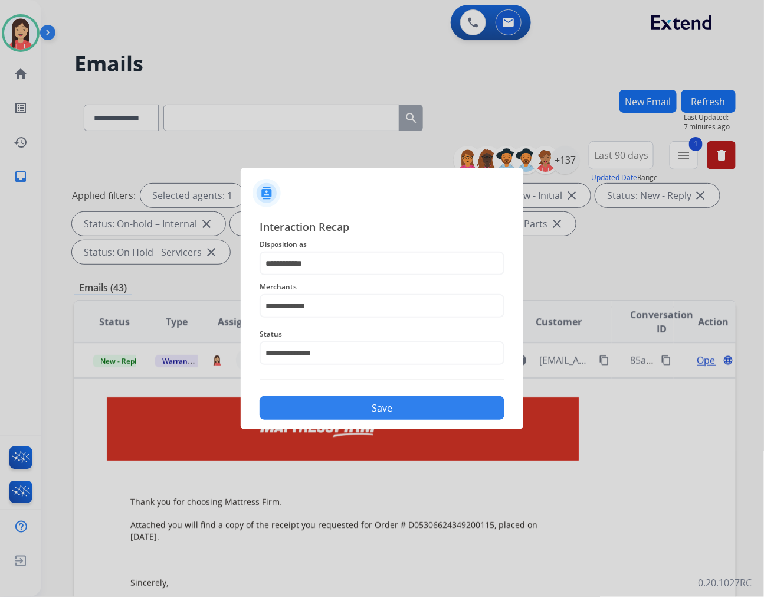
click at [361, 406] on button "Save" at bounding box center [382, 408] width 245 height 24
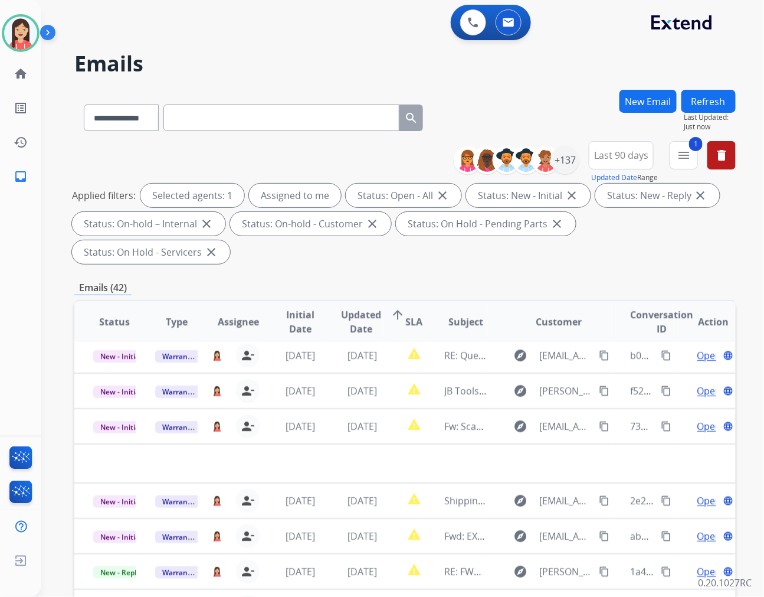
scroll to position [39, 0]
click at [688, 155] on mat-icon "menu" at bounding box center [684, 155] width 14 height 14
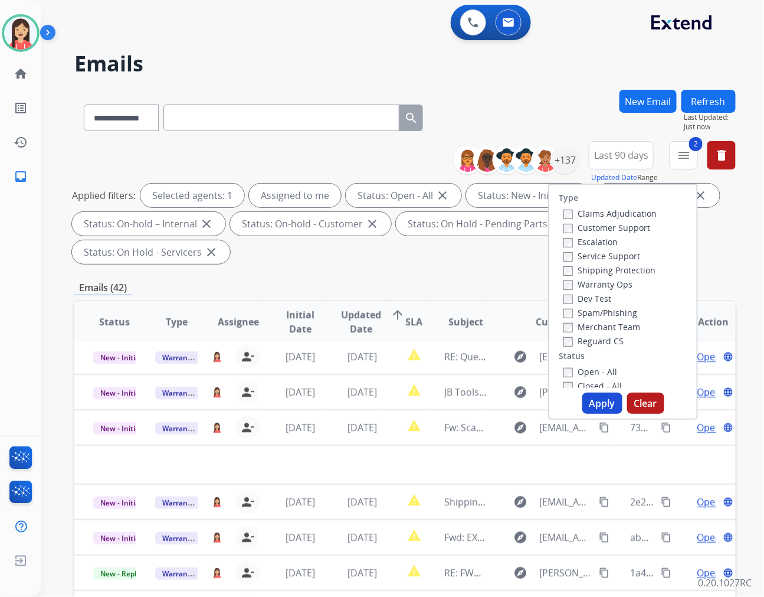
click at [564, 366] on label "Open - All" at bounding box center [591, 371] width 54 height 11
click at [601, 404] on button "Apply" at bounding box center [603, 402] width 40 height 21
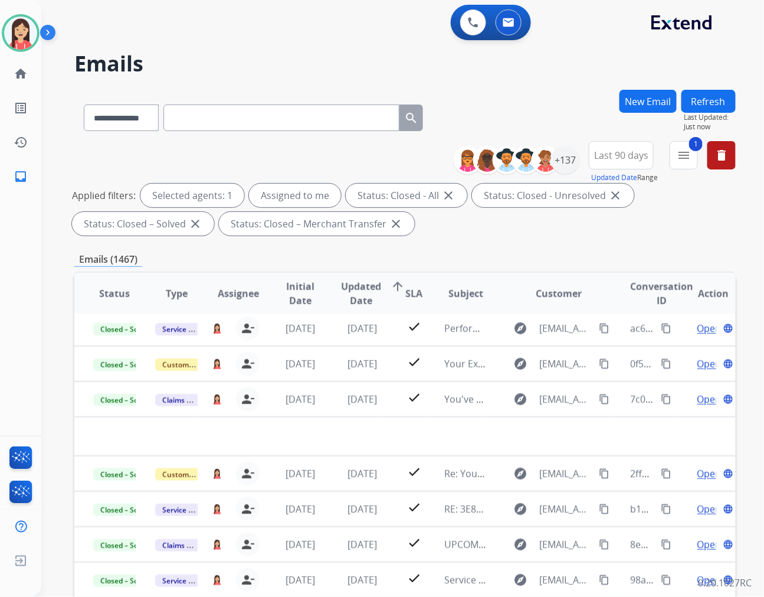
click at [355, 287] on span "Updated Date" at bounding box center [361, 293] width 40 height 28
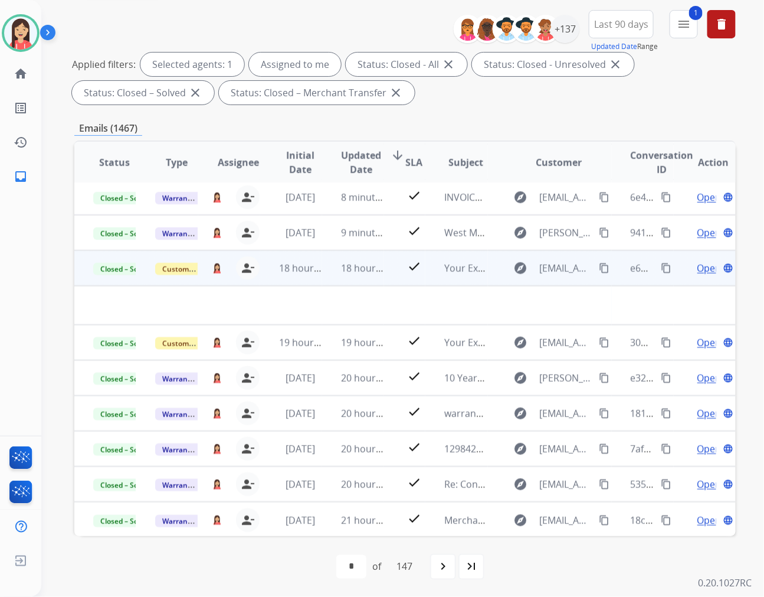
scroll to position [0, 0]
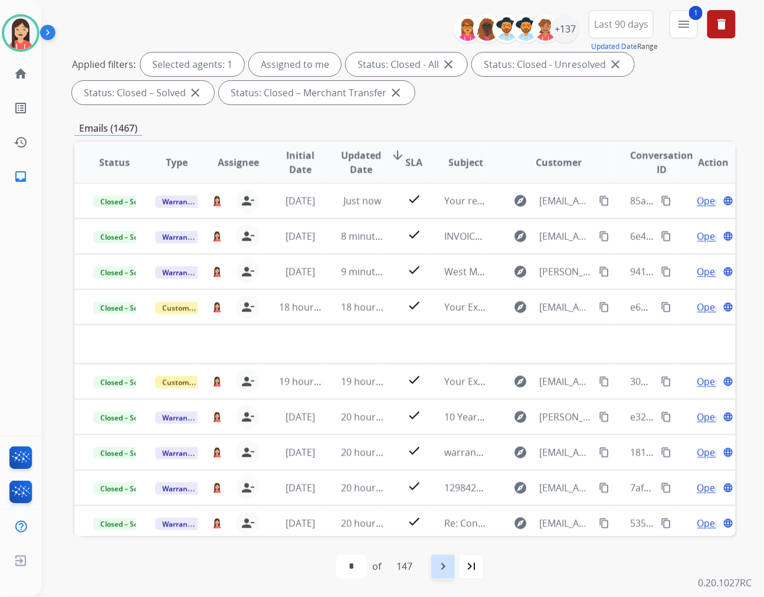
click at [446, 567] on mat-icon "navigate_next" at bounding box center [443, 566] width 14 height 14
select select "*"
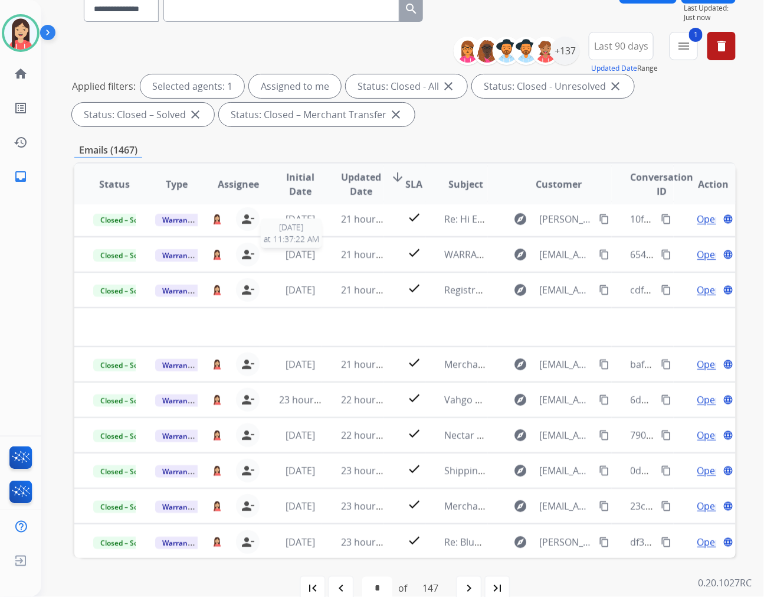
scroll to position [131, 0]
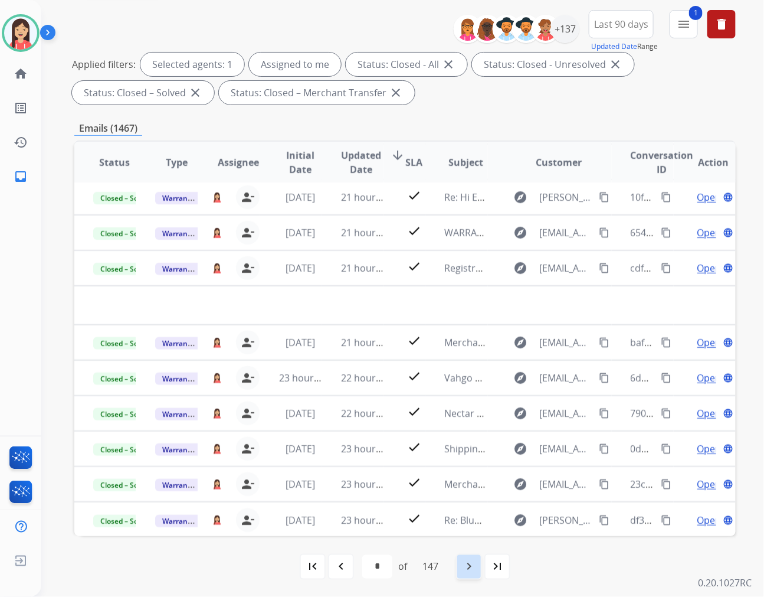
click at [475, 572] on mat-icon "navigate_next" at bounding box center [469, 566] width 14 height 14
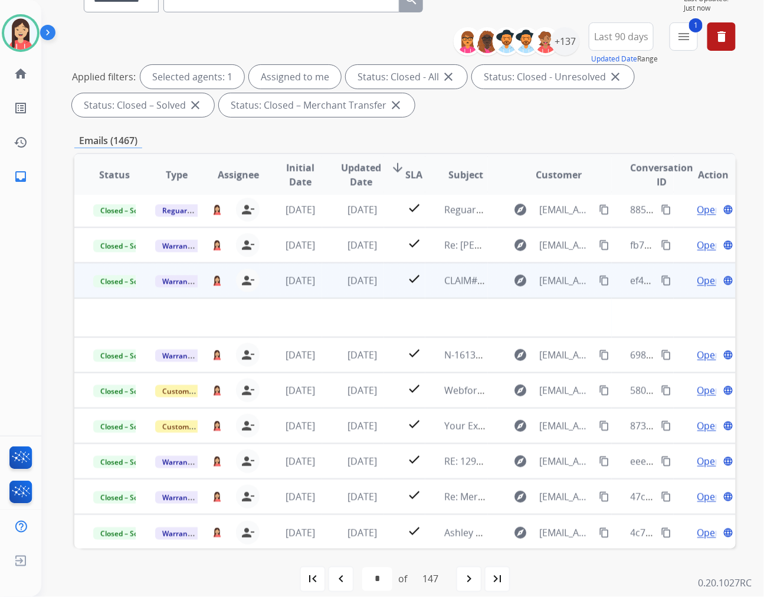
scroll to position [132, 0]
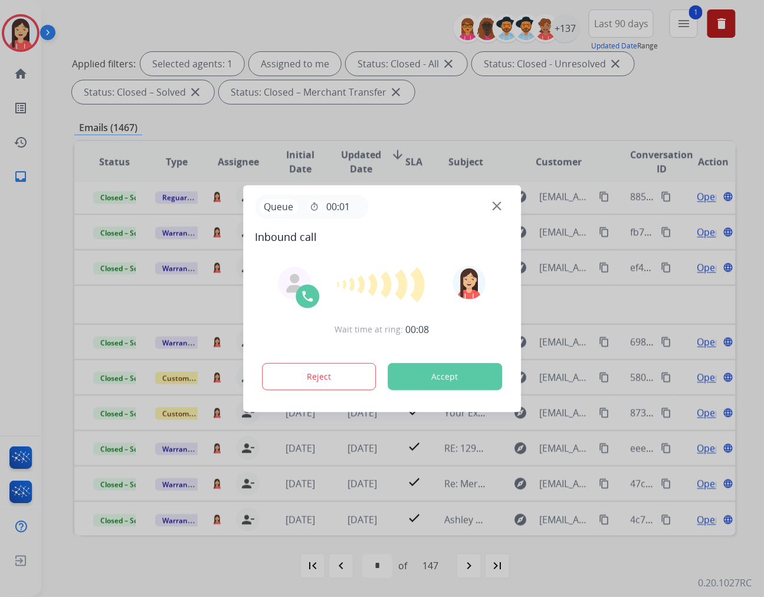
click at [452, 384] on button "Accept" at bounding box center [445, 376] width 114 height 27
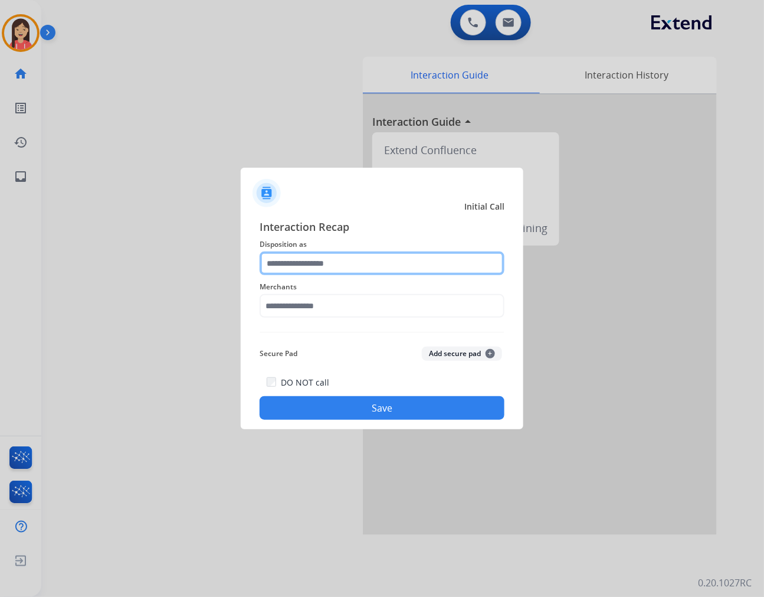
click at [303, 257] on input "text" at bounding box center [382, 263] width 245 height 24
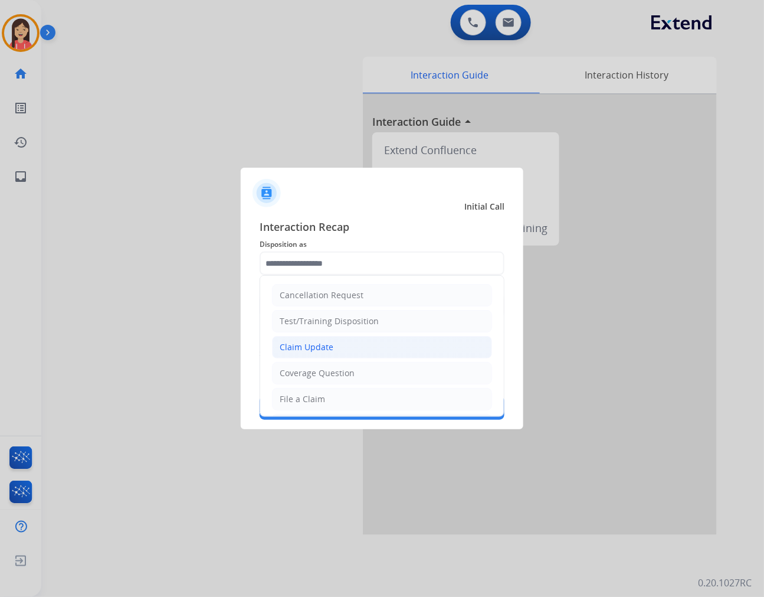
click at [305, 347] on div "Claim Update" at bounding box center [307, 347] width 54 height 12
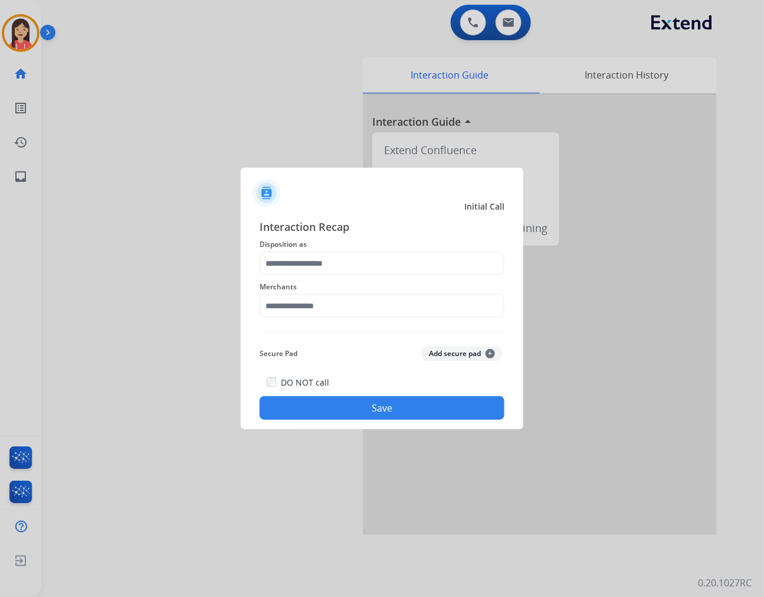
type input "**********"
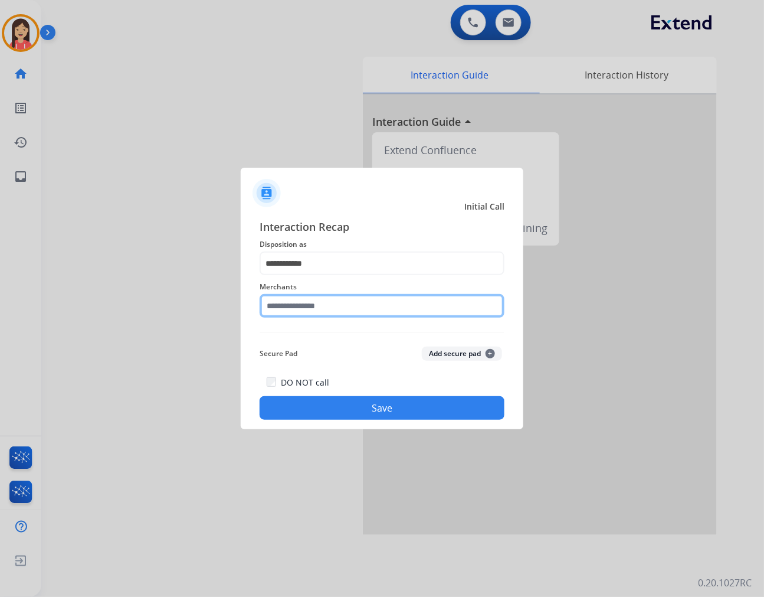
click at [315, 299] on input "text" at bounding box center [382, 306] width 245 height 24
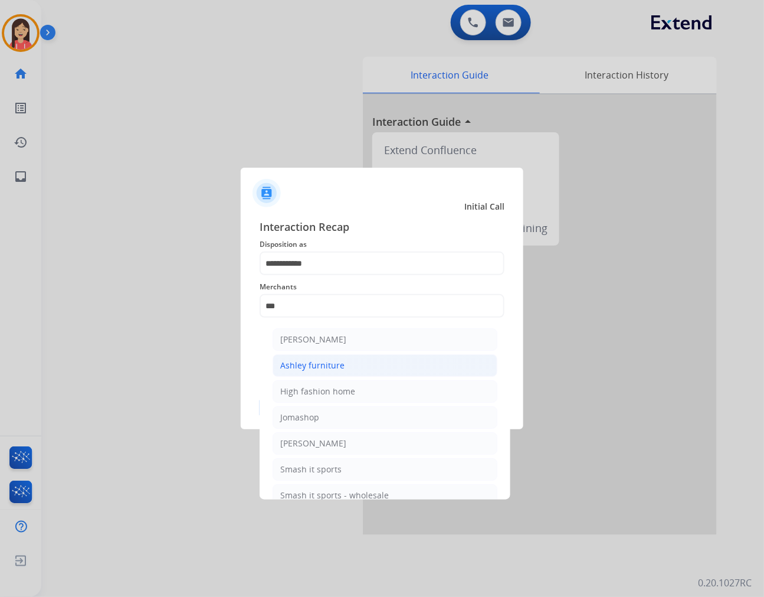
click at [309, 367] on div "Ashley furniture" at bounding box center [312, 365] width 64 height 12
type input "**********"
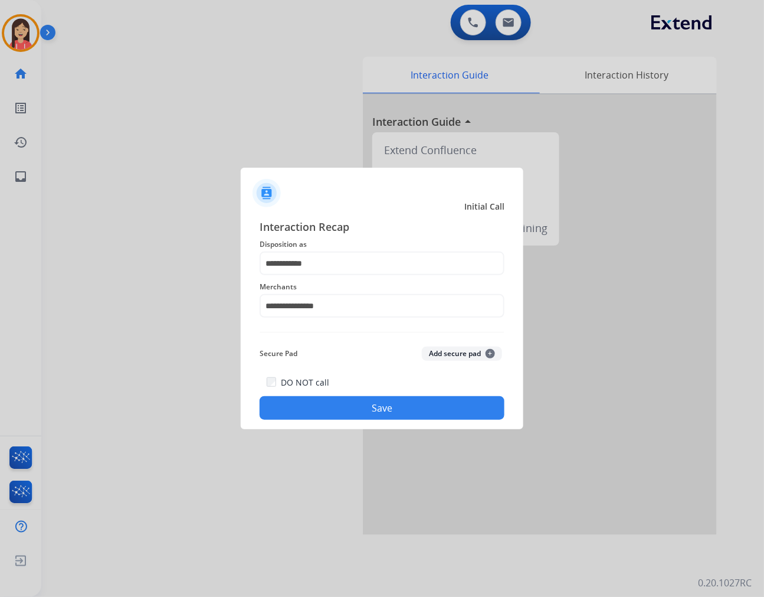
click at [321, 401] on button "Save" at bounding box center [382, 408] width 245 height 24
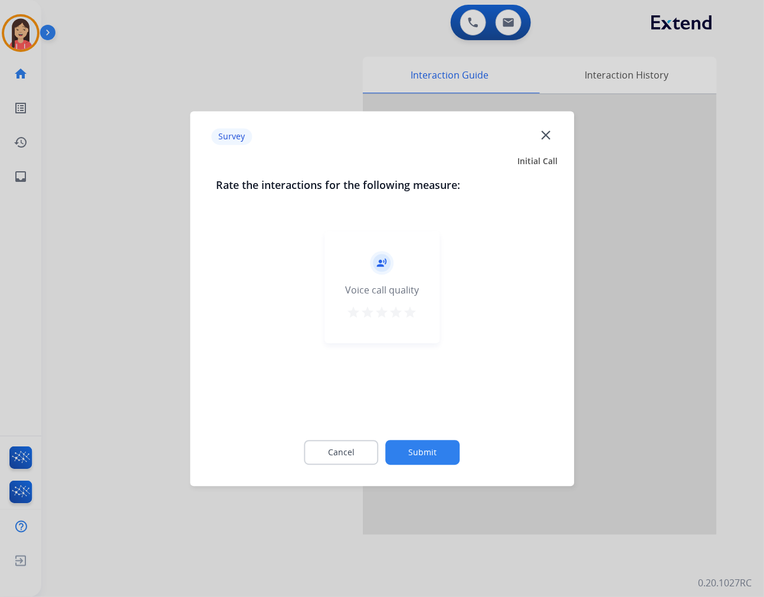
click at [408, 313] on mat-icon "star" at bounding box center [411, 312] width 14 height 14
click at [422, 464] on div "Cancel Submit" at bounding box center [382, 452] width 332 height 53
click at [427, 451] on button "Submit" at bounding box center [423, 452] width 74 height 25
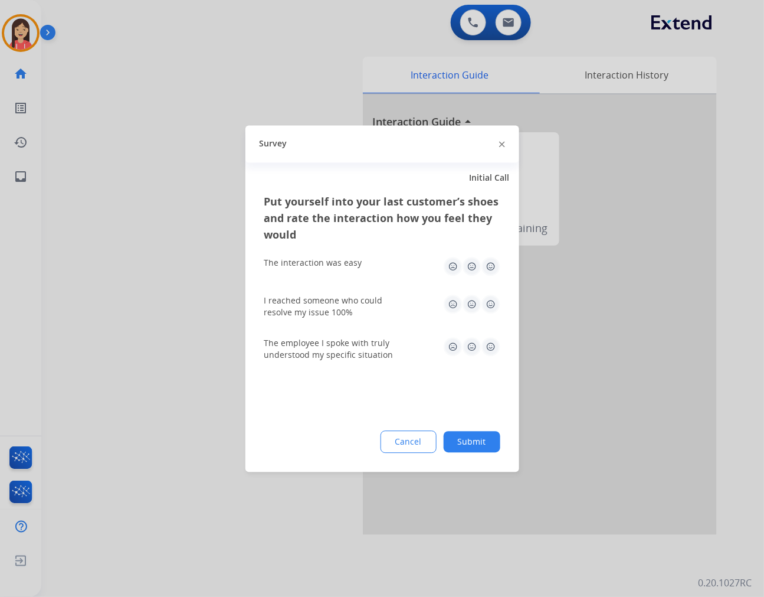
click at [492, 273] on img at bounding box center [491, 266] width 19 height 19
click at [491, 307] on img at bounding box center [491, 304] width 19 height 19
click at [488, 356] on div "The employee I spoke with truly understood my specific situation" at bounding box center [382, 349] width 236 height 24
click at [490, 342] on img at bounding box center [491, 346] width 19 height 19
click at [470, 449] on button "Submit" at bounding box center [472, 441] width 57 height 21
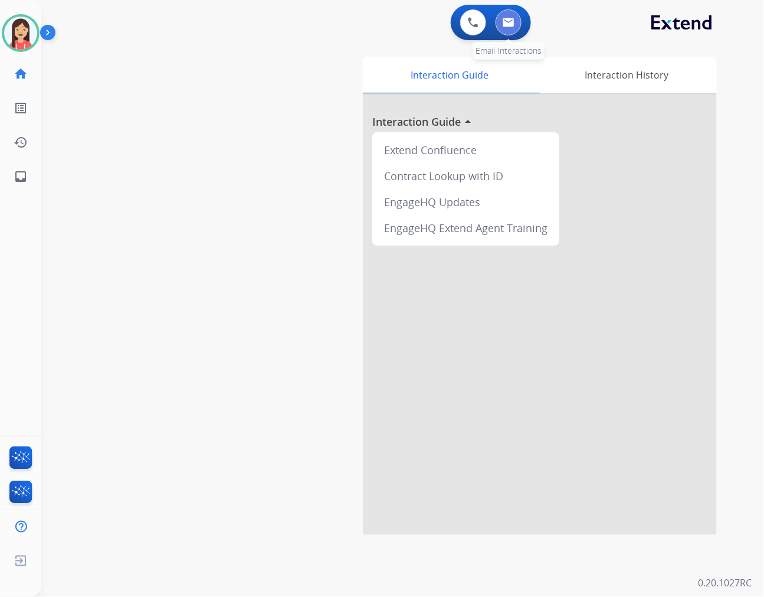
click at [511, 19] on img at bounding box center [509, 22] width 12 height 9
select select "**********"
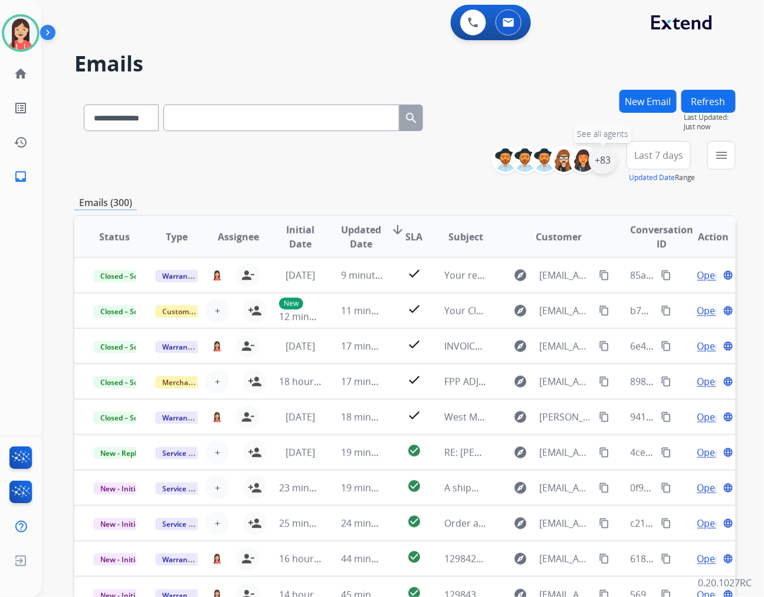
click at [608, 162] on div "+83" at bounding box center [603, 160] width 28 height 28
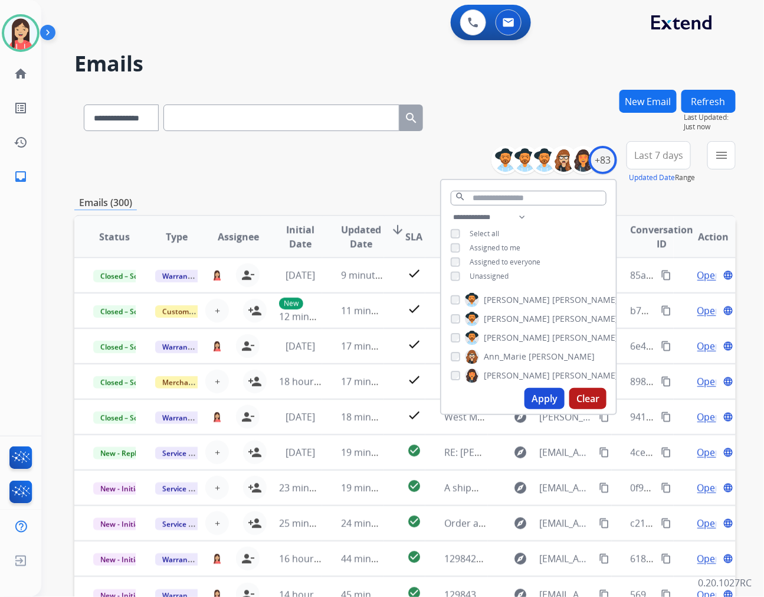
click at [478, 273] on span "Unassigned" at bounding box center [489, 276] width 39 height 10
click at [541, 403] on button "Apply" at bounding box center [545, 398] width 40 height 21
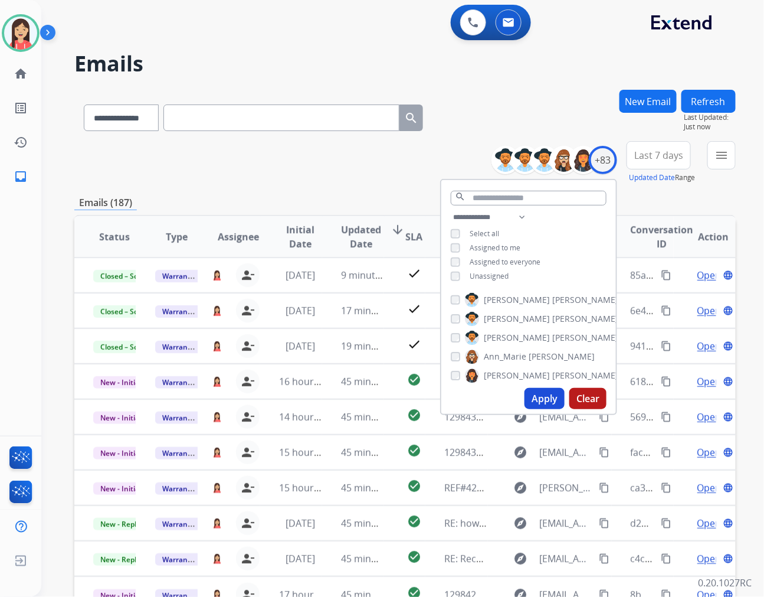
click at [677, 169] on div "Last 7 days Updated Date Range Custom Recent Last 7 days Last 14 days Last 30 d…" at bounding box center [662, 162] width 71 height 42
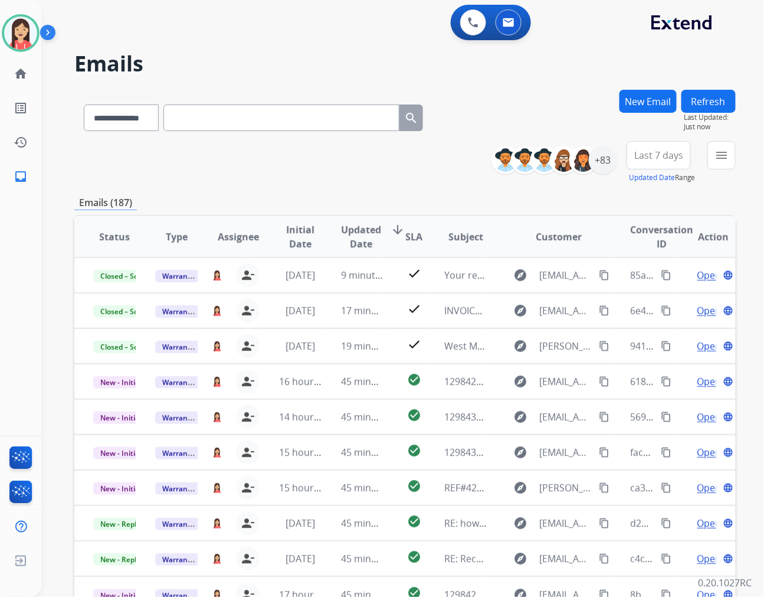
click at [667, 154] on span "Last 7 days" at bounding box center [658, 155] width 49 height 5
click at [637, 295] on div "Last 90 days" at bounding box center [655, 299] width 65 height 18
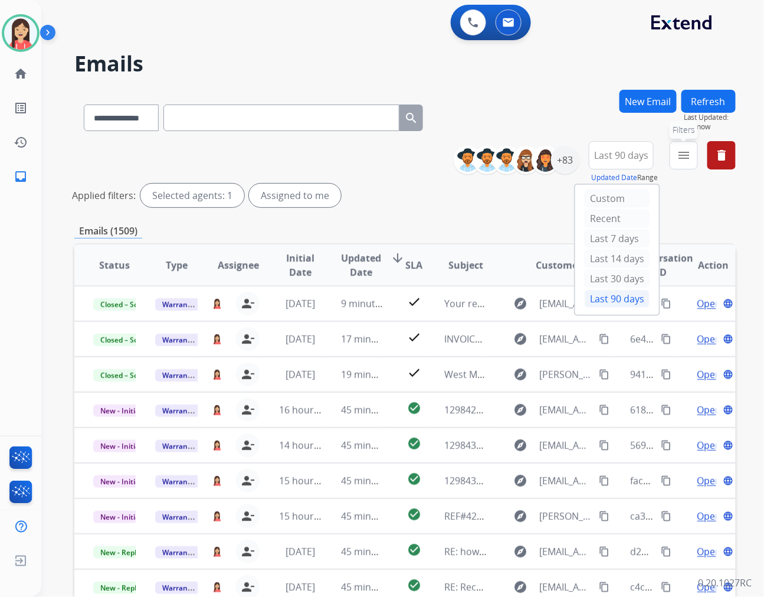
click at [691, 163] on button "menu Filters" at bounding box center [684, 155] width 28 height 28
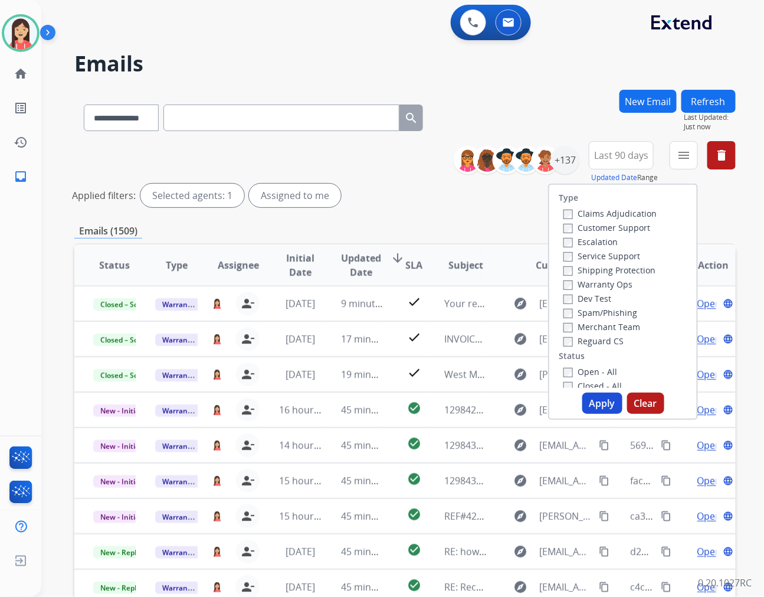
click at [567, 374] on label "Open - All" at bounding box center [591, 371] width 54 height 11
click at [587, 400] on button "Apply" at bounding box center [603, 402] width 40 height 21
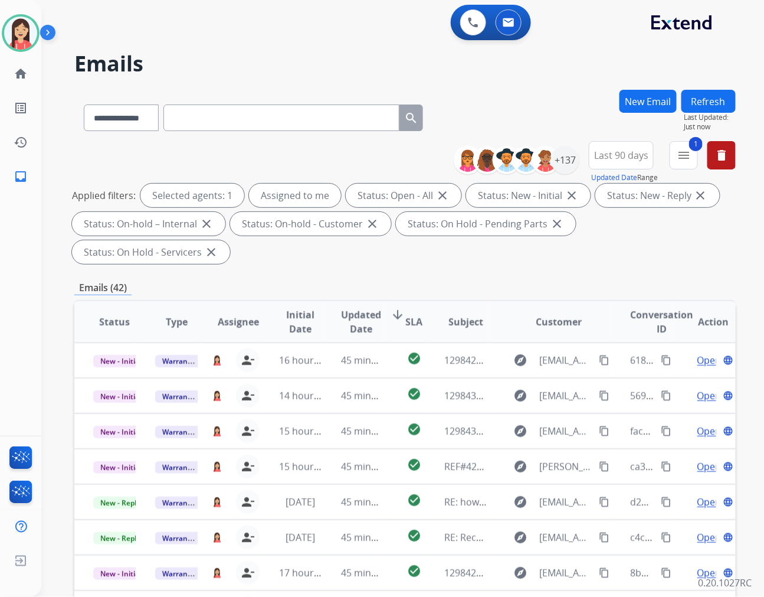
click at [369, 307] on span "Updated Date" at bounding box center [361, 321] width 40 height 28
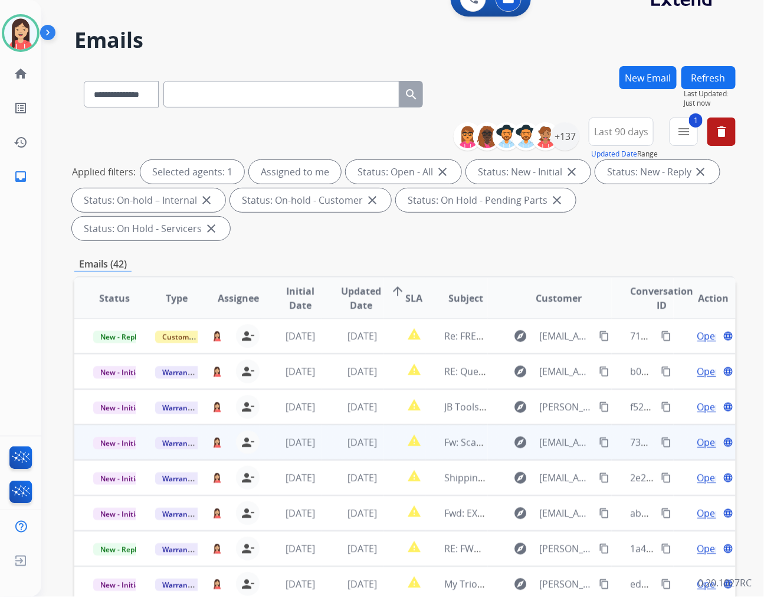
scroll to position [66, 0]
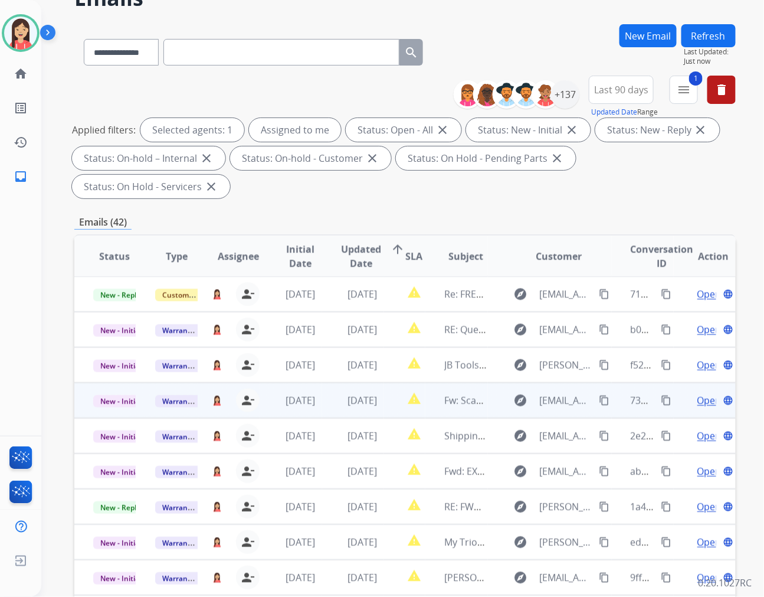
click at [326, 382] on td "[DATE]" at bounding box center [353, 399] width 62 height 35
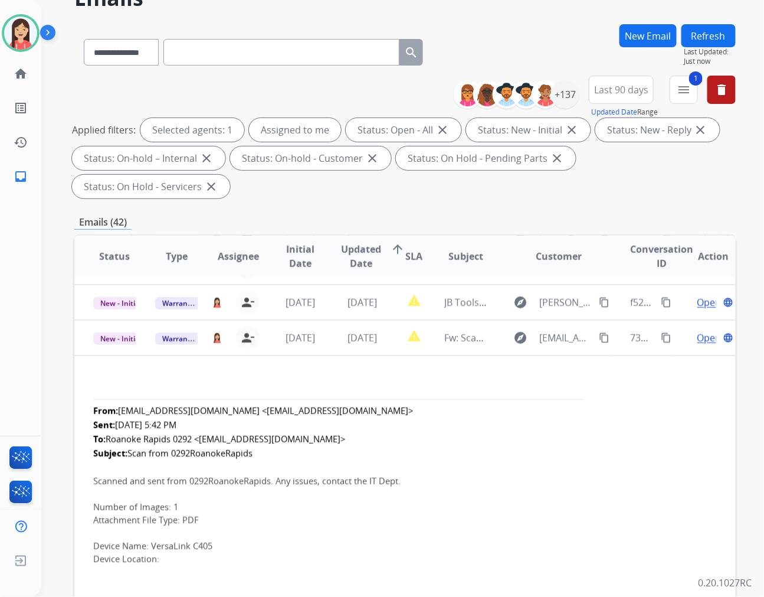
scroll to position [40, 0]
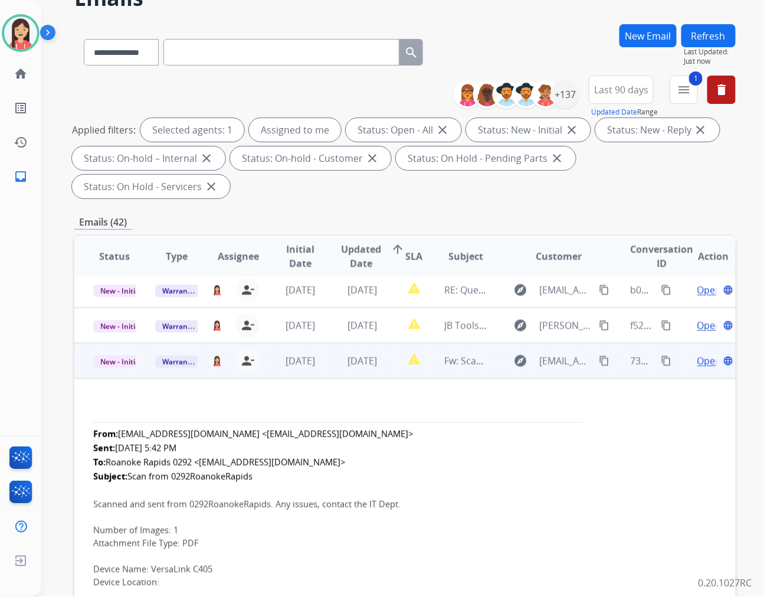
click at [698, 354] on span "Open" at bounding box center [710, 361] width 24 height 14
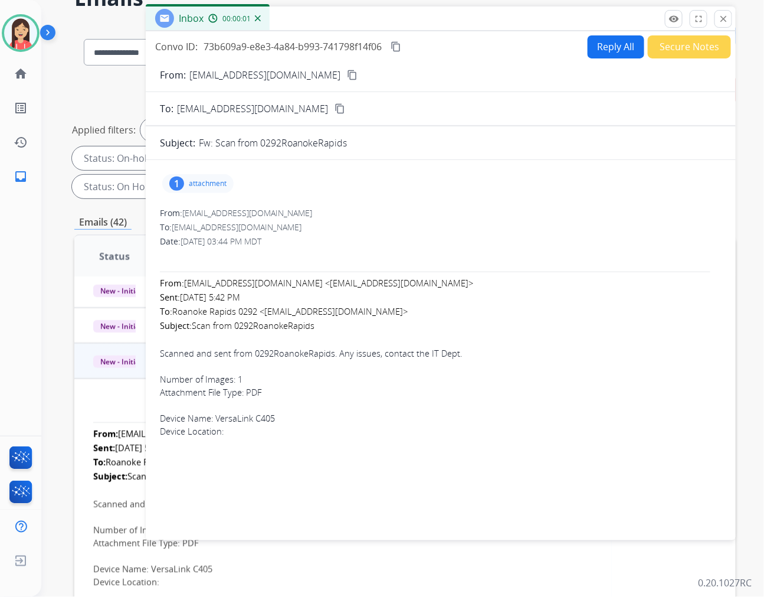
click at [207, 179] on p "attachment" at bounding box center [208, 183] width 38 height 9
click at [335, 205] on div "Xerox Scan_08252025174236.pdf download" at bounding box center [255, 213] width 187 height 41
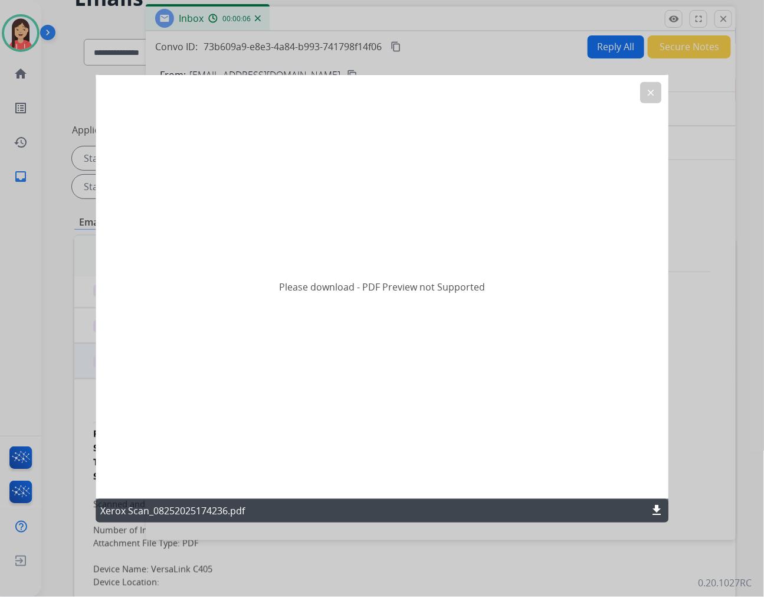
drag, startPoint x: 431, startPoint y: 513, endPoint x: 476, endPoint y: 516, distance: 45.5
click at [432, 513] on div "Xerox Scan_08252025174236.pdf download" at bounding box center [382, 511] width 573 height 24
click at [659, 510] on mat-icon "download" at bounding box center [657, 510] width 14 height 14
click at [660, 96] on button "clear" at bounding box center [650, 91] width 21 height 21
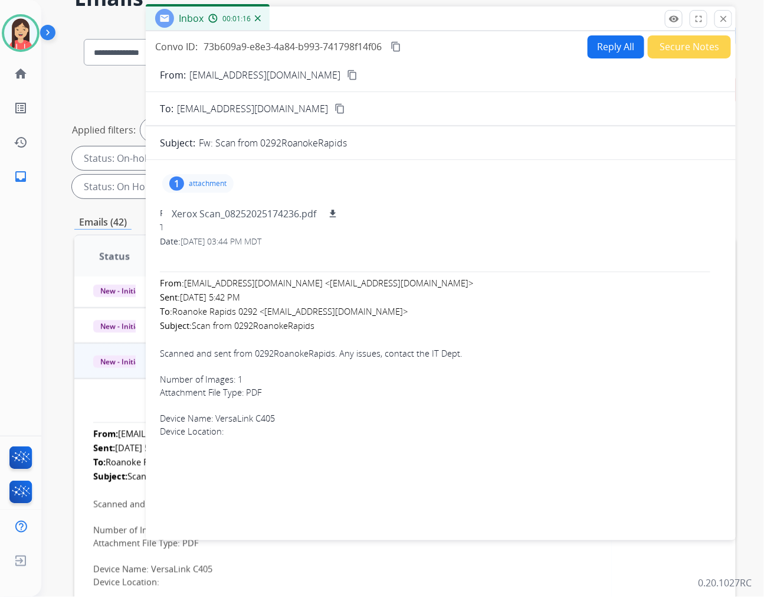
click at [603, 47] on button "Reply All" at bounding box center [616, 46] width 57 height 23
select select "**********"
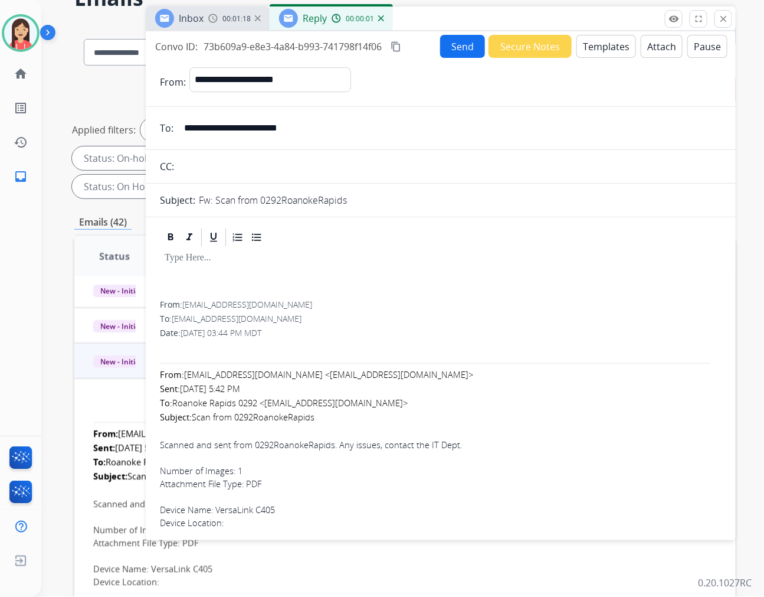
click at [594, 51] on button "Templates" at bounding box center [607, 46] width 60 height 23
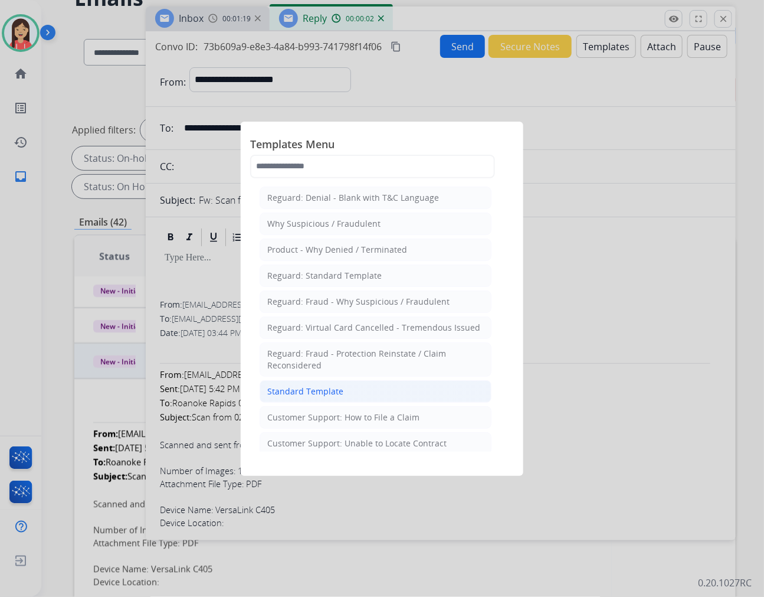
click at [314, 387] on div "Standard Template" at bounding box center [305, 391] width 76 height 12
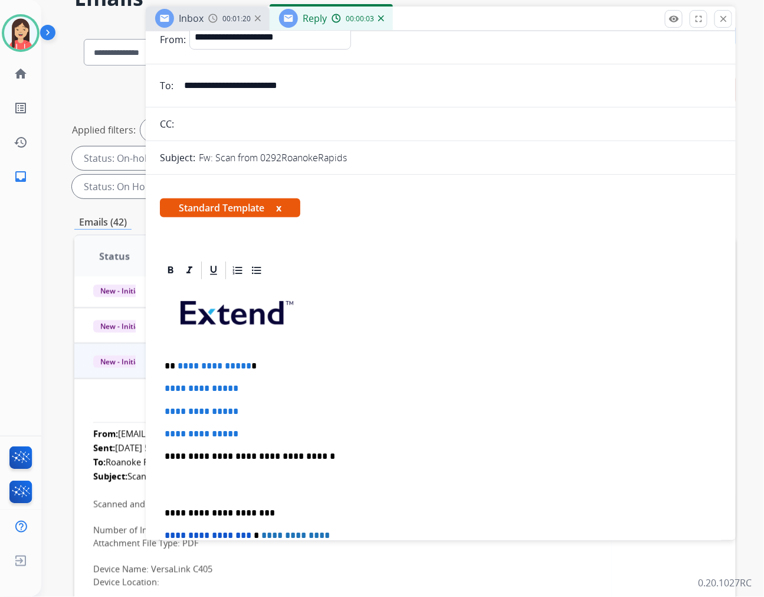
scroll to position [66, 0]
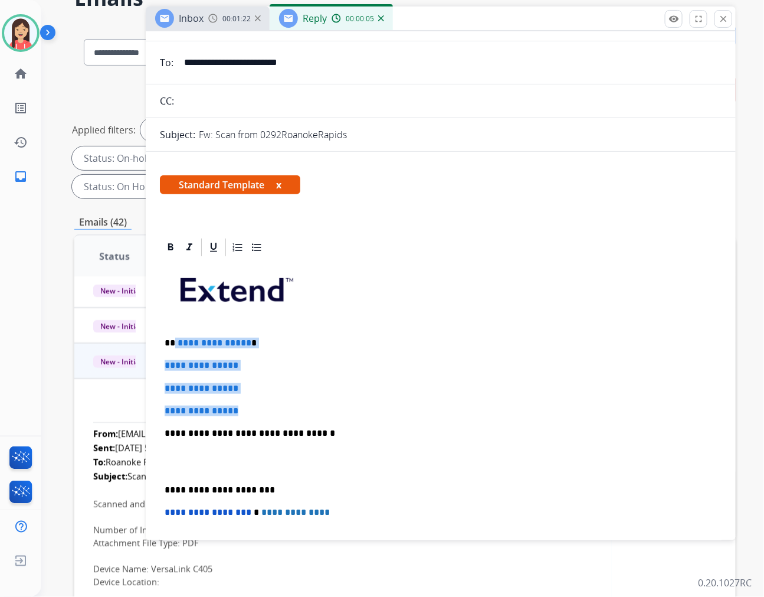
drag, startPoint x: 175, startPoint y: 338, endPoint x: 266, endPoint y: 408, distance: 115.3
click at [266, 408] on div "**********" at bounding box center [441, 461] width 562 height 406
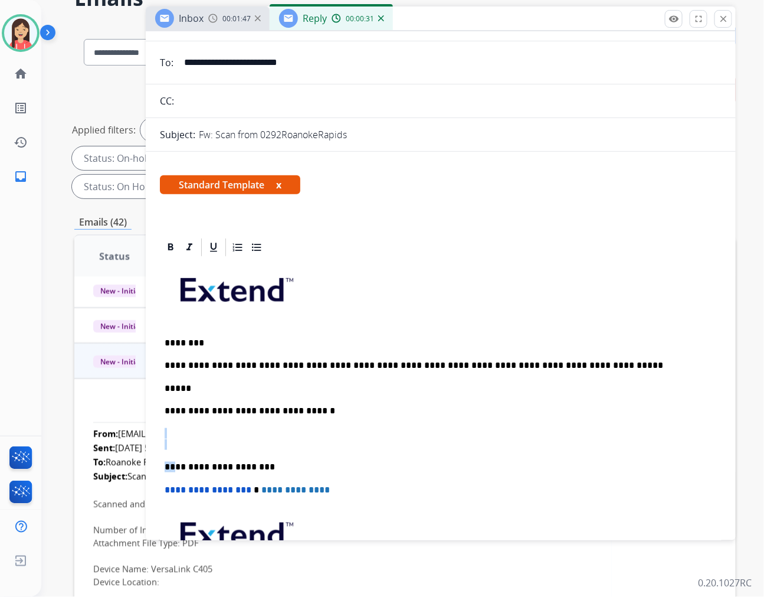
drag, startPoint x: 174, startPoint y: 449, endPoint x: 168, endPoint y: 423, distance: 26.1
click at [168, 423] on div "**********" at bounding box center [441, 450] width 562 height 384
drag, startPoint x: 173, startPoint y: 447, endPoint x: 156, endPoint y: 410, distance: 40.2
click at [156, 410] on div "**********" at bounding box center [441, 564] width 590 height 655
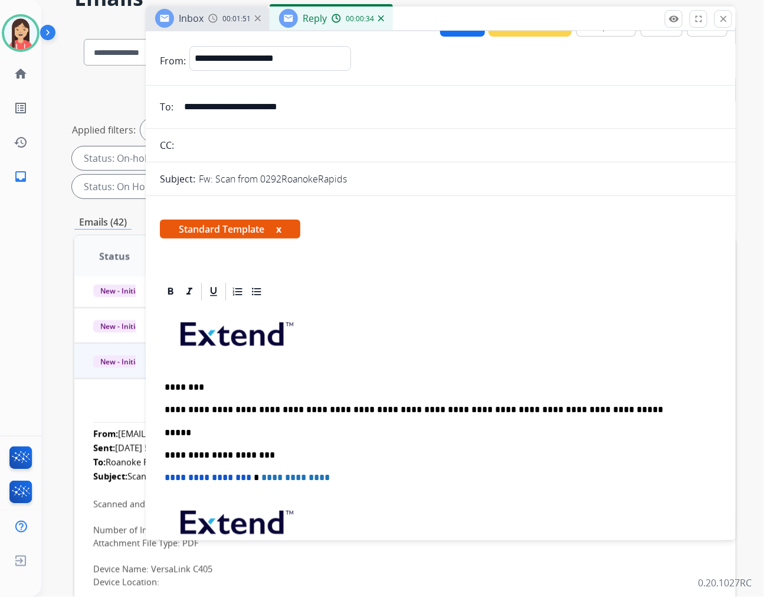
scroll to position [0, 0]
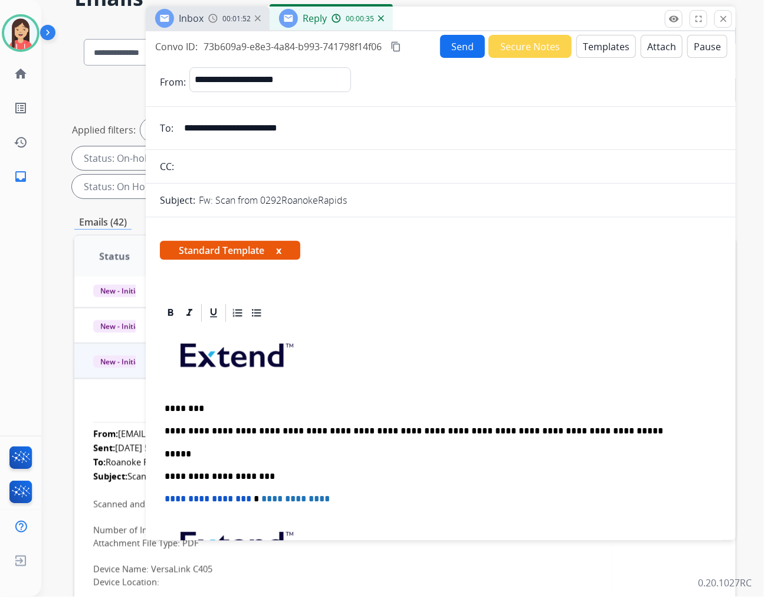
click at [462, 41] on button "Send" at bounding box center [462, 46] width 45 height 23
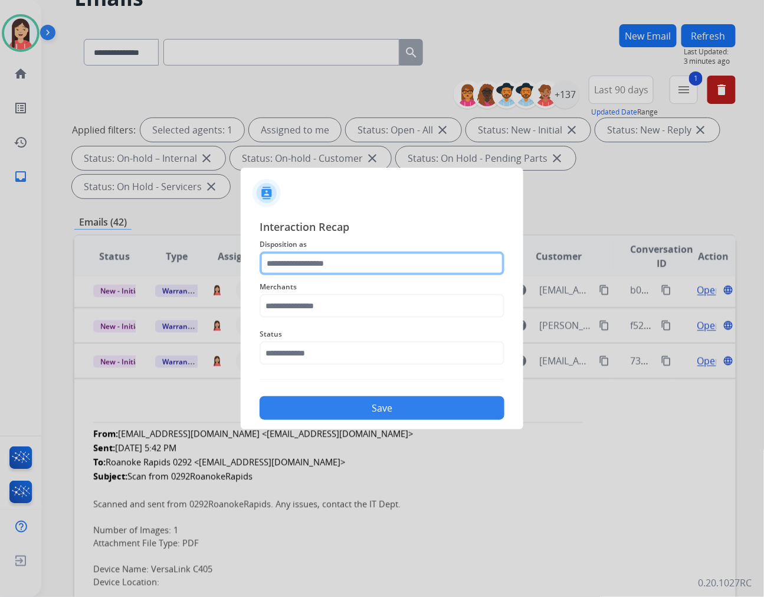
click at [399, 267] on input "text" at bounding box center [382, 263] width 245 height 24
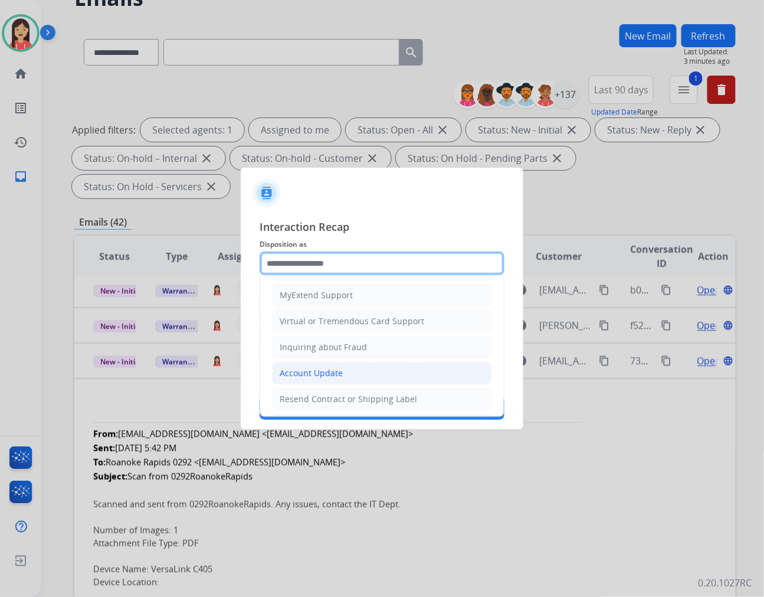
scroll to position [131, 0]
click at [341, 367] on li "Account Update" at bounding box center [382, 372] width 220 height 22
type input "**********"
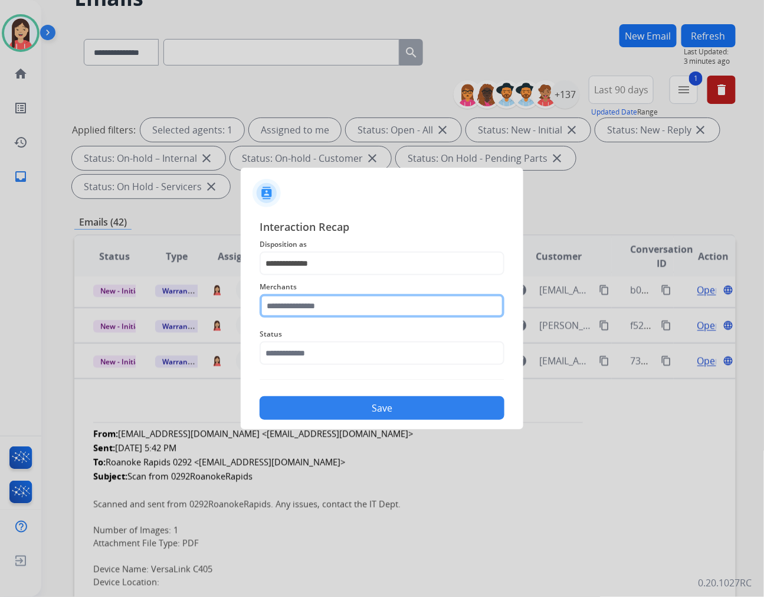
click at [363, 303] on input "text" at bounding box center [382, 306] width 245 height 24
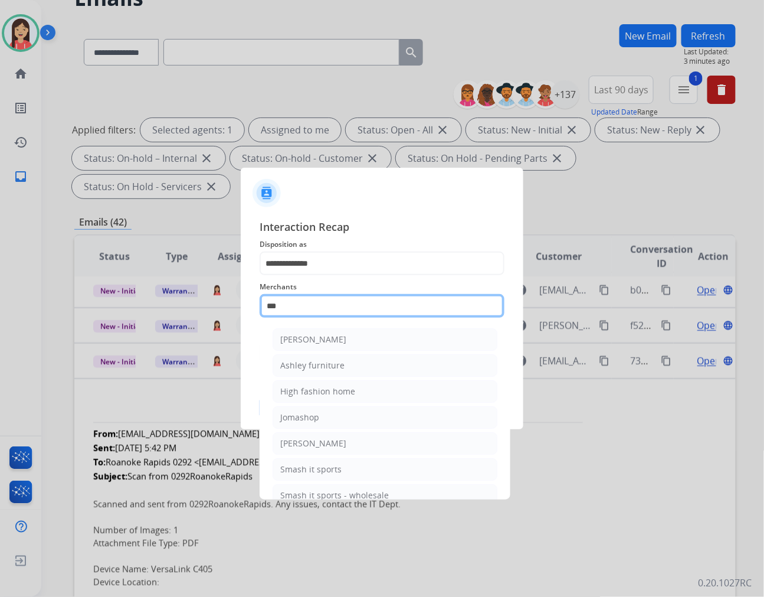
drag, startPoint x: 233, startPoint y: 282, endPoint x: 138, endPoint y: 274, distance: 95.9
click at [0, 274] on app-contact-recap-modal "**********" at bounding box center [0, 298] width 0 height 597
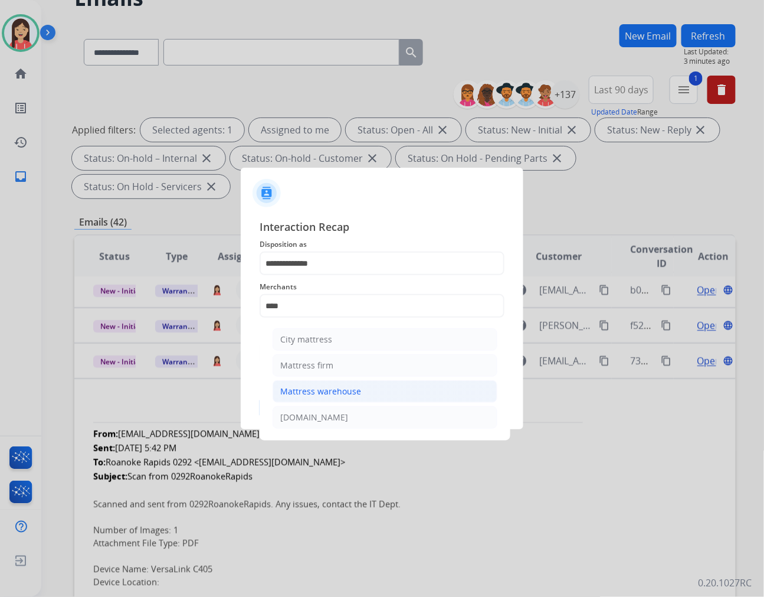
click at [305, 391] on div "Mattress warehouse" at bounding box center [320, 391] width 81 height 12
type input "**********"
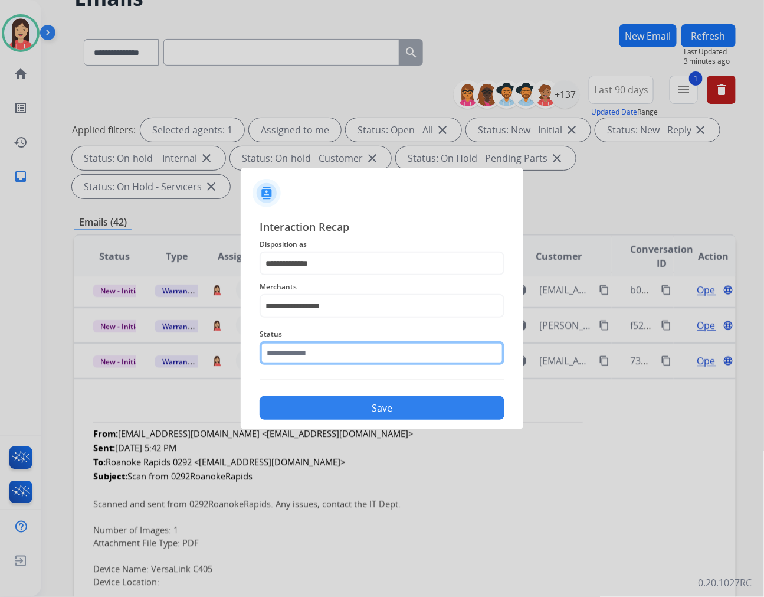
click at [319, 357] on input "text" at bounding box center [382, 353] width 245 height 24
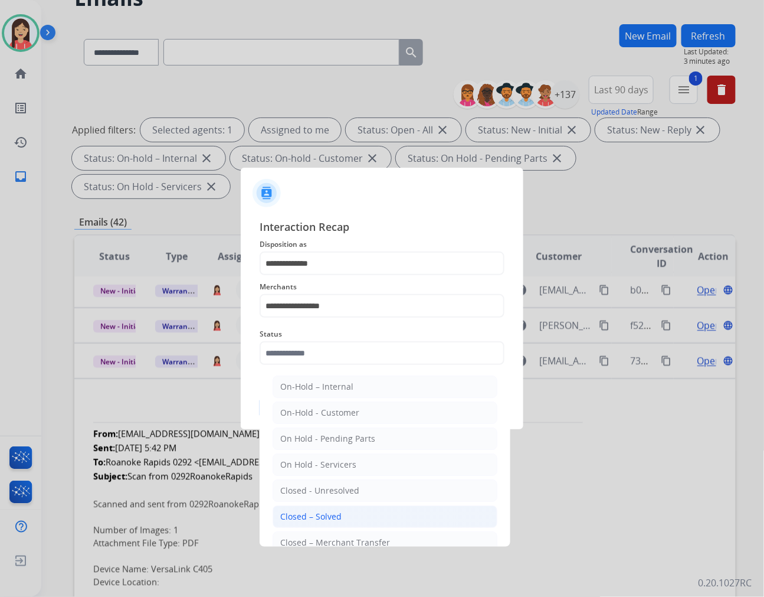
click at [343, 512] on li "Closed – Solved" at bounding box center [385, 516] width 225 height 22
type input "**********"
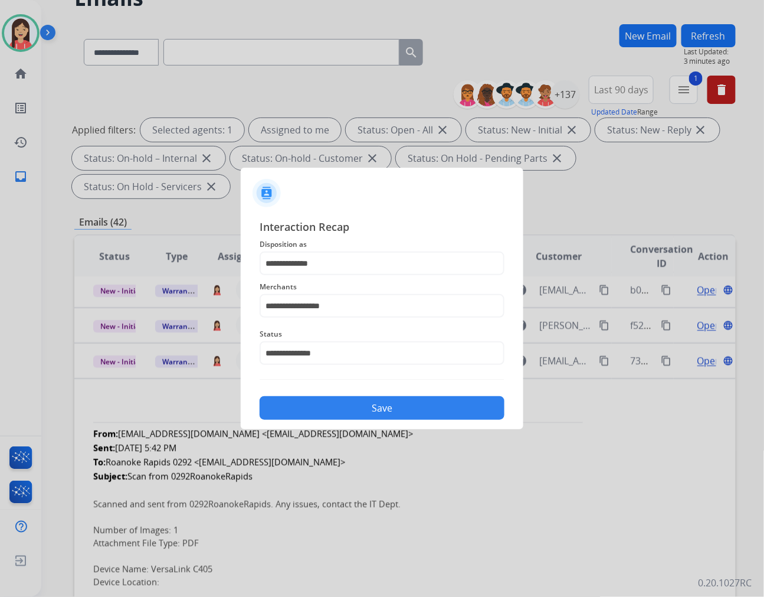
click at [362, 410] on button "Save" at bounding box center [382, 408] width 245 height 24
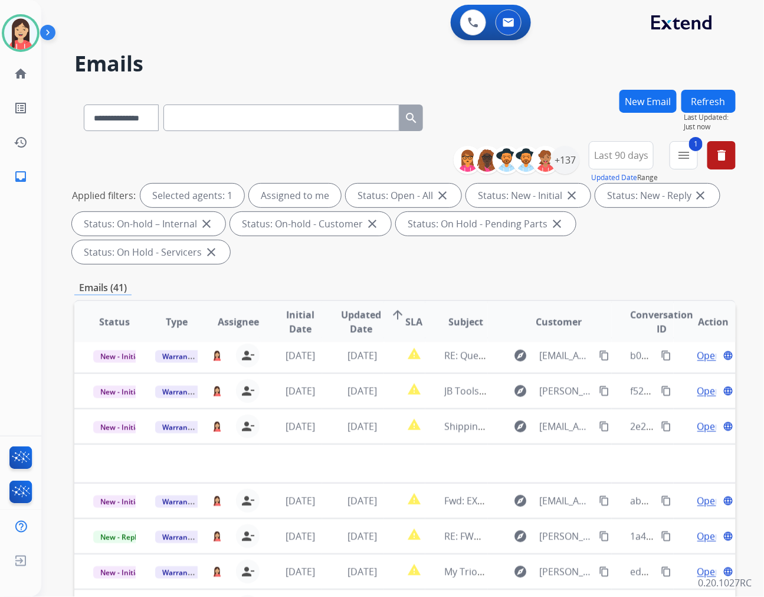
scroll to position [39, 0]
click at [362, 410] on td "[DATE]" at bounding box center [353, 427] width 62 height 35
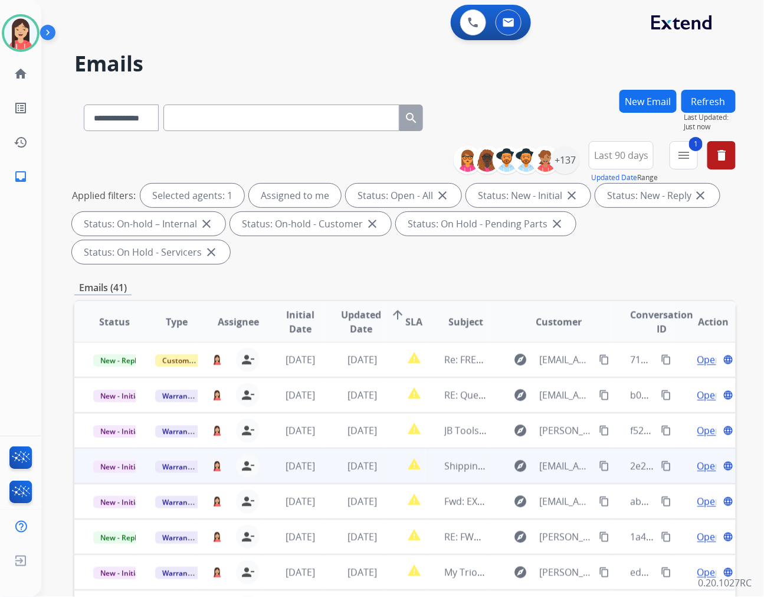
click at [384, 448] on td "report_problem" at bounding box center [404, 465] width 41 height 35
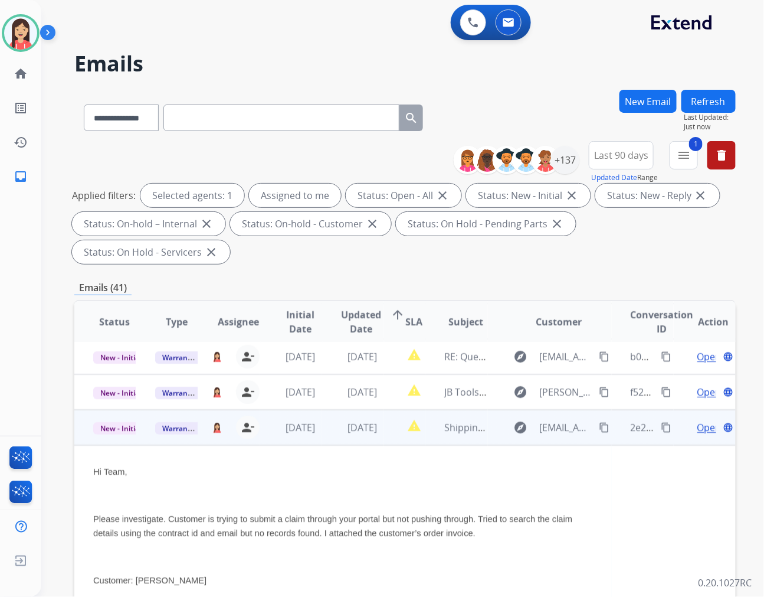
scroll to position [106, 0]
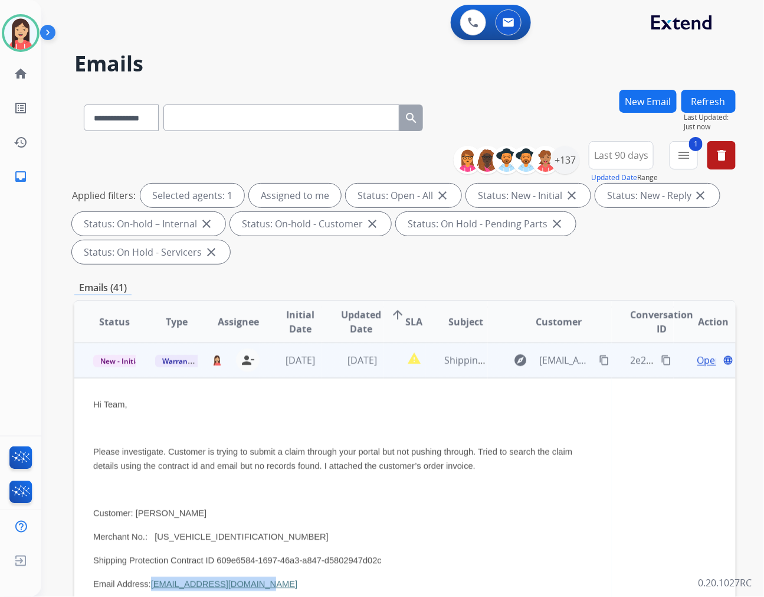
drag, startPoint x: 256, startPoint y: 552, endPoint x: 150, endPoint y: 557, distance: 106.4
click at [150, 577] on p "Email Address: [EMAIL_ADDRESS][DOMAIN_NAME]" at bounding box center [343, 584] width 500 height 14
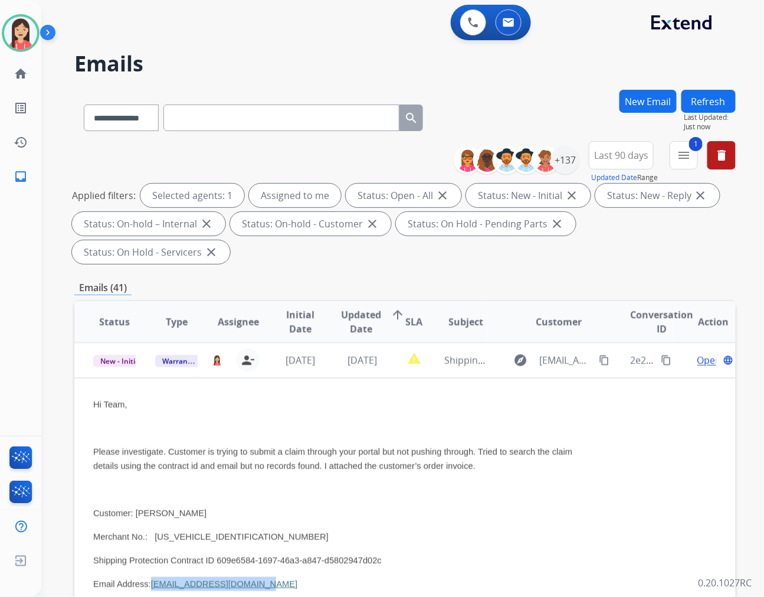
copy link "[EMAIL_ADDRESS][DOMAIN_NAME]"
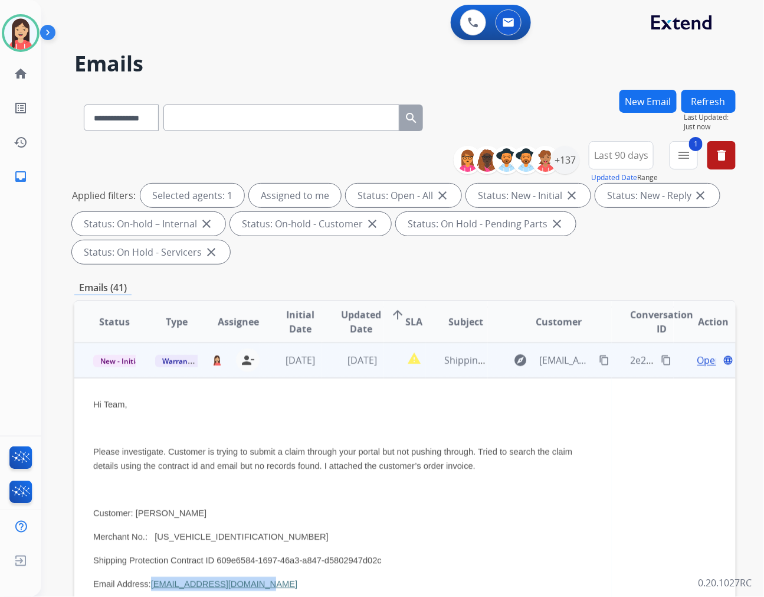
click at [346, 482] on p at bounding box center [343, 489] width 500 height 14
click at [705, 353] on span "Open" at bounding box center [710, 360] width 24 height 14
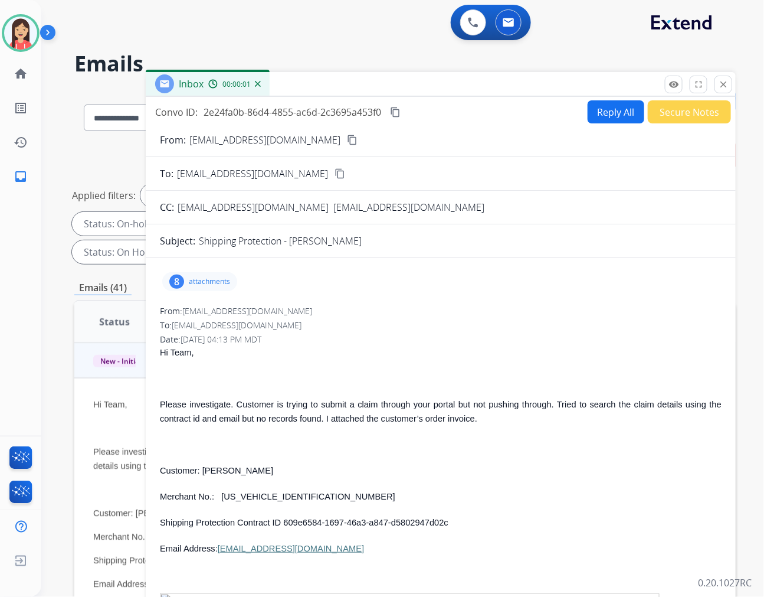
click at [223, 282] on p "attachments" at bounding box center [209, 281] width 41 height 9
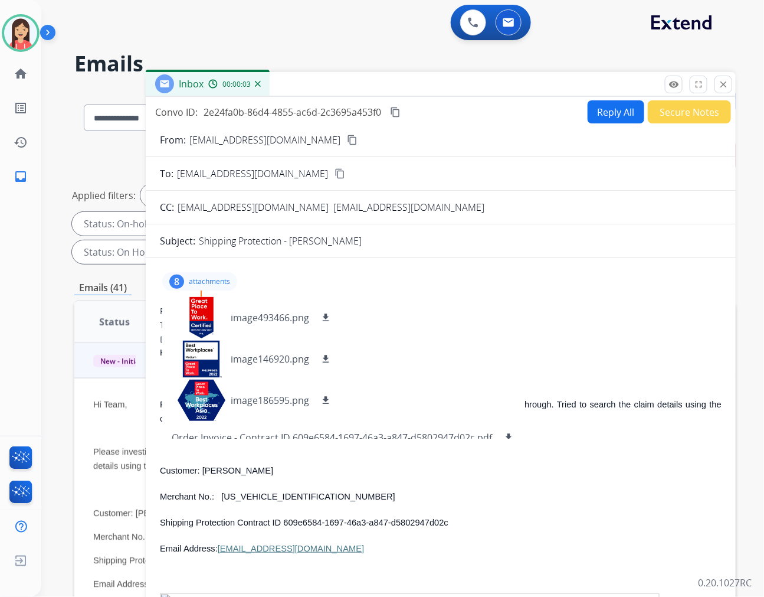
scroll to position [174, 0]
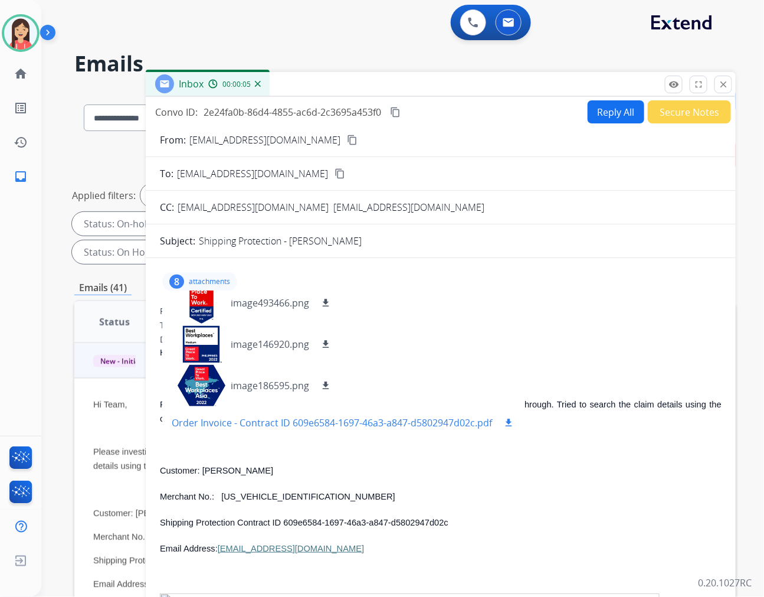
click at [508, 419] on mat-icon "download" at bounding box center [508, 422] width 11 height 11
click at [667, 112] on button "Secure Notes" at bounding box center [689, 111] width 83 height 23
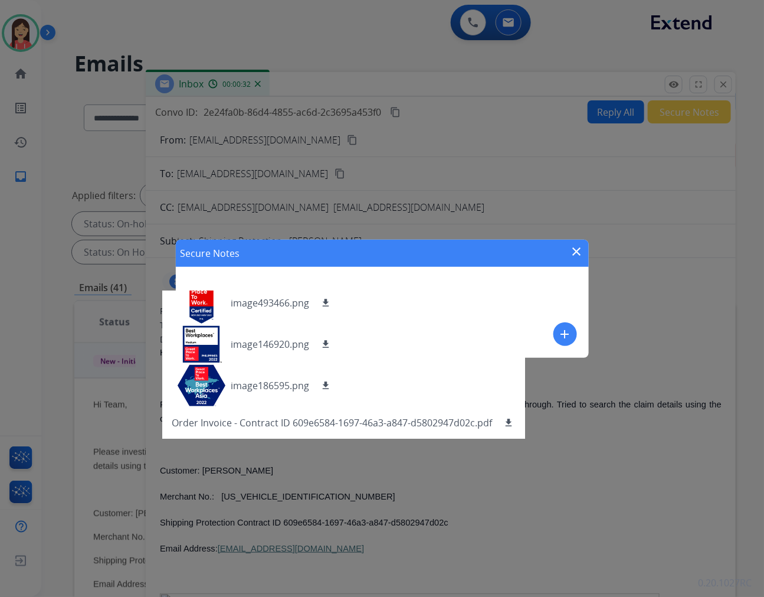
click at [565, 327] on mat-icon "add" at bounding box center [565, 334] width 14 height 14
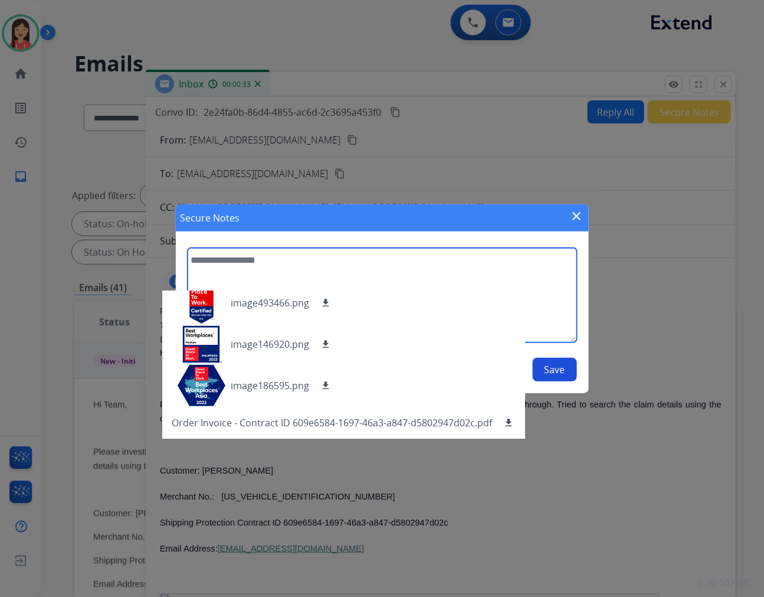
click at [502, 261] on textarea at bounding box center [383, 295] width 390 height 94
type textarea "**********"
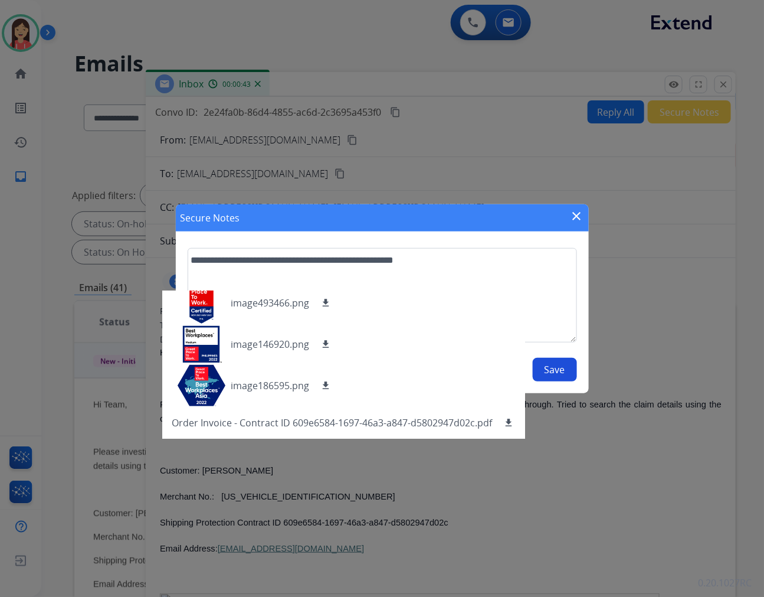
click at [550, 372] on button "Save" at bounding box center [555, 370] width 44 height 24
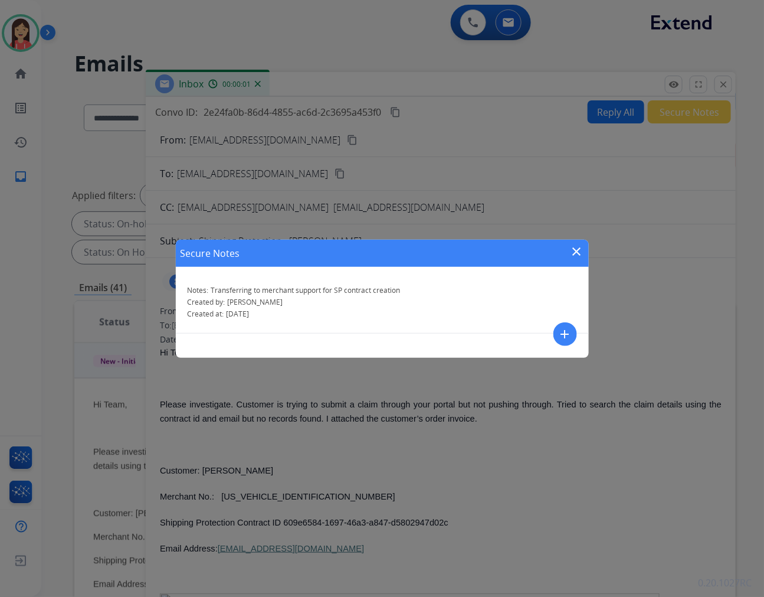
click at [583, 254] on mat-icon "close" at bounding box center [577, 251] width 14 height 14
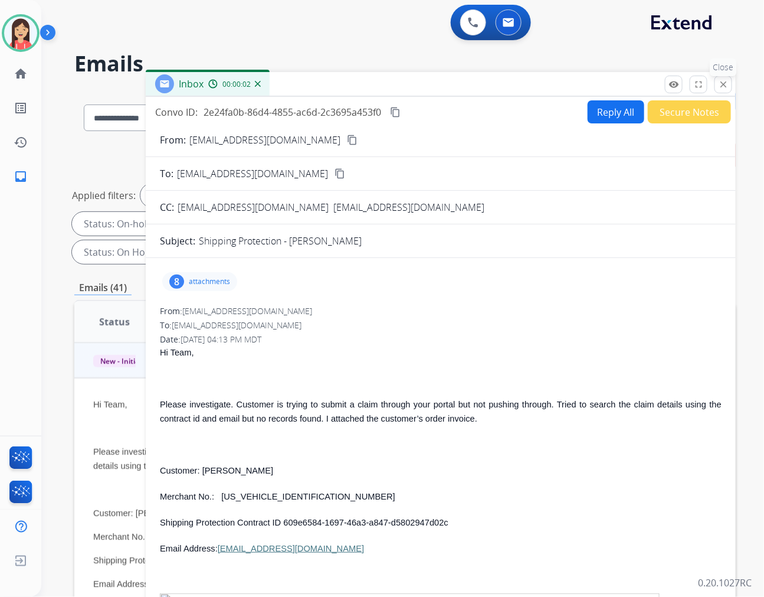
click at [721, 87] on mat-icon "close" at bounding box center [723, 84] width 11 height 11
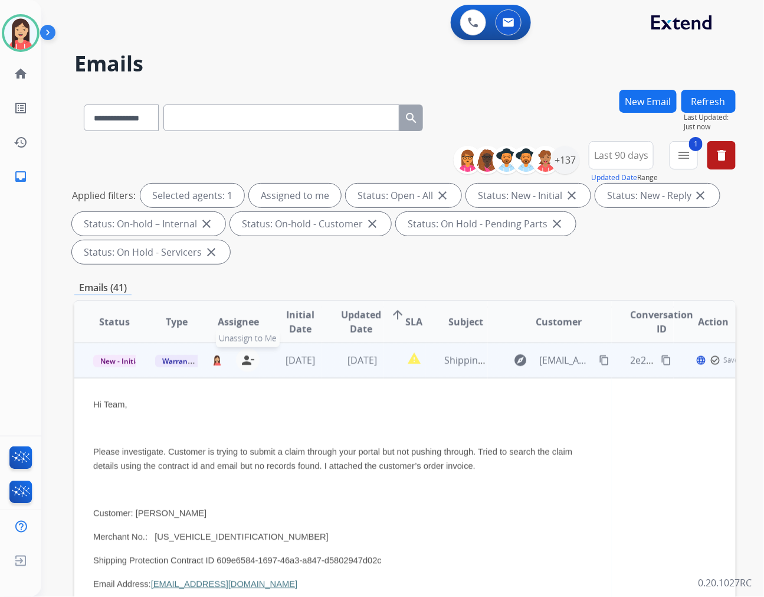
click at [246, 353] on mat-icon "person_remove" at bounding box center [248, 360] width 14 height 14
click at [175, 355] on span "Warranty Ops" at bounding box center [185, 361] width 61 height 12
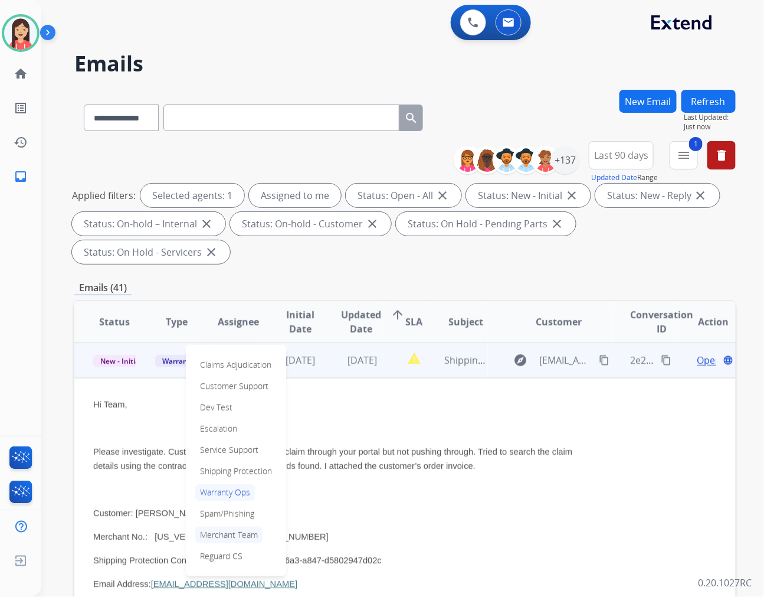
click at [225, 526] on p "Merchant Team" at bounding box center [228, 534] width 67 height 17
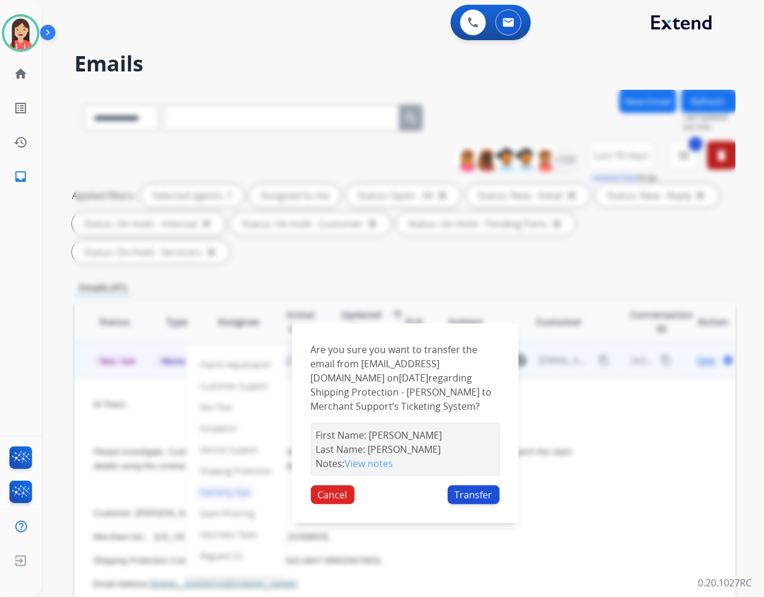
click at [459, 485] on button "Transfer" at bounding box center [474, 494] width 52 height 19
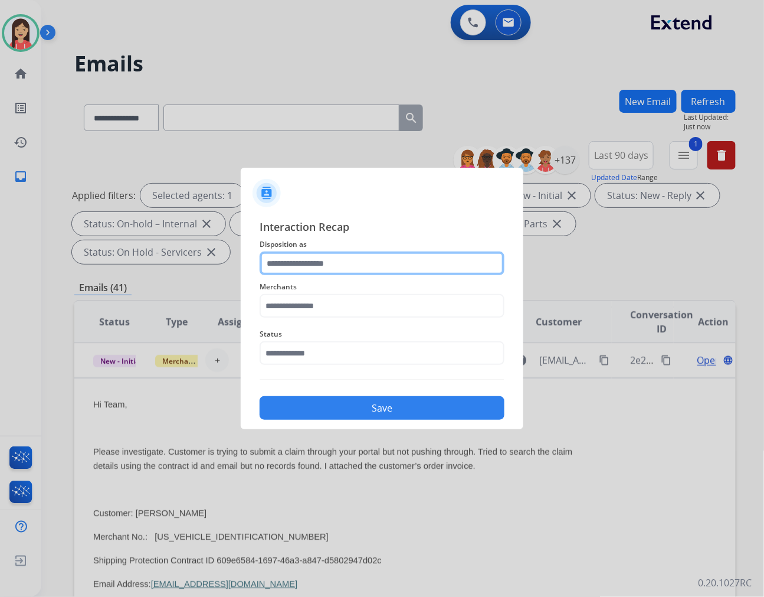
click at [280, 270] on input "text" at bounding box center [382, 263] width 245 height 24
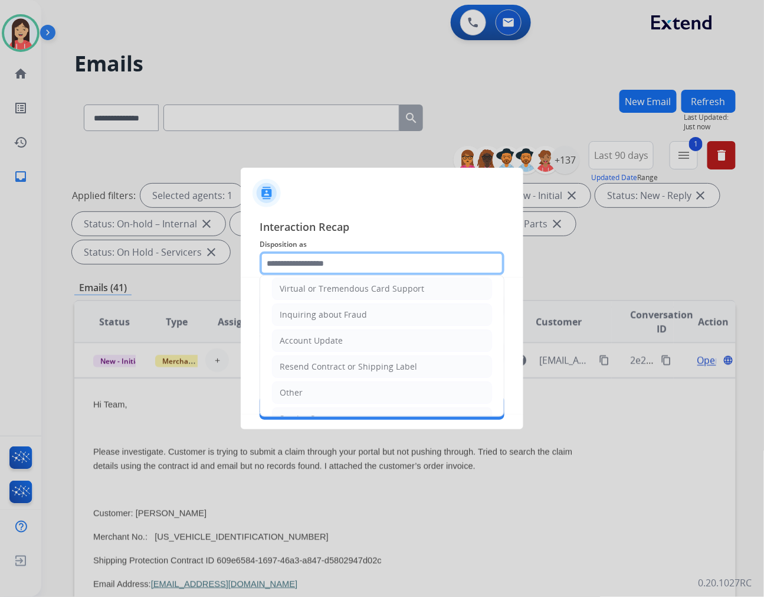
scroll to position [185, 0]
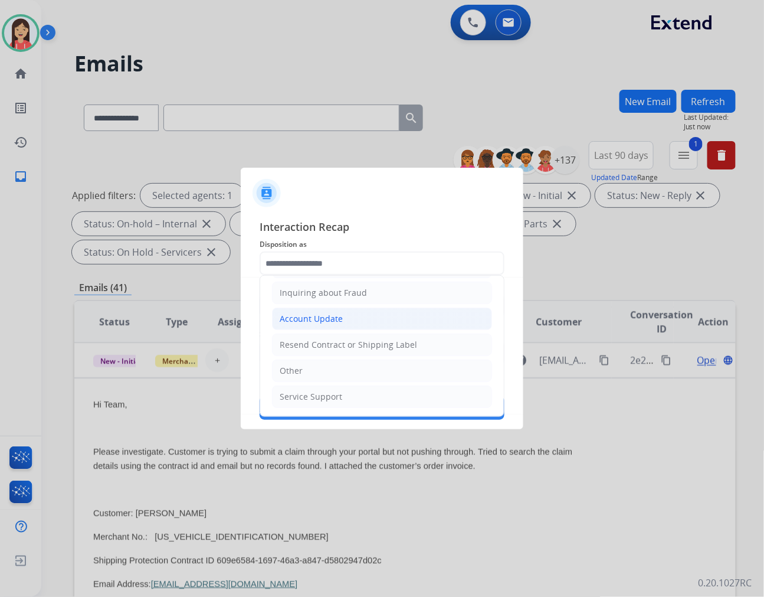
click at [307, 322] on div "Account Update" at bounding box center [311, 319] width 63 height 12
type input "**********"
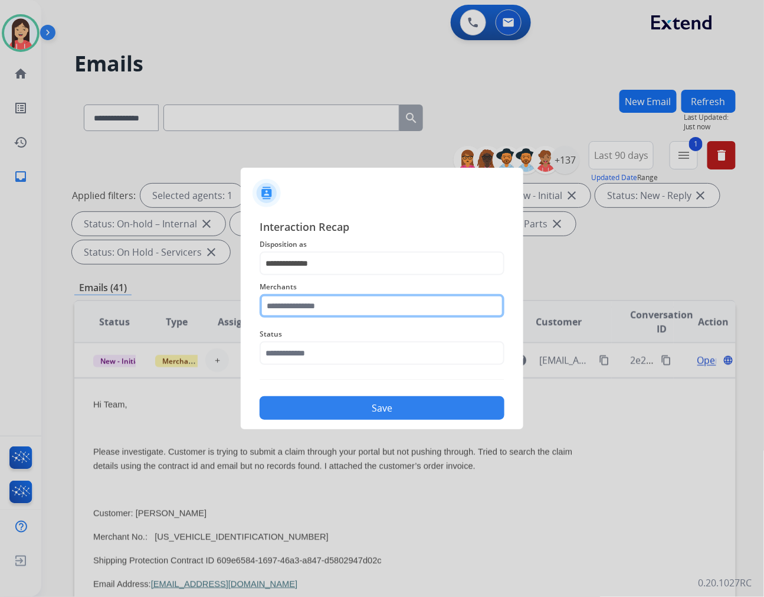
click at [310, 308] on input "text" at bounding box center [382, 306] width 245 height 24
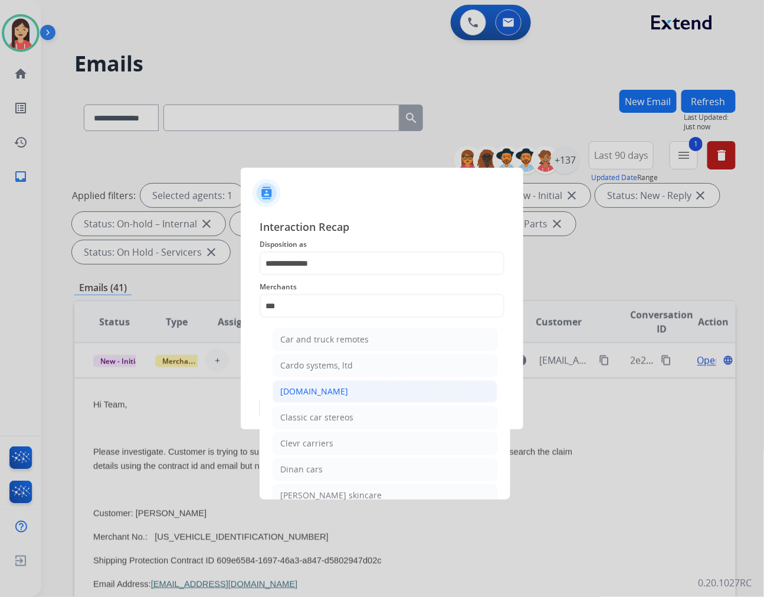
click at [303, 391] on div "[DOMAIN_NAME]" at bounding box center [314, 391] width 68 height 12
type input "**********"
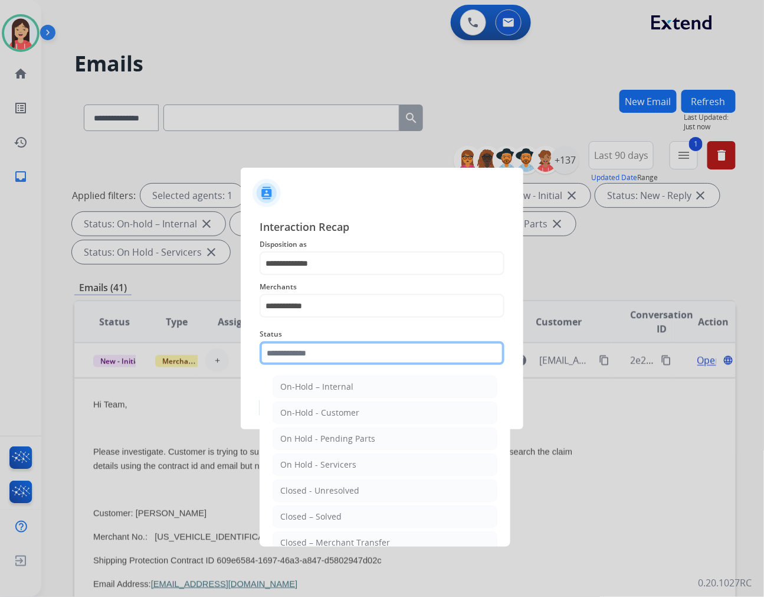
click at [308, 351] on input "text" at bounding box center [382, 353] width 245 height 24
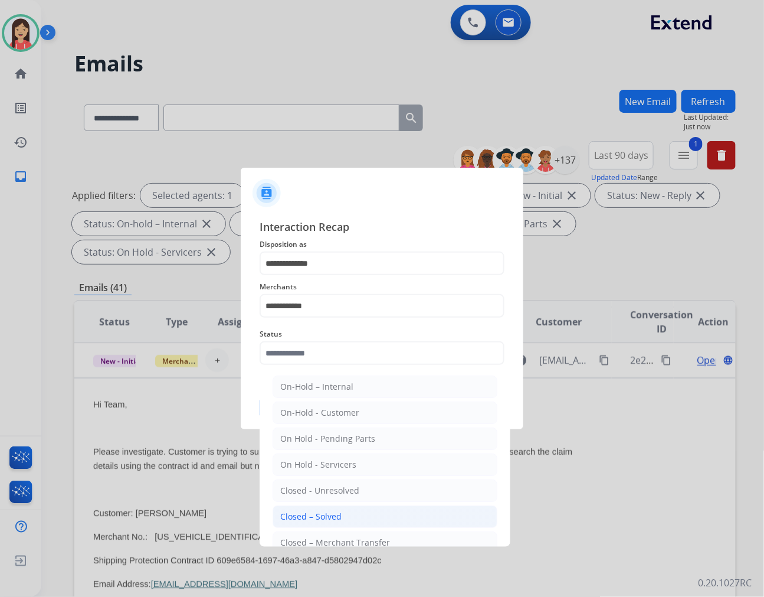
click at [345, 515] on li "Closed – Solved" at bounding box center [385, 516] width 225 height 22
type input "**********"
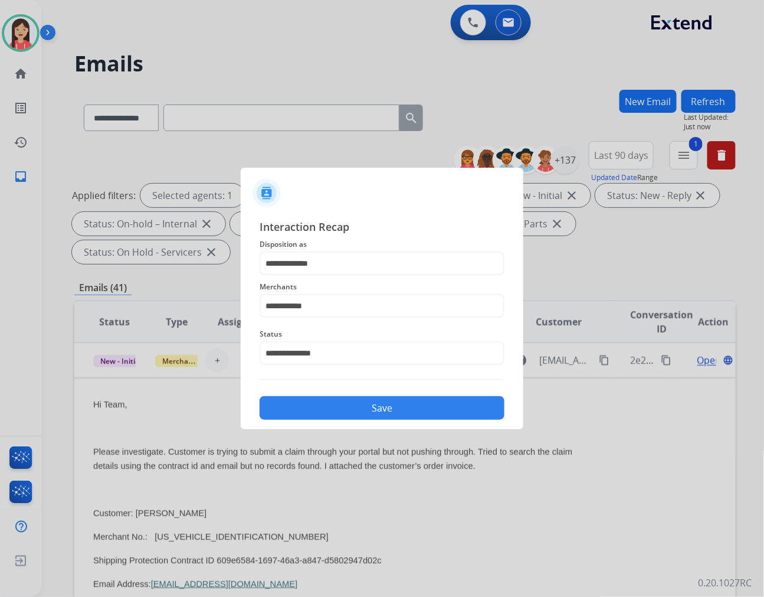
click at [362, 405] on button "Save" at bounding box center [382, 408] width 245 height 24
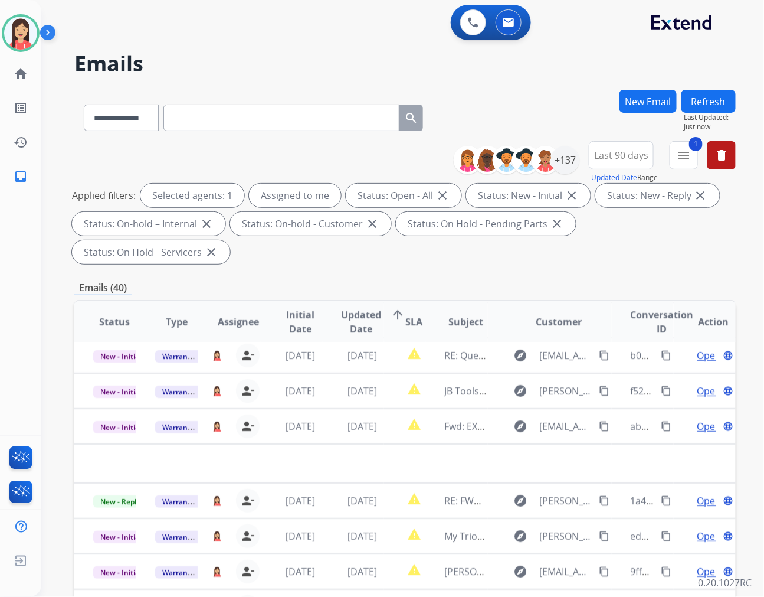
scroll to position [39, 0]
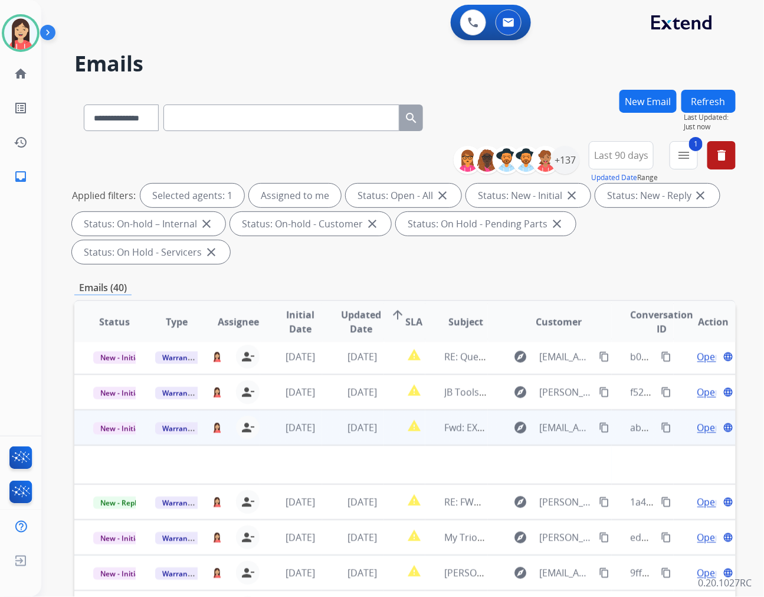
click at [326, 410] on td "[DATE]" at bounding box center [353, 427] width 62 height 35
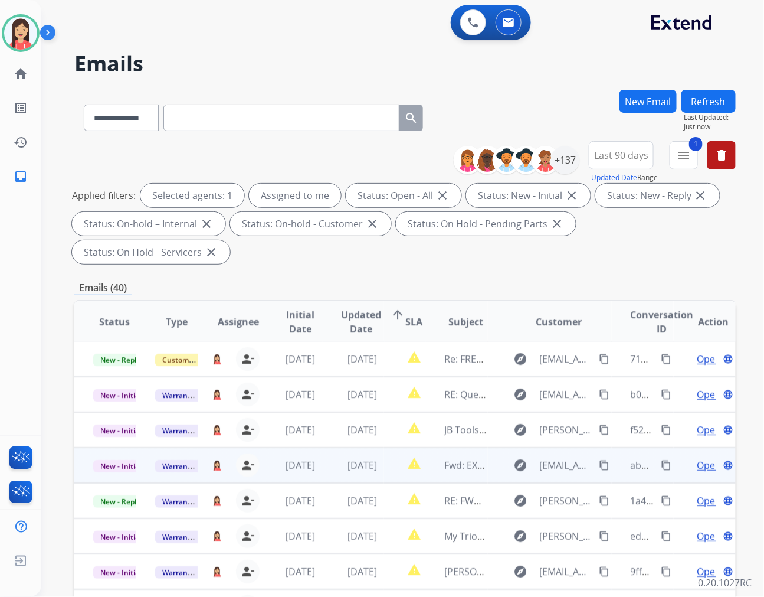
scroll to position [1, 0]
click at [326, 448] on td "[DATE]" at bounding box center [353, 465] width 62 height 35
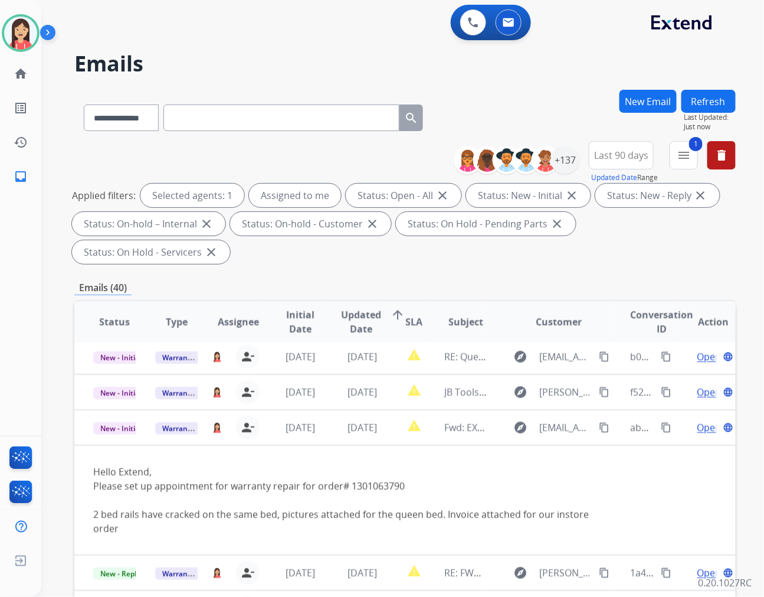
scroll to position [106, 0]
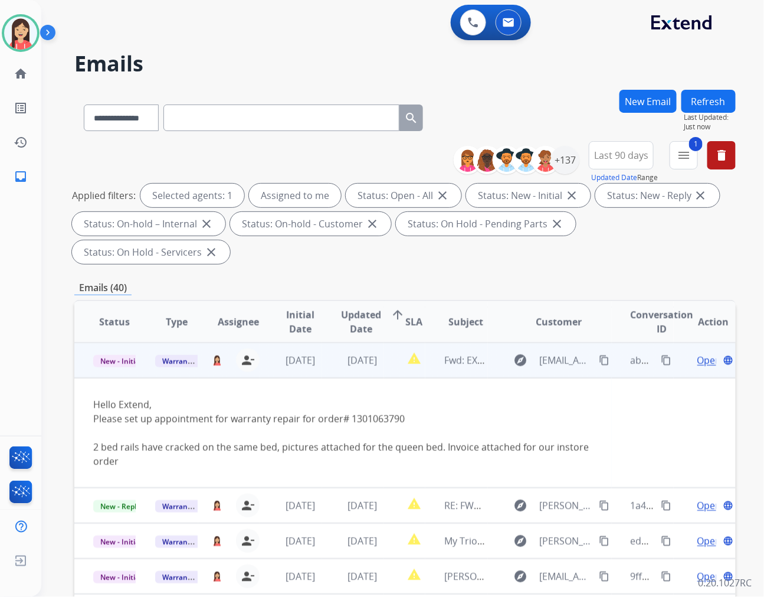
click at [698, 353] on span "Open" at bounding box center [710, 360] width 24 height 14
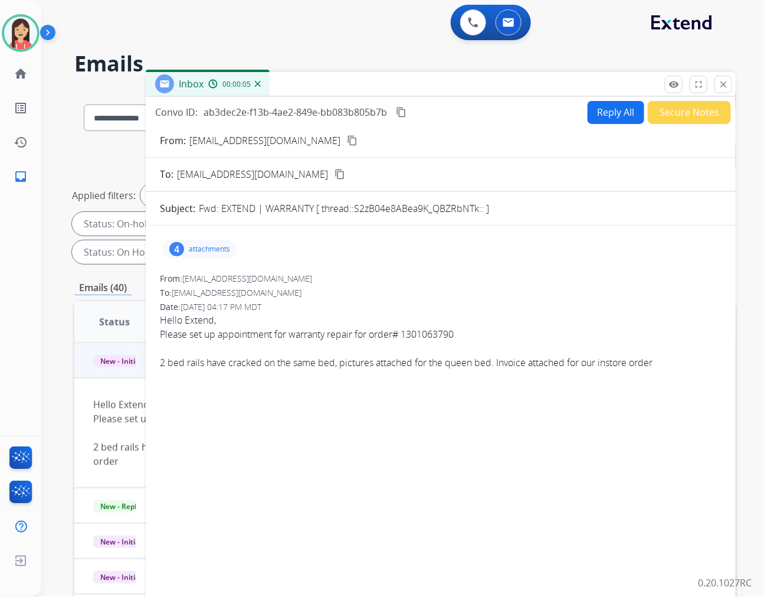
click at [222, 255] on div "4 attachments" at bounding box center [199, 249] width 75 height 19
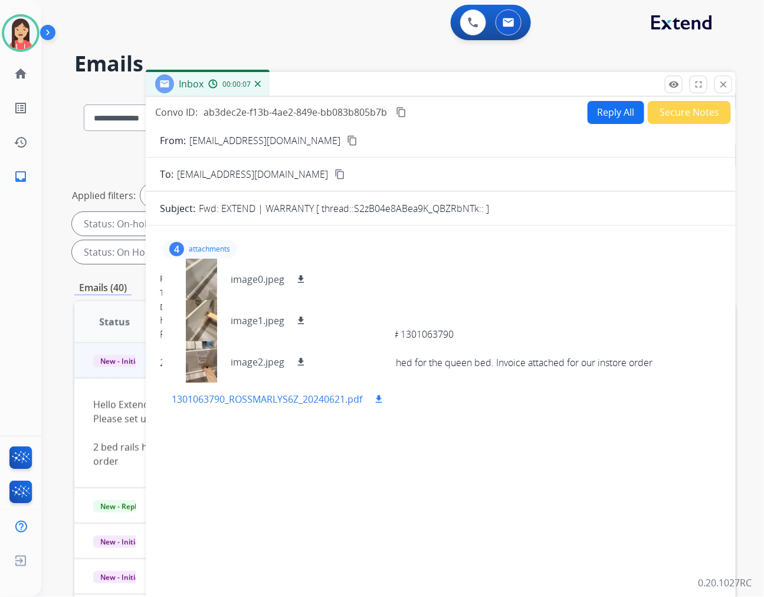
click at [381, 400] on mat-icon "download" at bounding box center [379, 399] width 11 height 11
click at [610, 107] on button "Reply All" at bounding box center [616, 112] width 57 height 23
select select "**********"
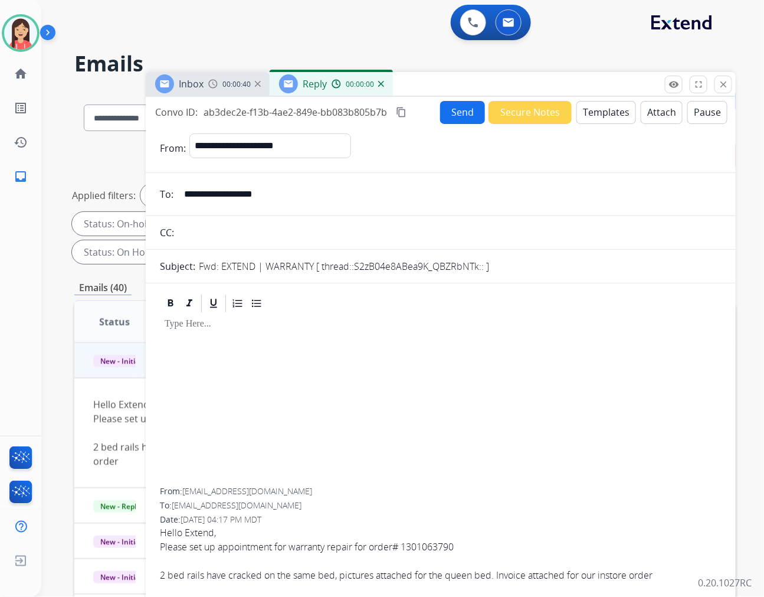
click at [621, 116] on button "Templates" at bounding box center [607, 112] width 60 height 23
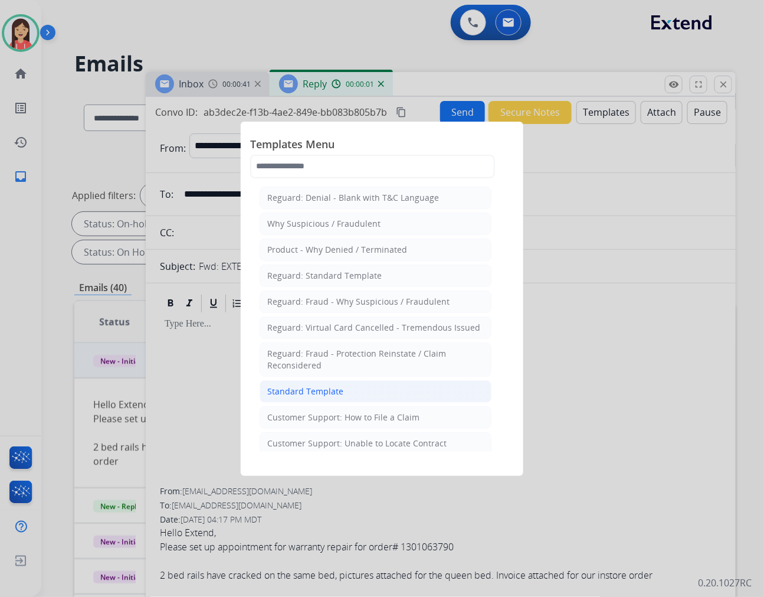
click at [346, 396] on li "Standard Template" at bounding box center [376, 391] width 232 height 22
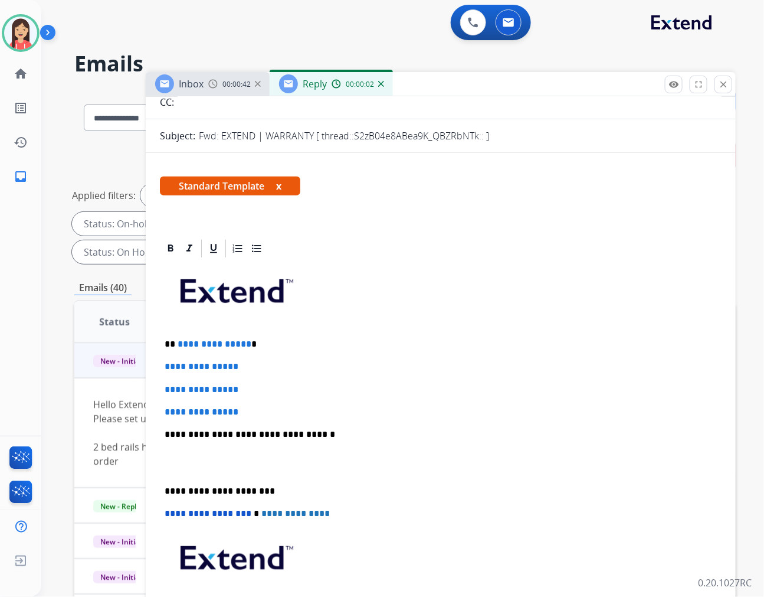
scroll to position [131, 0]
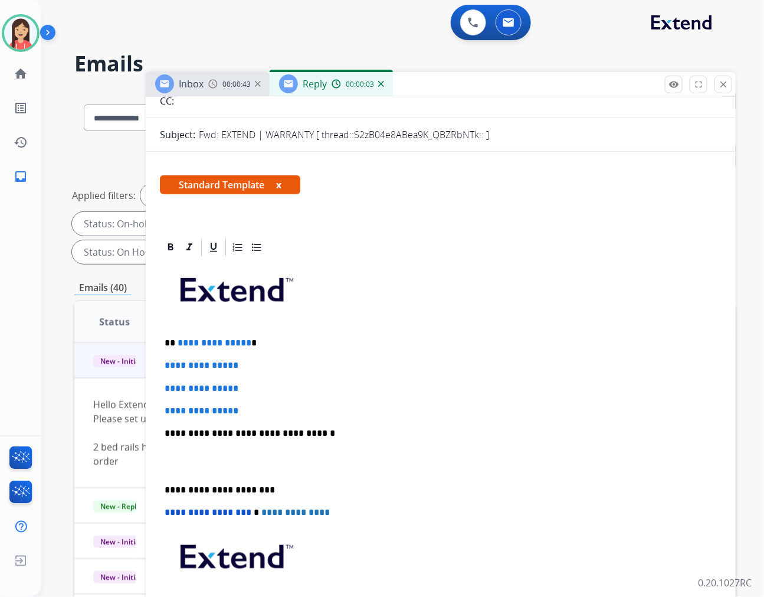
click at [171, 341] on p "**********" at bounding box center [436, 343] width 543 height 11
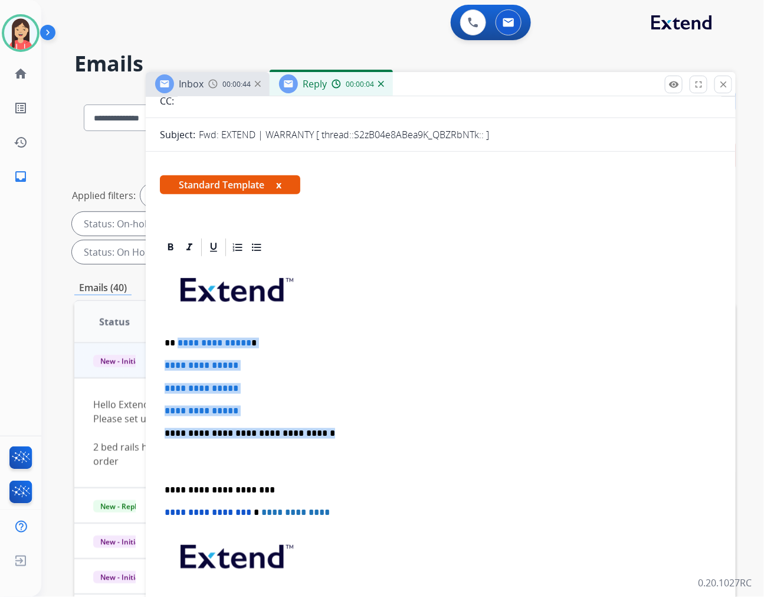
drag, startPoint x: 178, startPoint y: 340, endPoint x: 310, endPoint y: 437, distance: 164.7
click at [310, 437] on div "**********" at bounding box center [441, 461] width 562 height 406
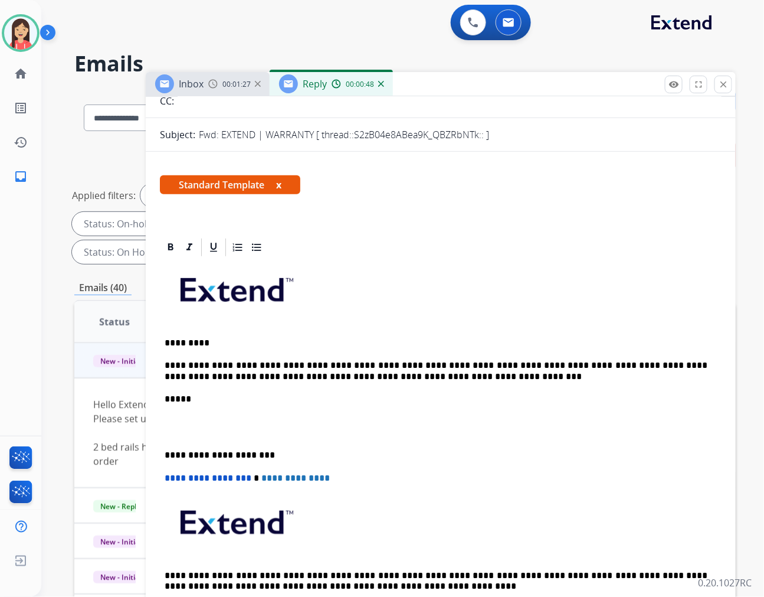
click at [299, 434] on p at bounding box center [441, 427] width 552 height 22
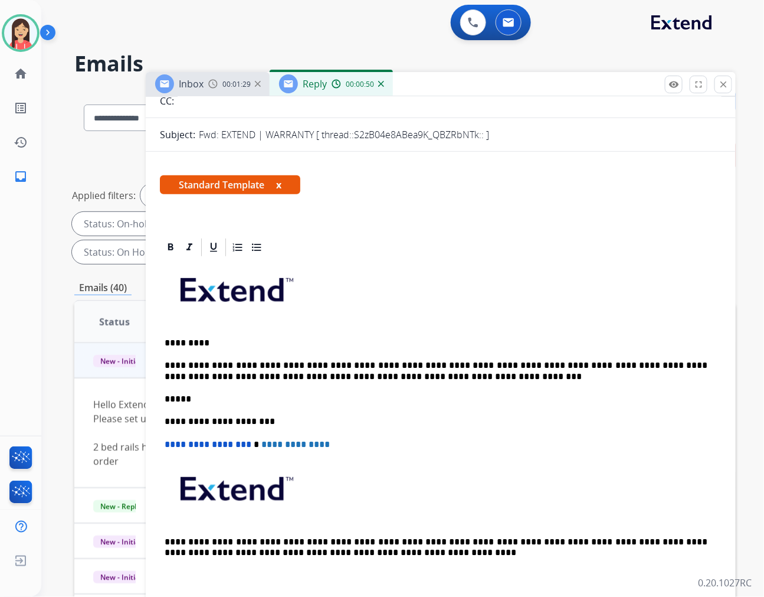
scroll to position [0, 0]
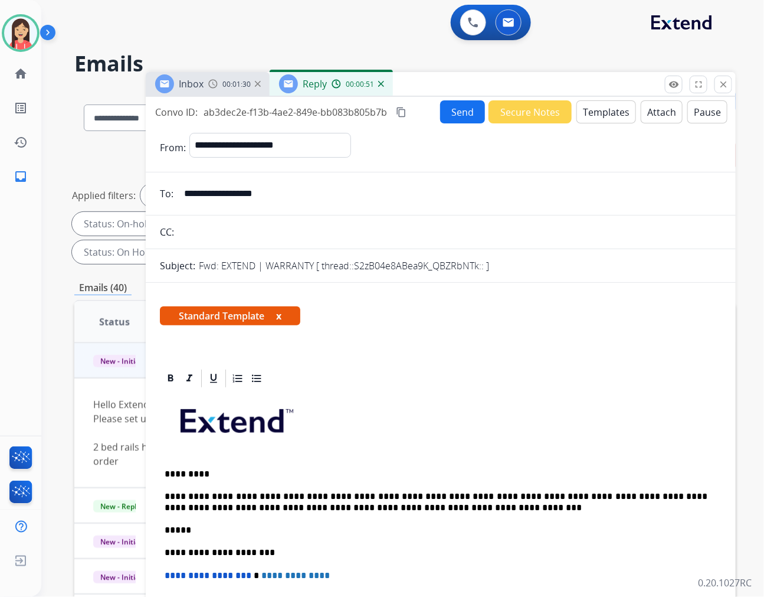
click at [447, 123] on form "**********" at bounding box center [441, 481] width 590 height 717
click at [450, 115] on button "Send" at bounding box center [462, 111] width 45 height 23
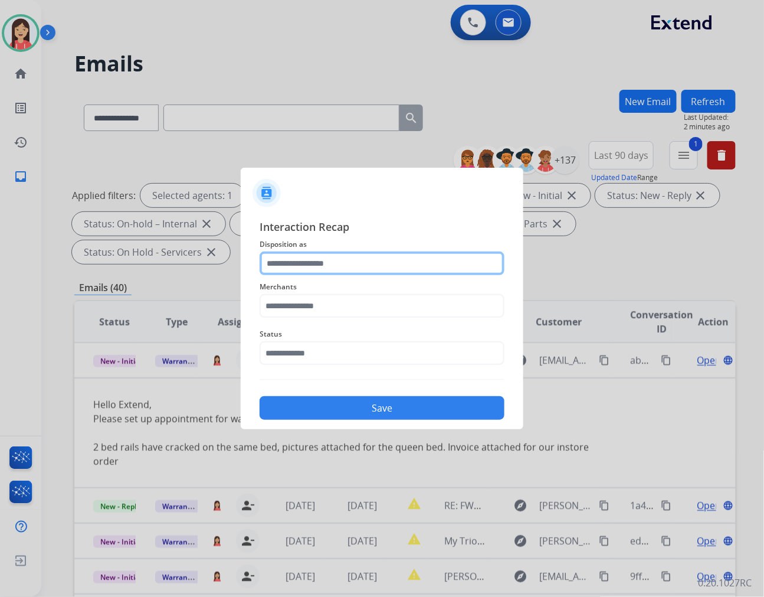
click at [369, 260] on input "text" at bounding box center [382, 263] width 245 height 24
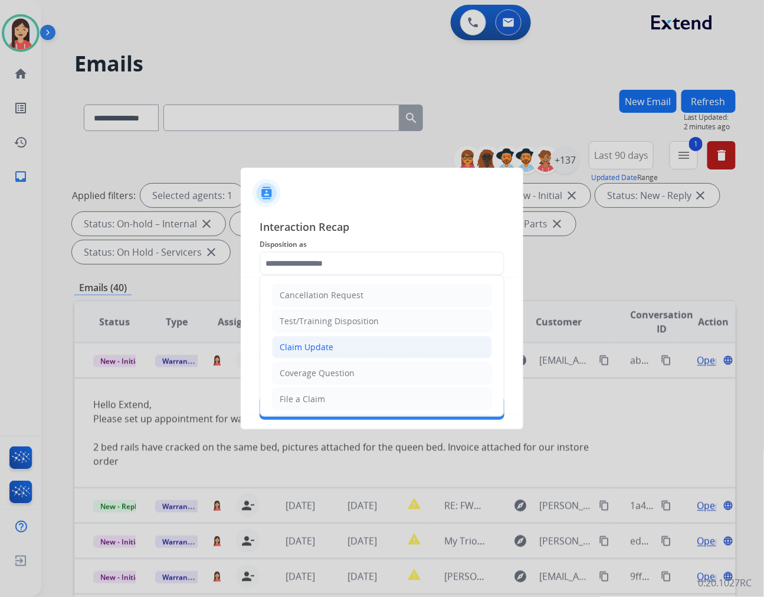
click at [338, 346] on li "Claim Update" at bounding box center [382, 347] width 220 height 22
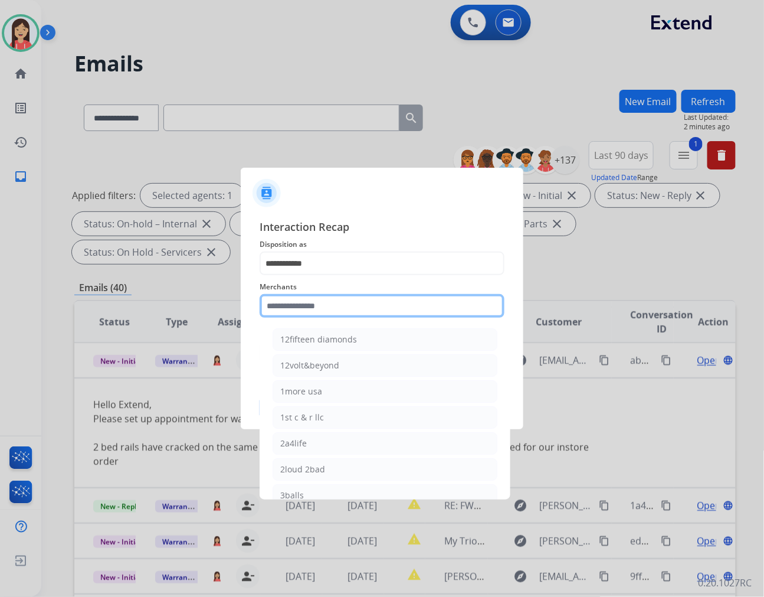
click at [338, 307] on input "text" at bounding box center [382, 306] width 245 height 24
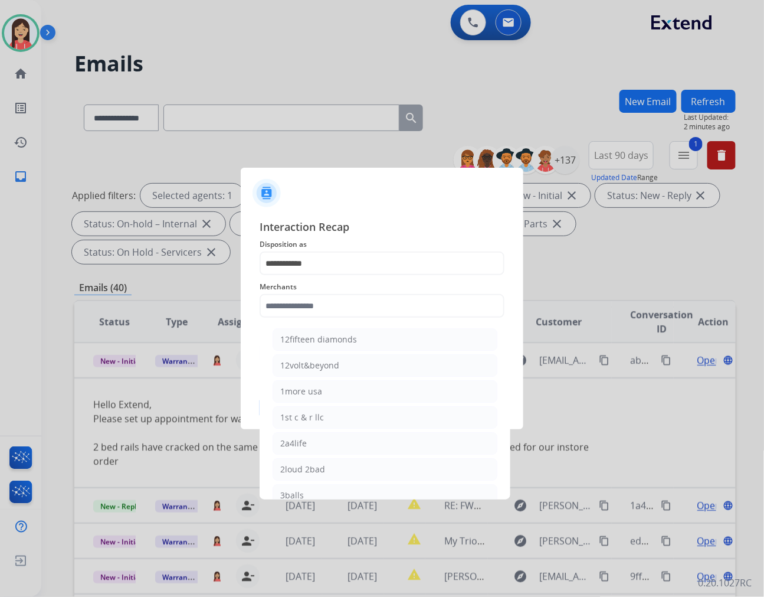
click at [344, 276] on div "Merchants 12fifteen diamonds 12volt&beyond 1more usa 1st c & r llc 2a4life 2lou…" at bounding box center [382, 298] width 245 height 47
click at [352, 256] on input "**********" at bounding box center [382, 263] width 245 height 24
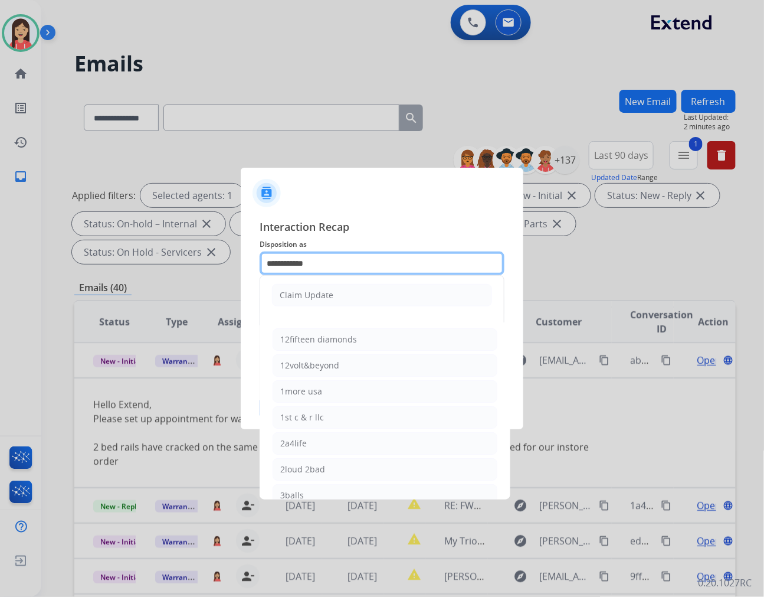
click at [352, 256] on input "**********" at bounding box center [382, 263] width 245 height 24
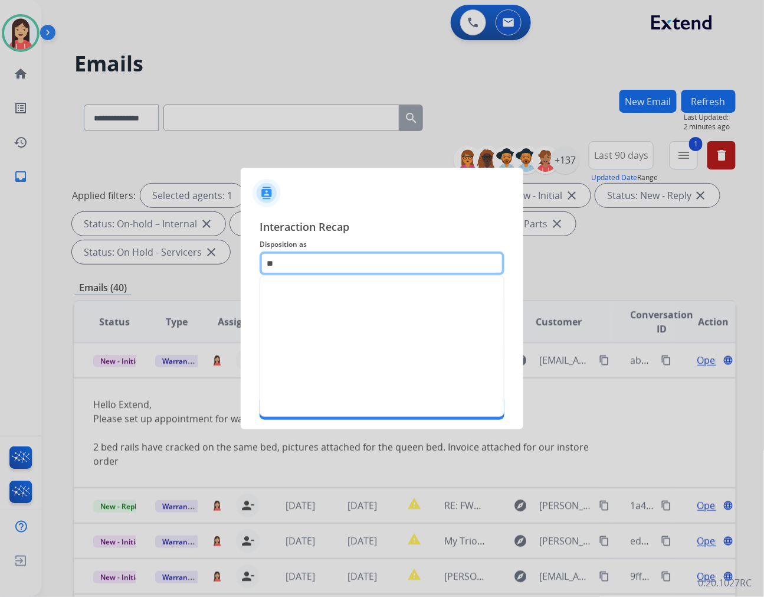
click at [296, 261] on input "**" at bounding box center [382, 263] width 245 height 24
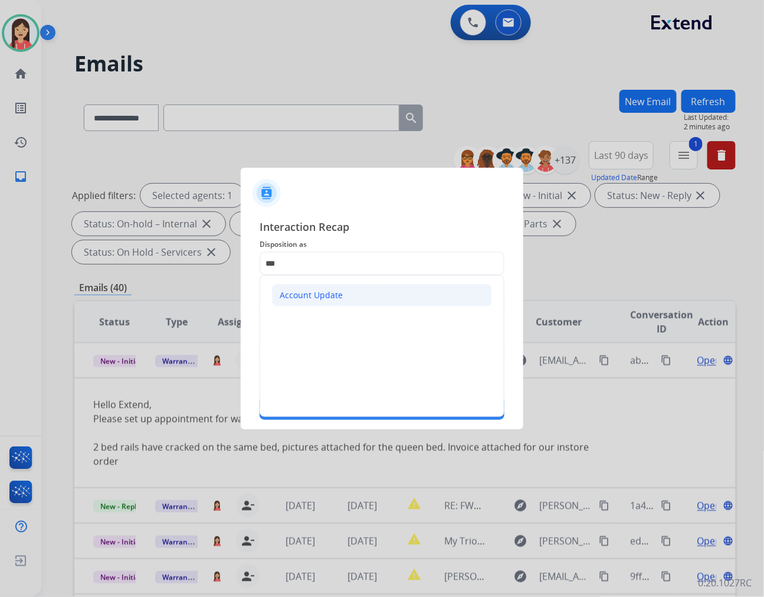
click at [293, 292] on div "Account Update" at bounding box center [311, 295] width 63 height 12
type input "**********"
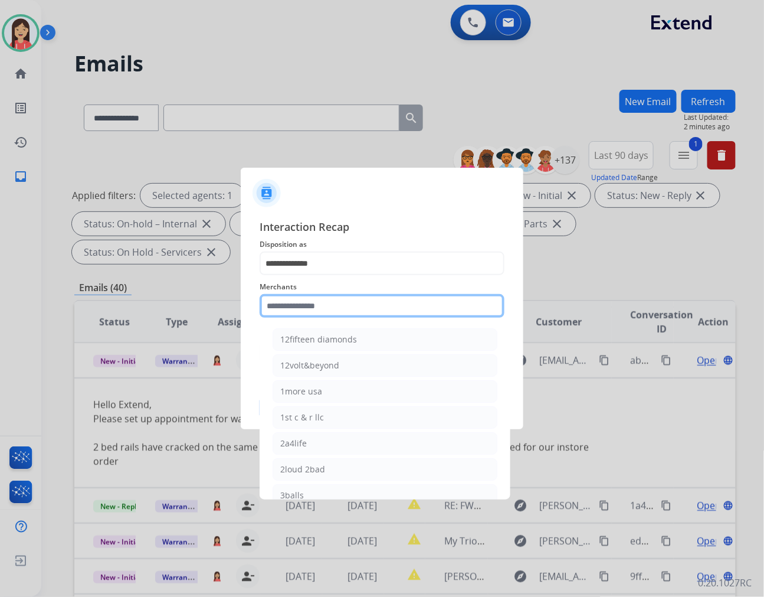
click at [293, 301] on input "text" at bounding box center [382, 306] width 245 height 24
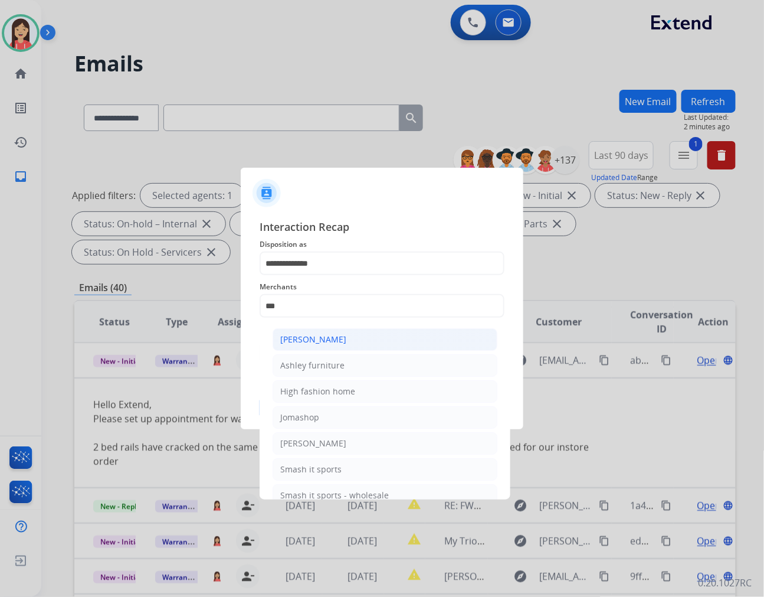
click at [328, 338] on div "[PERSON_NAME]" at bounding box center [313, 339] width 66 height 12
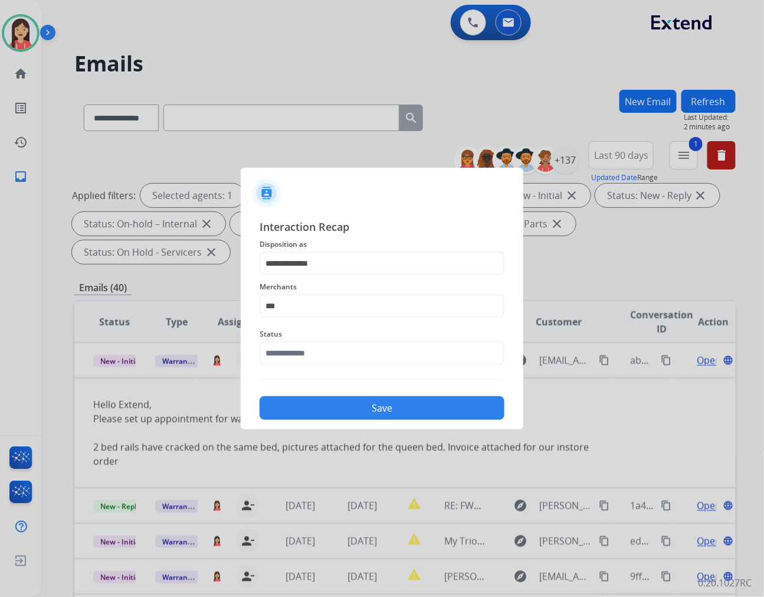
type input "**********"
drag, startPoint x: 316, startPoint y: 355, endPoint x: 316, endPoint y: 363, distance: 8.3
click at [316, 355] on input "text" at bounding box center [382, 353] width 245 height 24
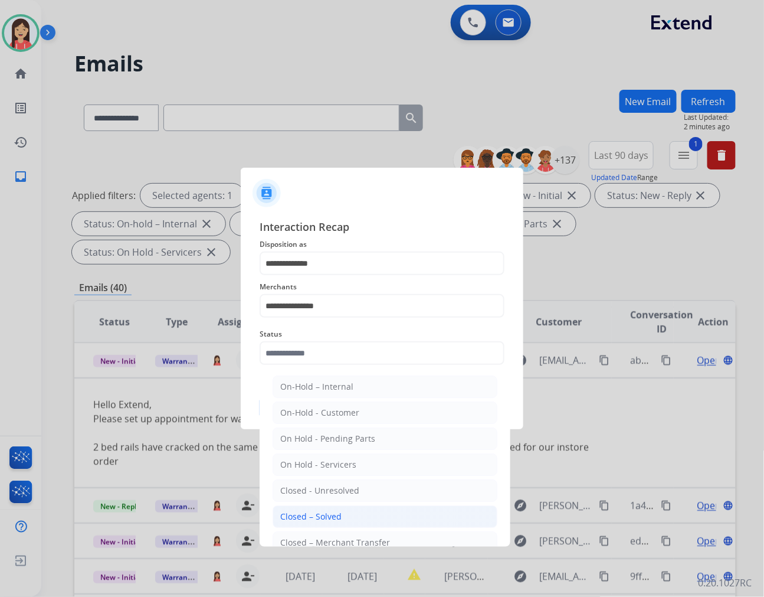
click at [335, 511] on div "Closed – Solved" at bounding box center [310, 517] width 61 height 12
type input "**********"
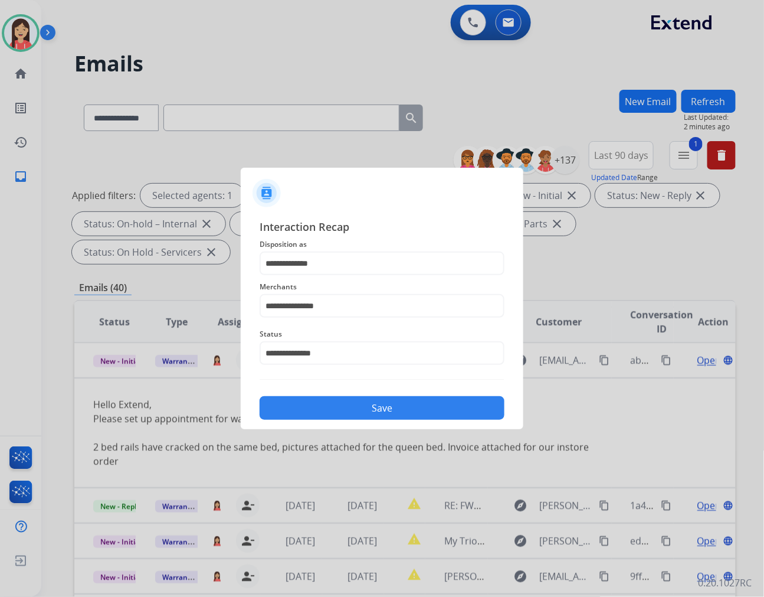
click at [366, 415] on button "Save" at bounding box center [382, 408] width 245 height 24
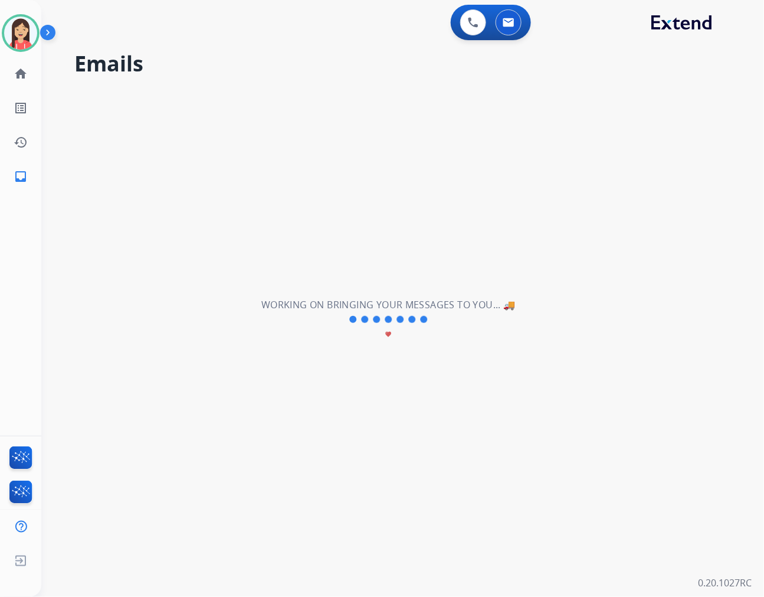
scroll to position [39, 0]
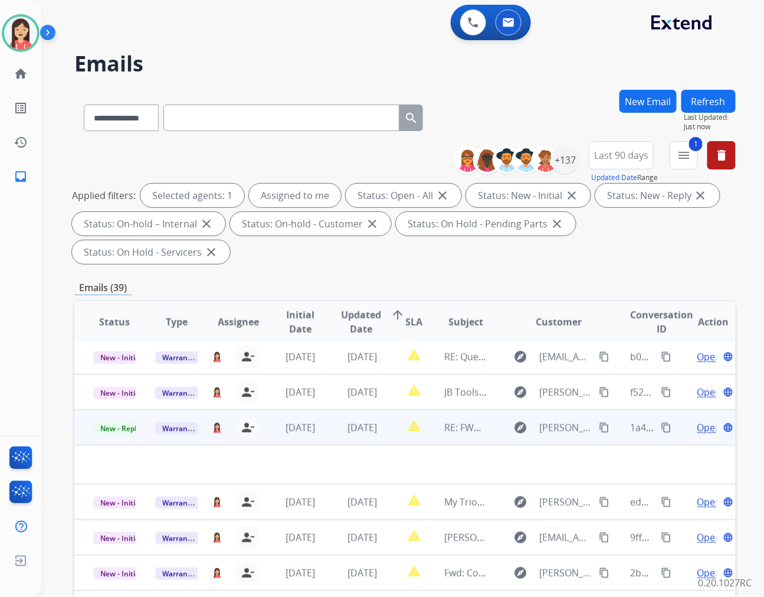
click at [310, 410] on td "[DATE]" at bounding box center [291, 427] width 62 height 35
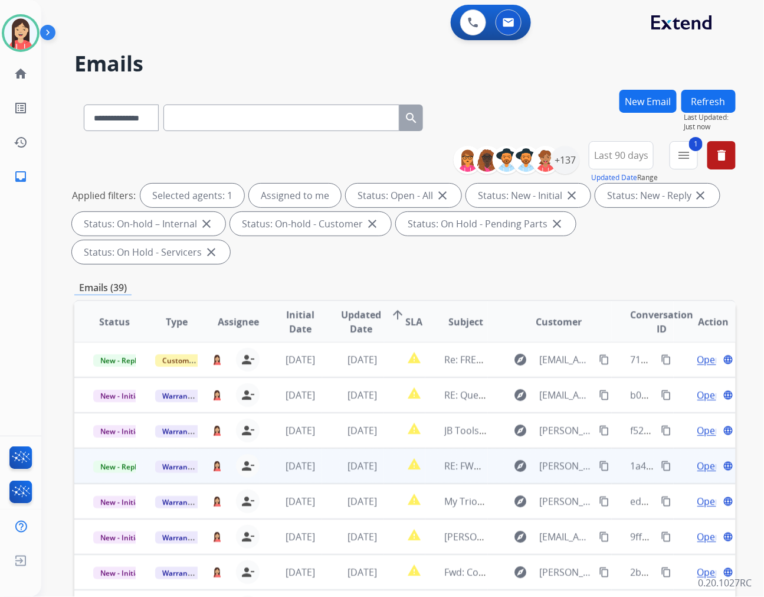
click at [338, 450] on td "[DATE]" at bounding box center [353, 465] width 62 height 35
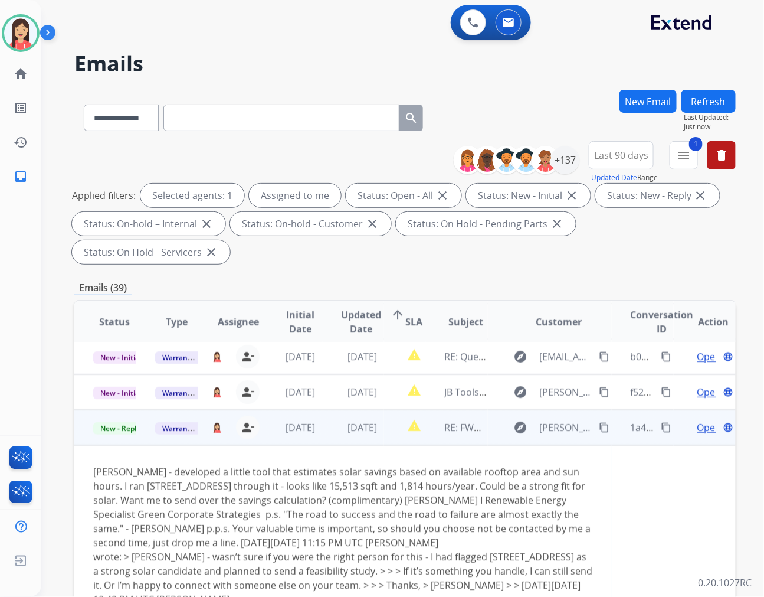
scroll to position [106, 0]
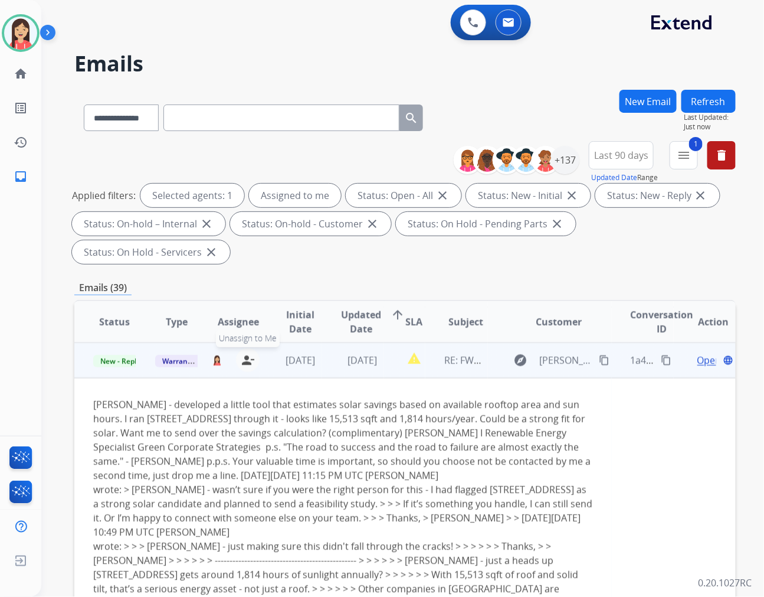
click at [251, 353] on mat-icon "person_remove" at bounding box center [248, 360] width 14 height 14
click at [184, 355] on span "Warranty Ops" at bounding box center [185, 361] width 61 height 12
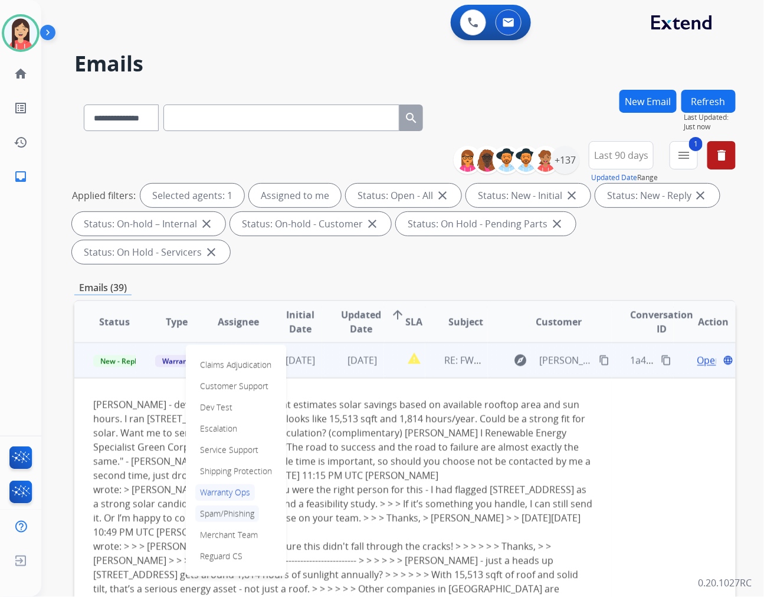
click at [227, 505] on p "Spam/Phishing" at bounding box center [227, 513] width 64 height 17
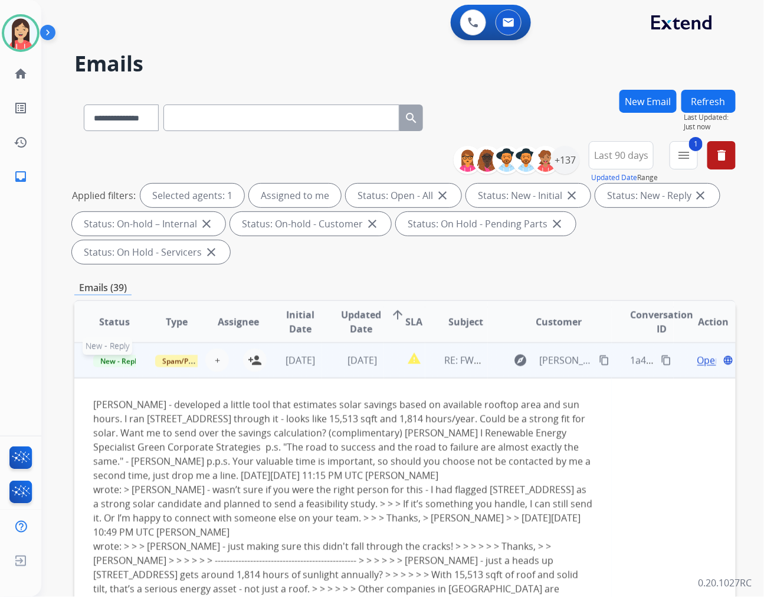
click at [116, 355] on span "New - Reply" at bounding box center [120, 361] width 54 height 12
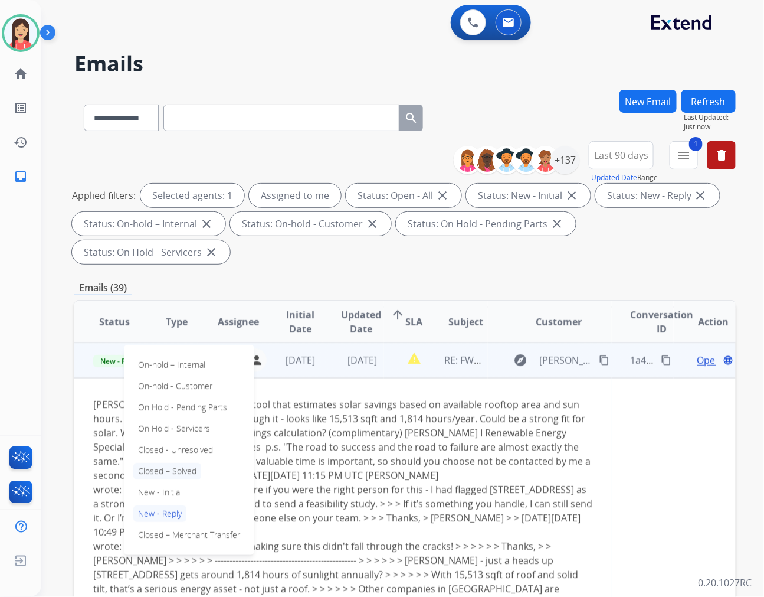
click at [178, 463] on p "Closed – Solved" at bounding box center [167, 471] width 68 height 17
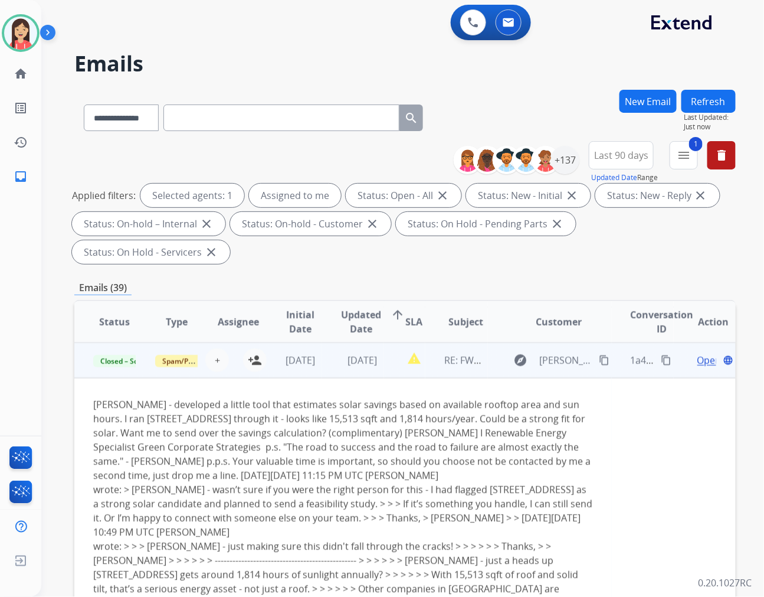
click at [328, 342] on td "[DATE]" at bounding box center [353, 359] width 62 height 35
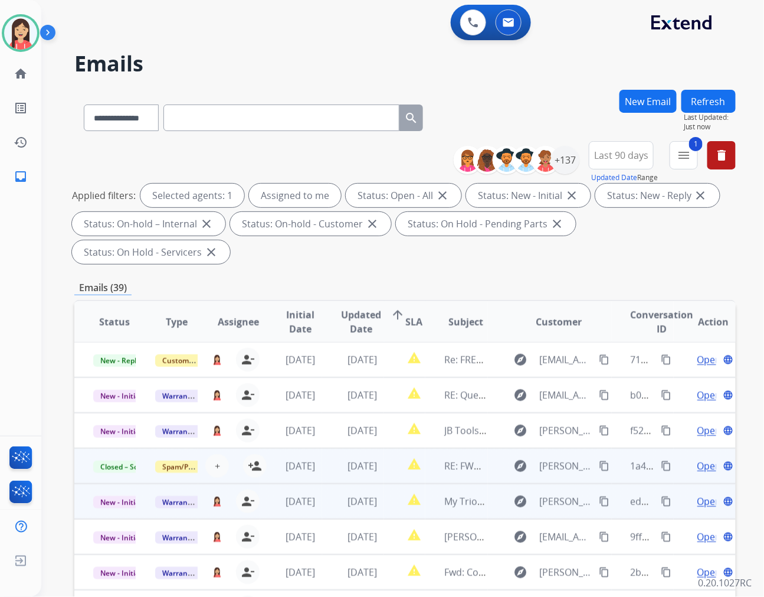
click at [325, 483] on td "[DATE]" at bounding box center [353, 500] width 62 height 35
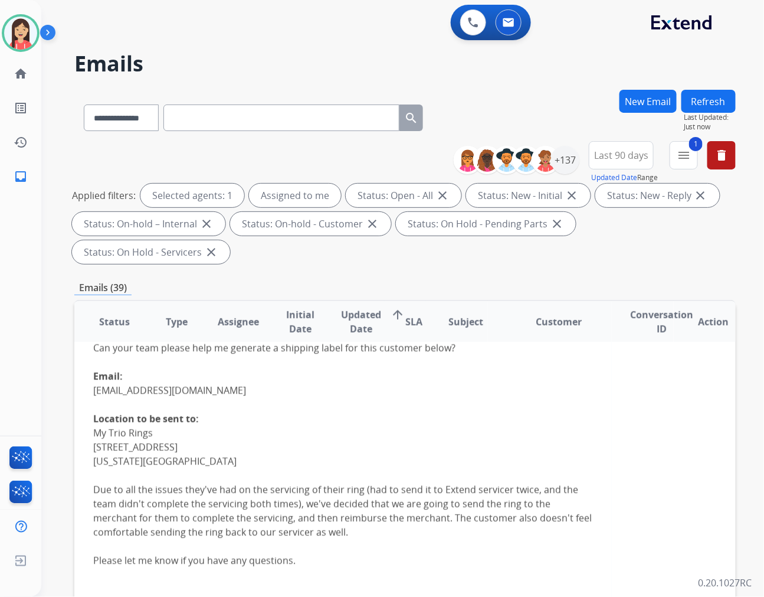
scroll to position [207, 0]
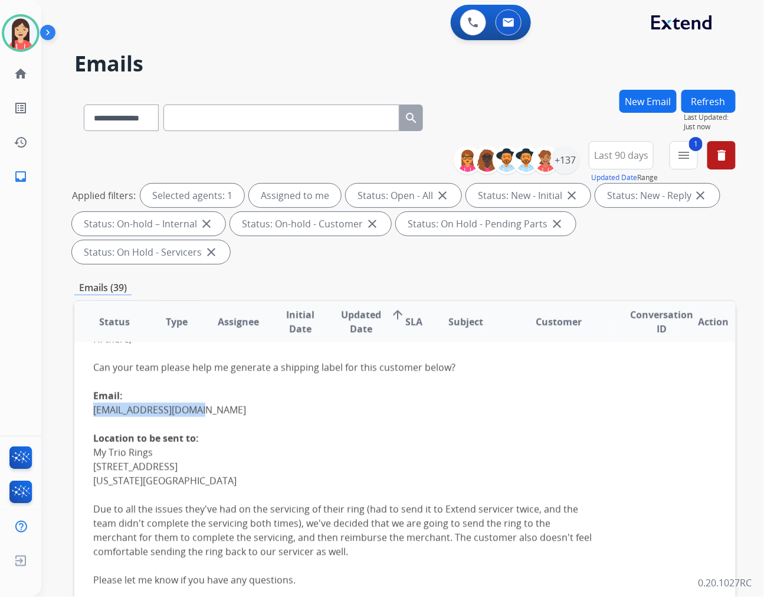
drag, startPoint x: 205, startPoint y: 384, endPoint x: 92, endPoint y: 381, distance: 112.8
click at [92, 381] on td "Hi there, Can your team please help me generate a shipping label for this custo…" at bounding box center [343, 522] width 538 height 420
copy link "[EMAIL_ADDRESS][DOMAIN_NAME]"
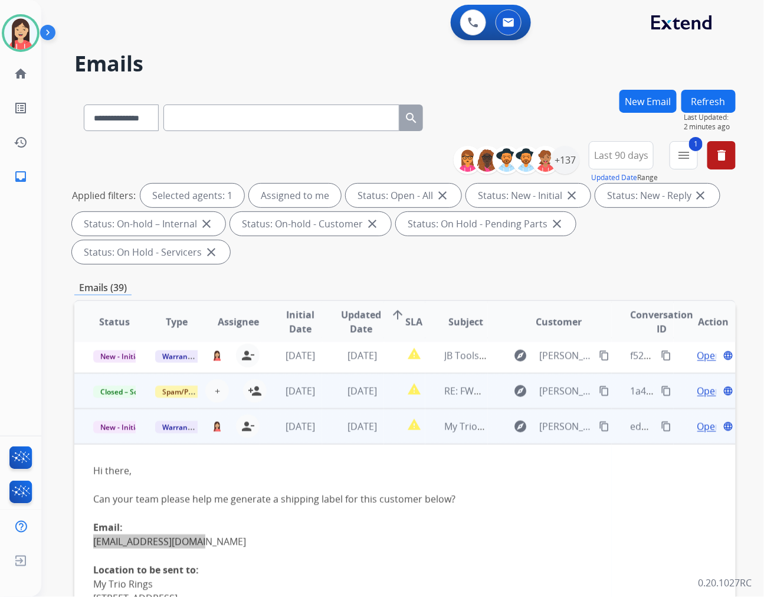
scroll to position [142, 0]
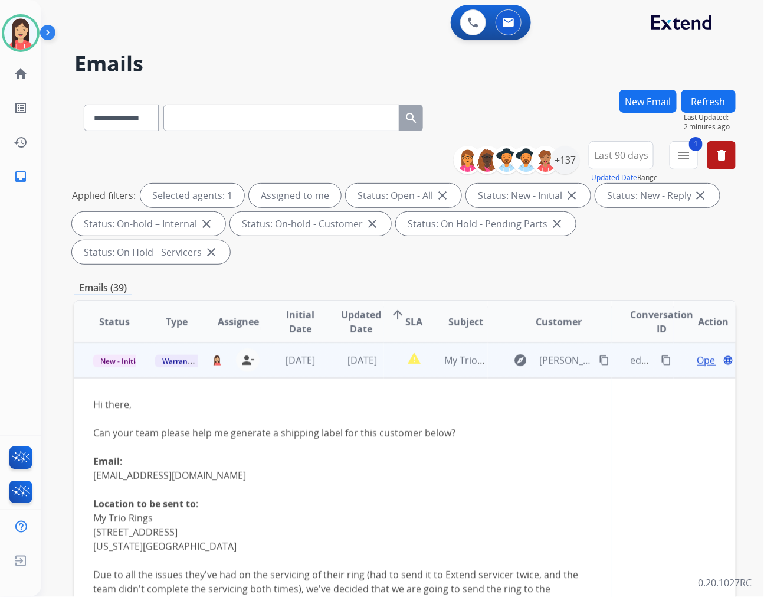
click at [374, 496] on div "Location to be sent to:" at bounding box center [343, 503] width 500 height 14
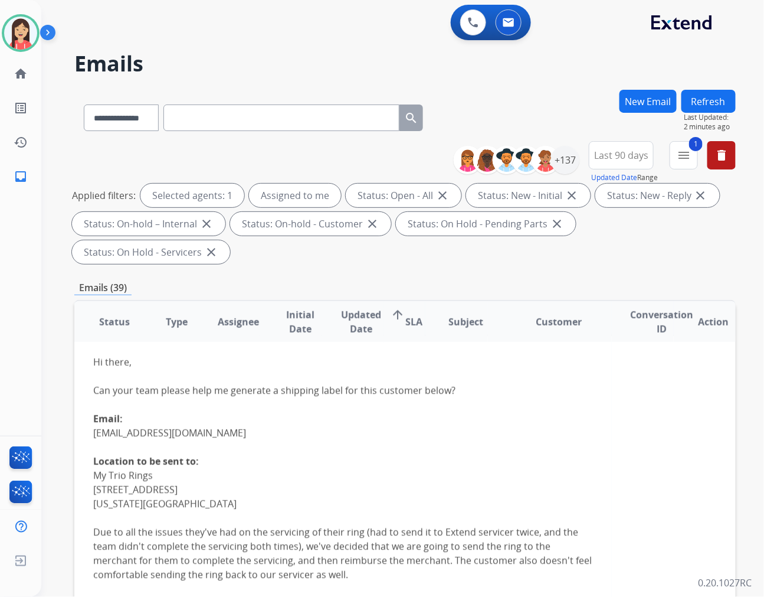
scroll to position [207, 0]
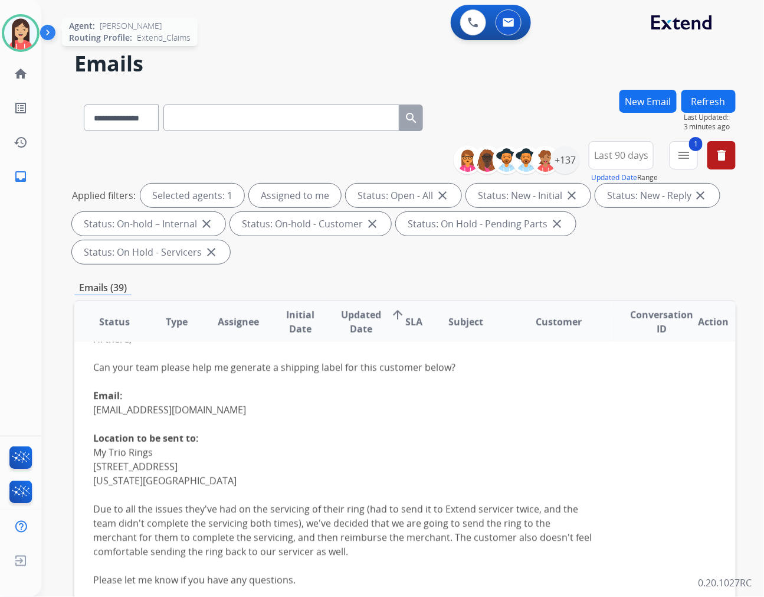
click at [18, 35] on img at bounding box center [20, 33] width 33 height 33
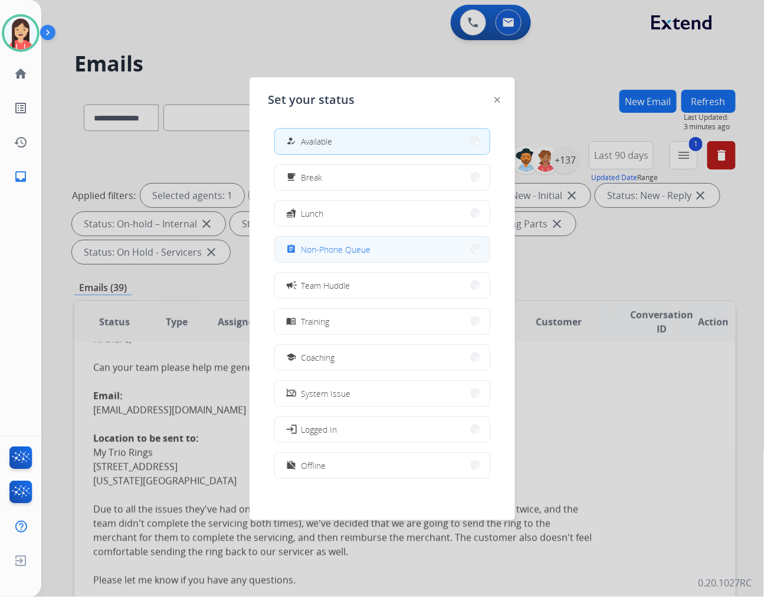
click at [314, 248] on span "Non-Phone Queue" at bounding box center [337, 249] width 70 height 12
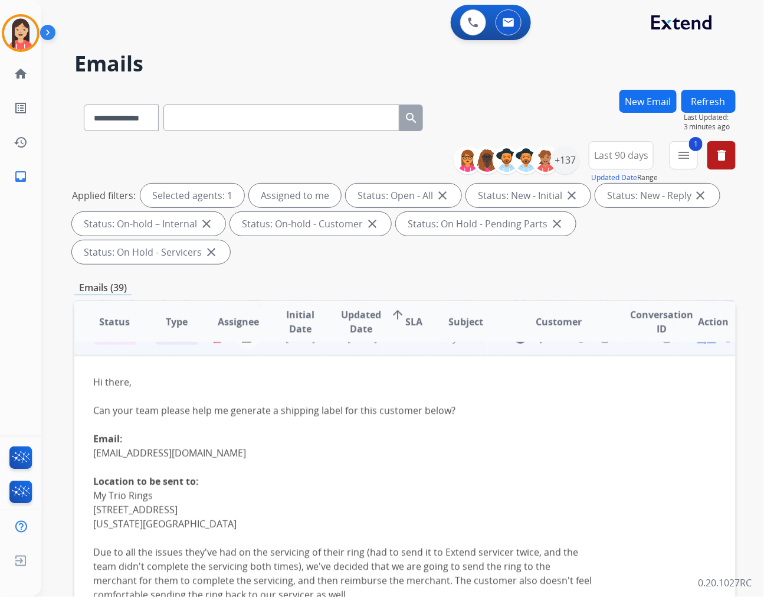
scroll to position [142, 0]
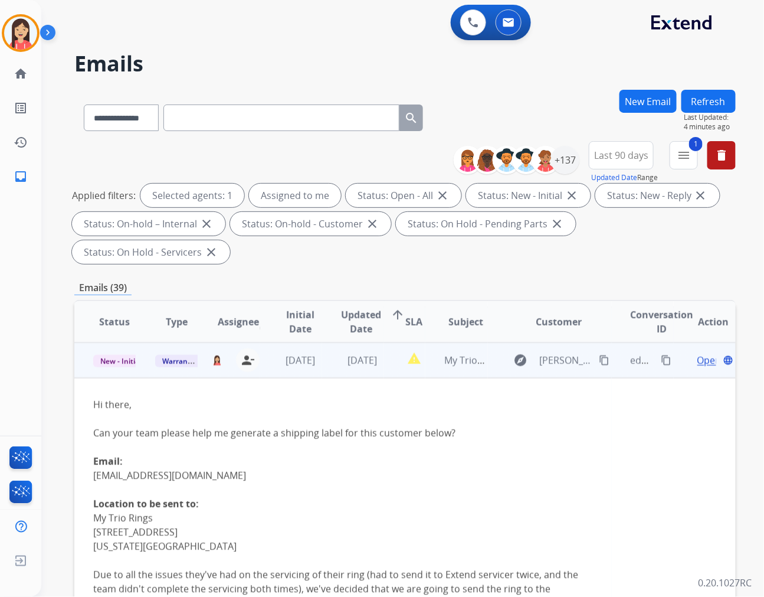
click at [398, 342] on td "report_problem" at bounding box center [404, 359] width 41 height 35
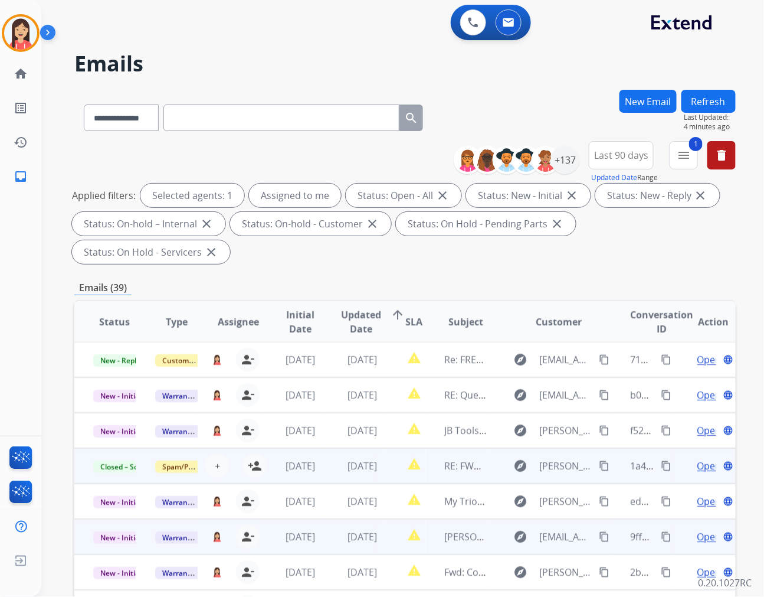
click at [385, 519] on td "report_problem" at bounding box center [404, 536] width 41 height 35
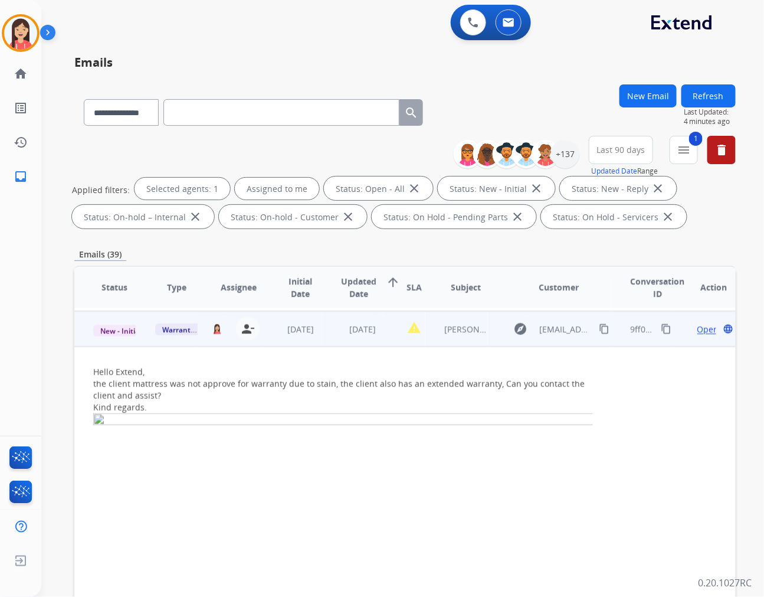
scroll to position [177, 0]
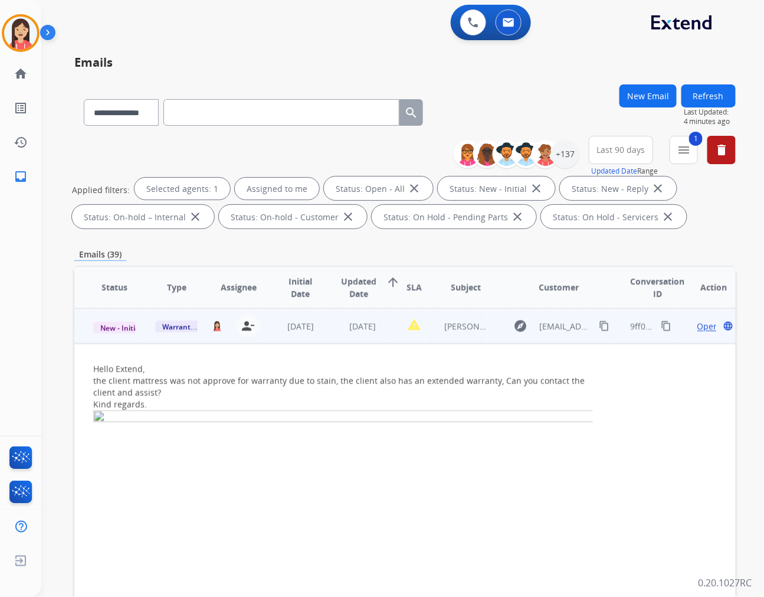
click at [698, 325] on span "Open" at bounding box center [709, 326] width 22 height 12
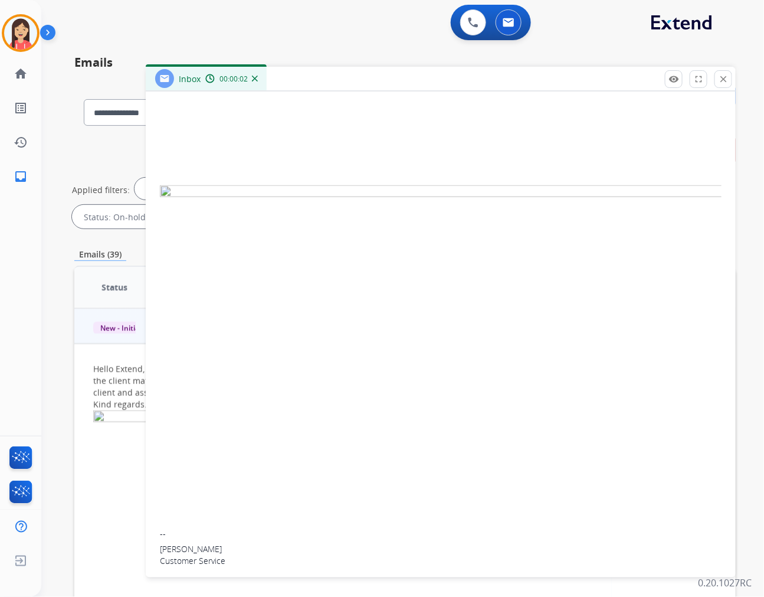
scroll to position [0, 0]
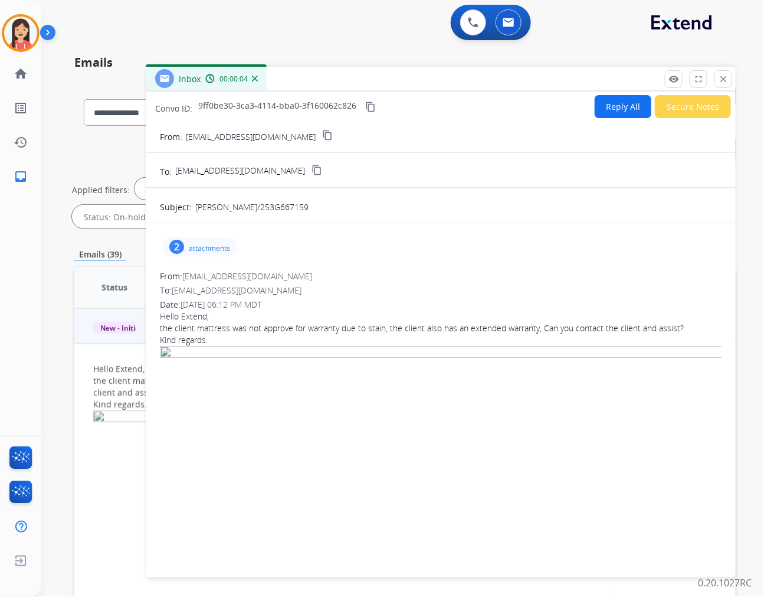
click at [214, 249] on p "attachments" at bounding box center [209, 248] width 41 height 9
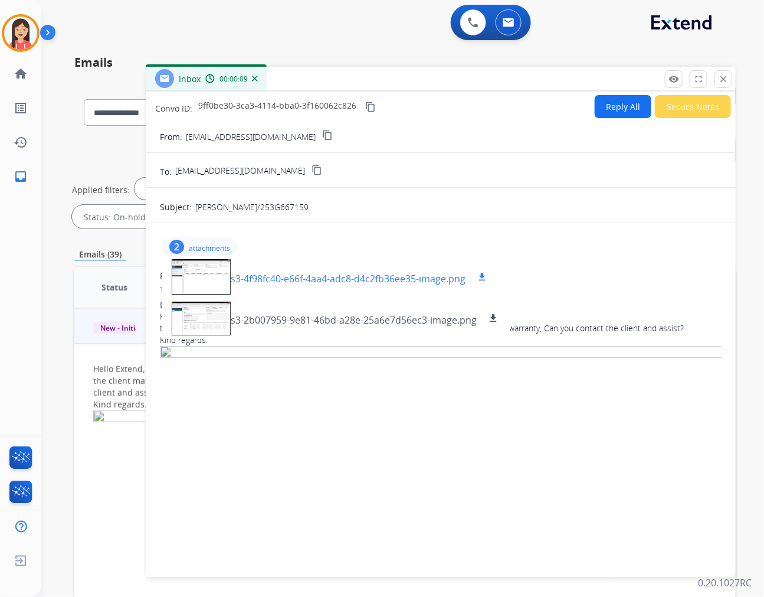
click at [484, 274] on mat-icon "download" at bounding box center [482, 276] width 11 height 11
click at [734, 83] on div "Inbox 00:09:34" at bounding box center [441, 79] width 590 height 25
click at [727, 81] on mat-icon "close" at bounding box center [723, 79] width 11 height 11
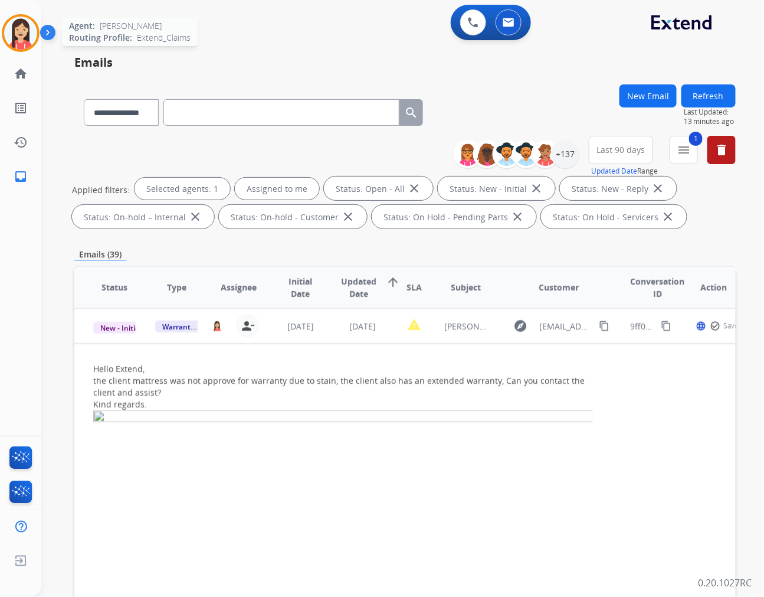
click at [25, 44] on img at bounding box center [20, 33] width 33 height 33
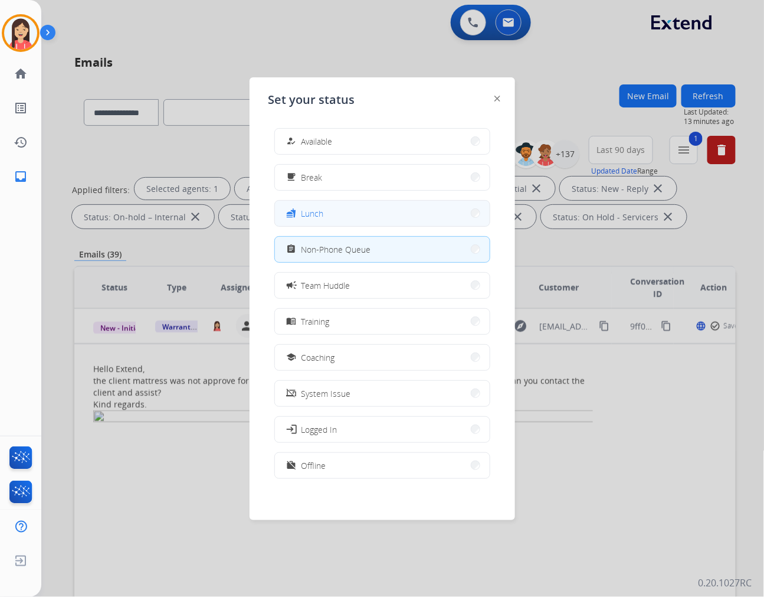
click at [335, 215] on button "fastfood Lunch" at bounding box center [382, 213] width 215 height 25
